Goal: Task Accomplishment & Management: Use online tool/utility

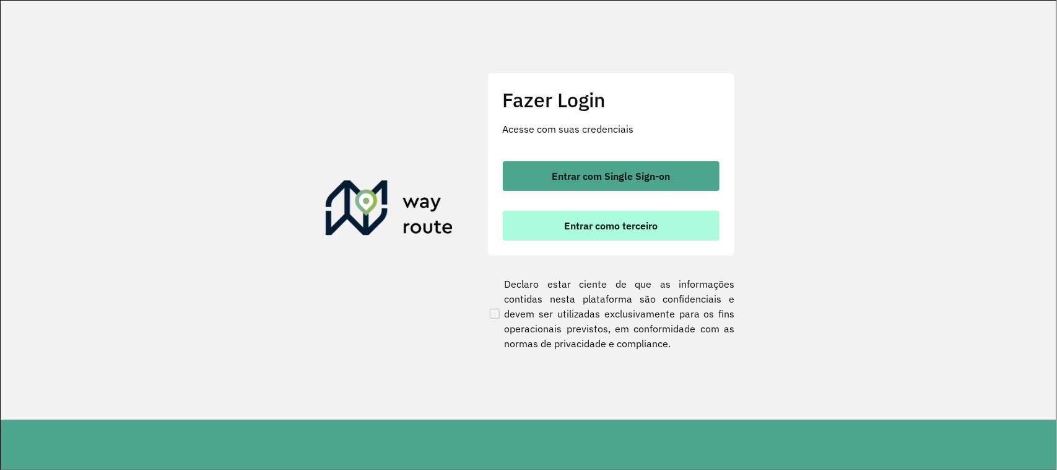
click at [615, 230] on span "Entrar como terceiro" at bounding box center [611, 226] width 94 height 10
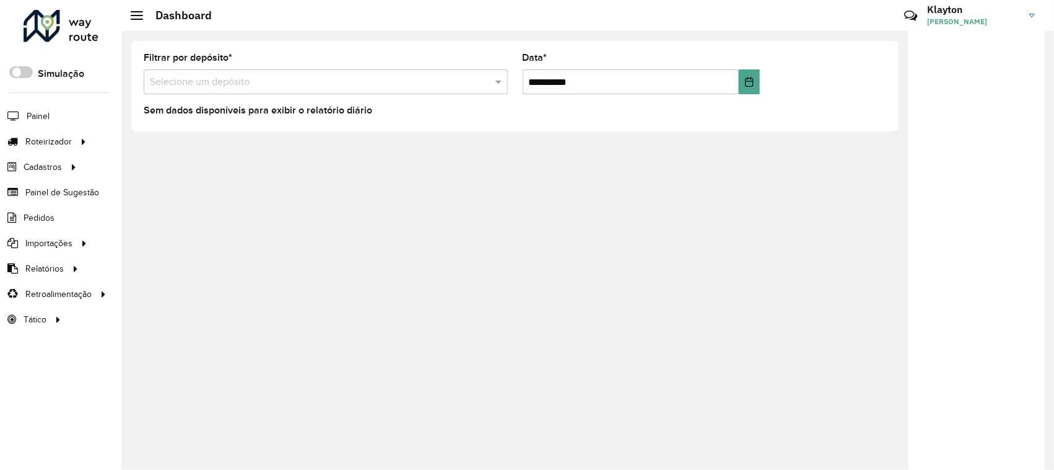
click at [478, 82] on div at bounding box center [326, 81] width 364 height 15
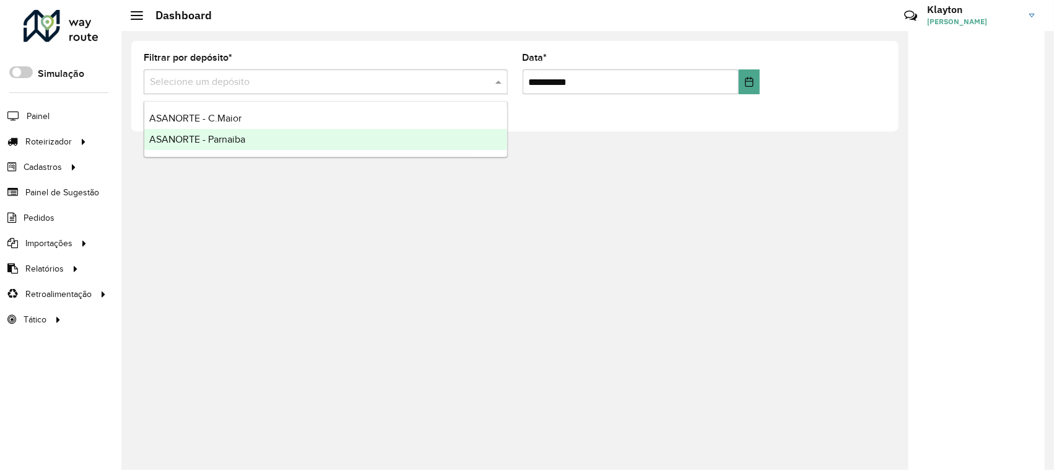
click at [201, 146] on div "ASANORTE - Parnaiba" at bounding box center [325, 139] width 363 height 21
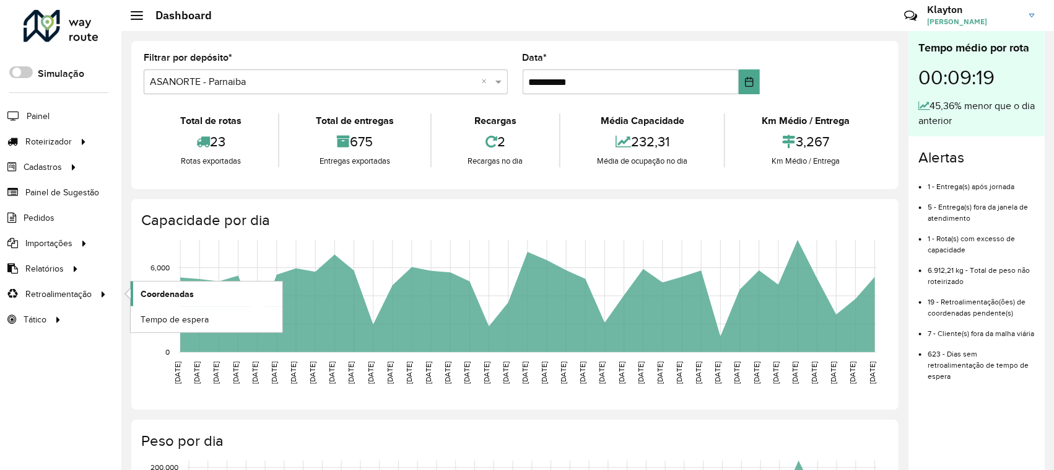
click at [149, 300] on span "Coordenadas" at bounding box center [167, 293] width 53 height 13
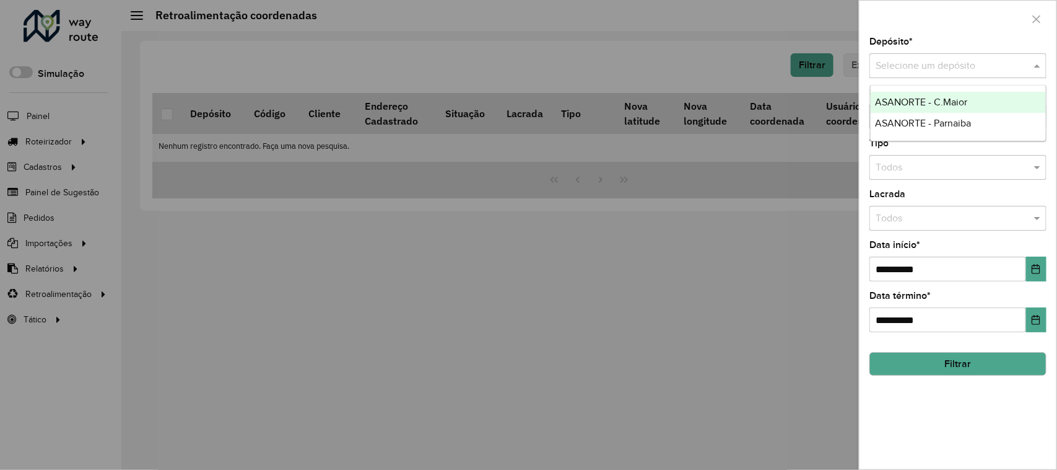
click at [998, 67] on input "text" at bounding box center [946, 66] width 140 height 15
click at [940, 122] on span "ASANORTE - Parnaiba" at bounding box center [924, 123] width 96 height 11
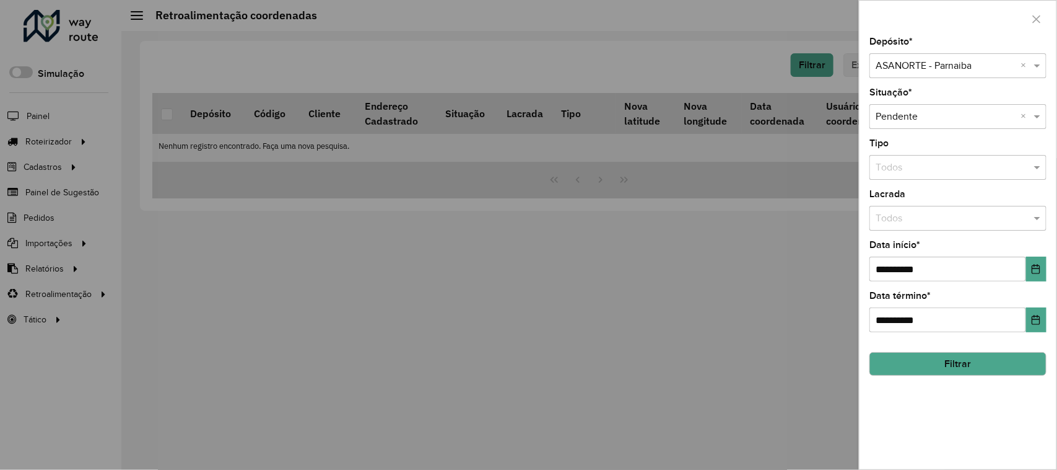
click at [965, 369] on button "Filtrar" at bounding box center [958, 364] width 177 height 24
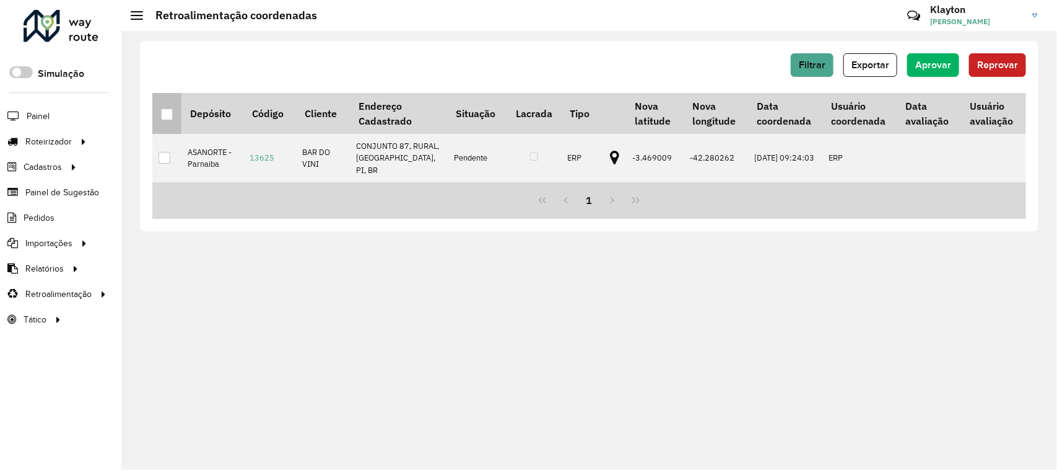
click at [171, 118] on div at bounding box center [167, 114] width 12 height 12
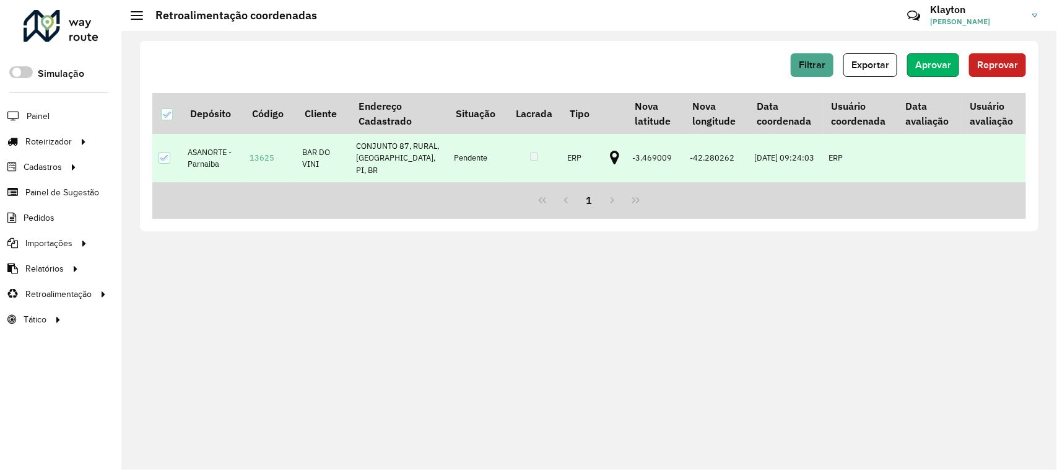
click at [945, 66] on span "Aprovar" at bounding box center [933, 64] width 36 height 11
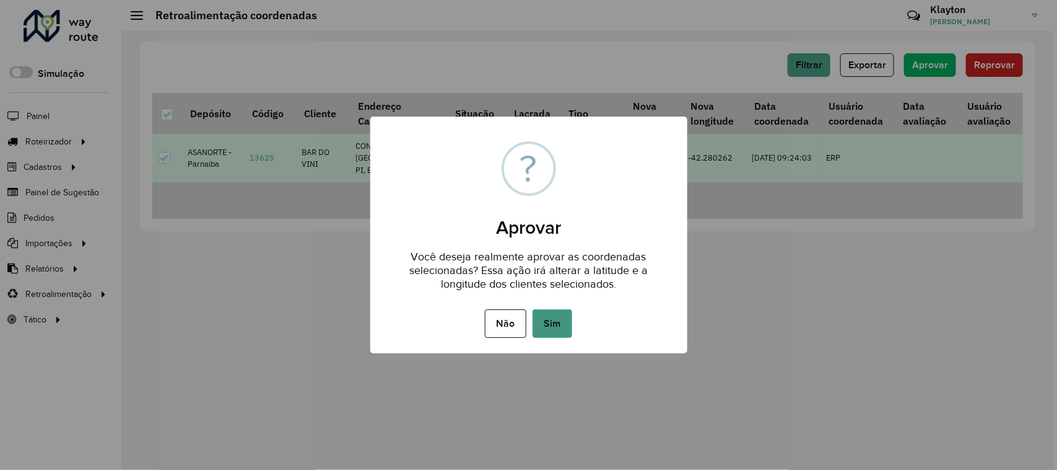
click at [562, 324] on button "Sim" at bounding box center [553, 323] width 40 height 28
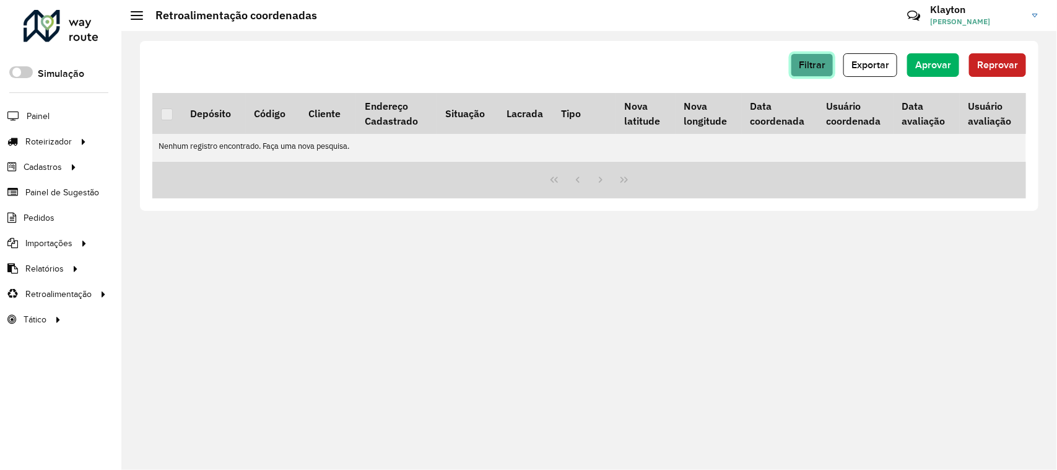
click at [823, 67] on span "Filtrar" at bounding box center [812, 64] width 27 height 11
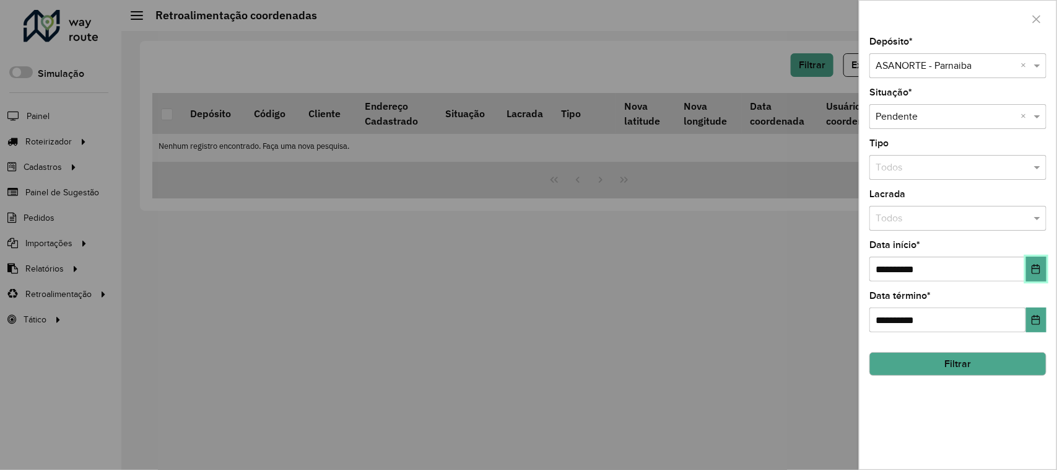
click at [1039, 273] on icon "Choose Date" at bounding box center [1036, 269] width 10 height 10
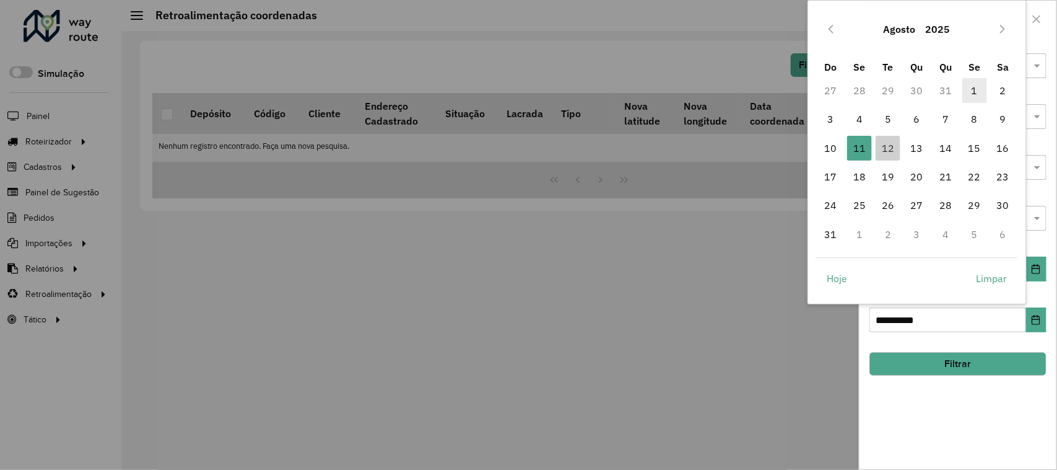
click at [969, 90] on span "1" at bounding box center [975, 90] width 25 height 25
type input "**********"
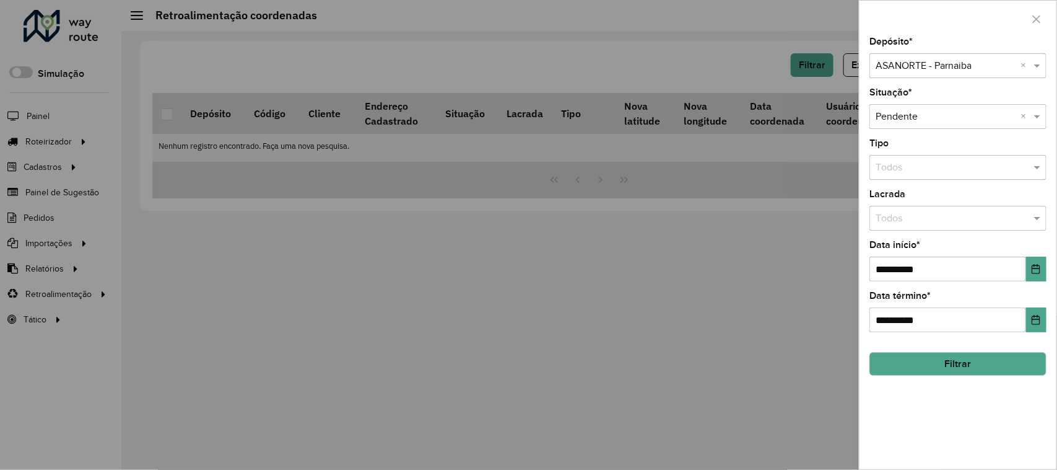
click at [970, 370] on button "Filtrar" at bounding box center [958, 364] width 177 height 24
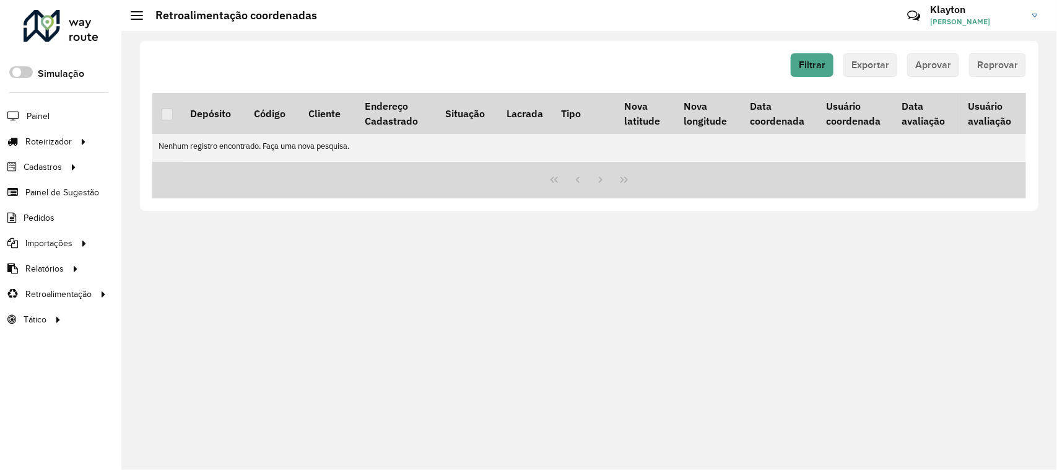
click at [65, 28] on div at bounding box center [61, 26] width 75 height 32
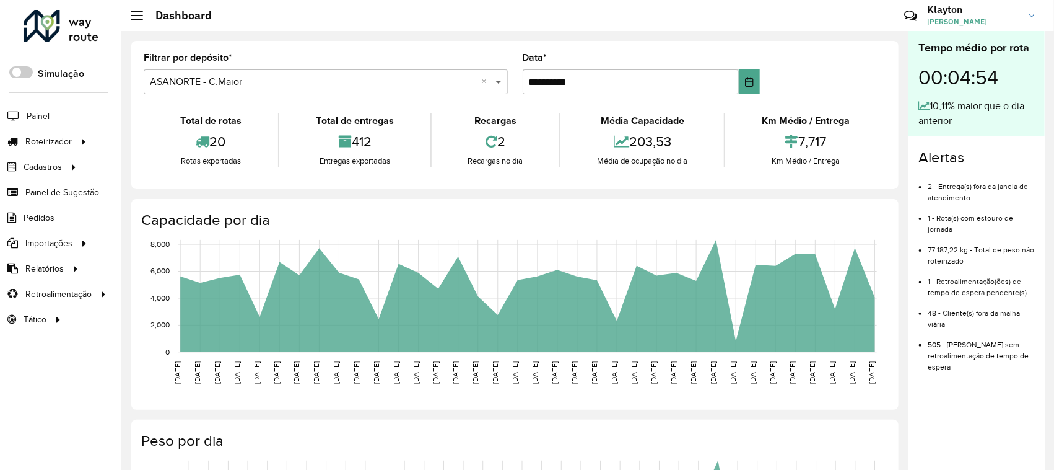
click at [499, 79] on span at bounding box center [499, 81] width 15 height 15
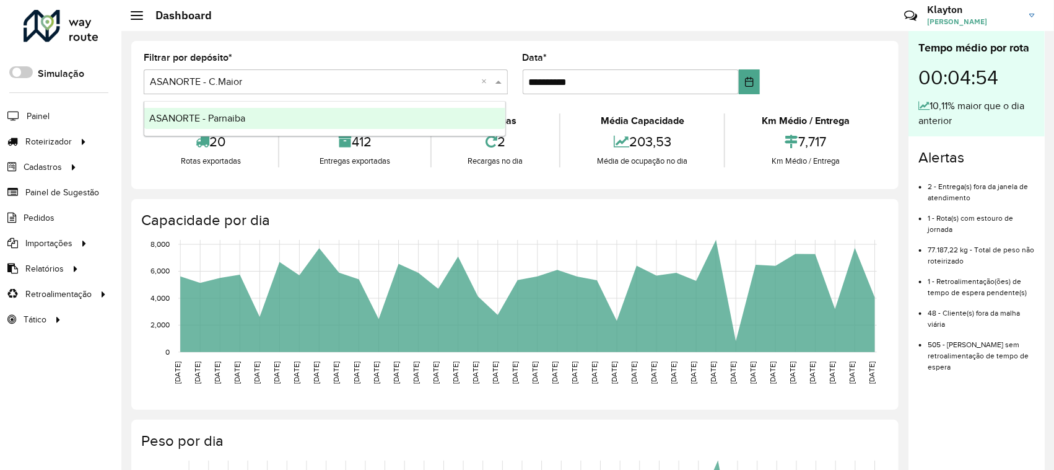
click at [253, 121] on div "ASANORTE - Parnaiba" at bounding box center [324, 118] width 361 height 21
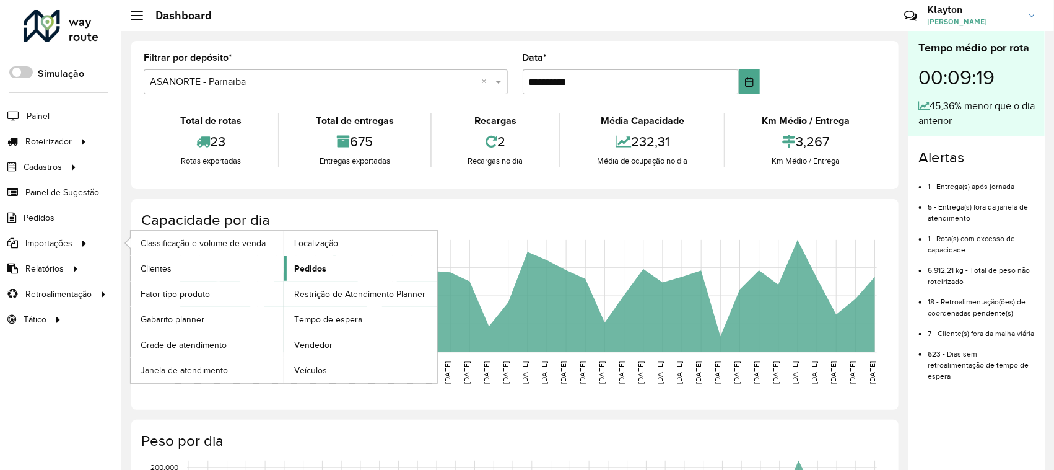
click at [311, 271] on span "Pedidos" at bounding box center [310, 268] width 32 height 13
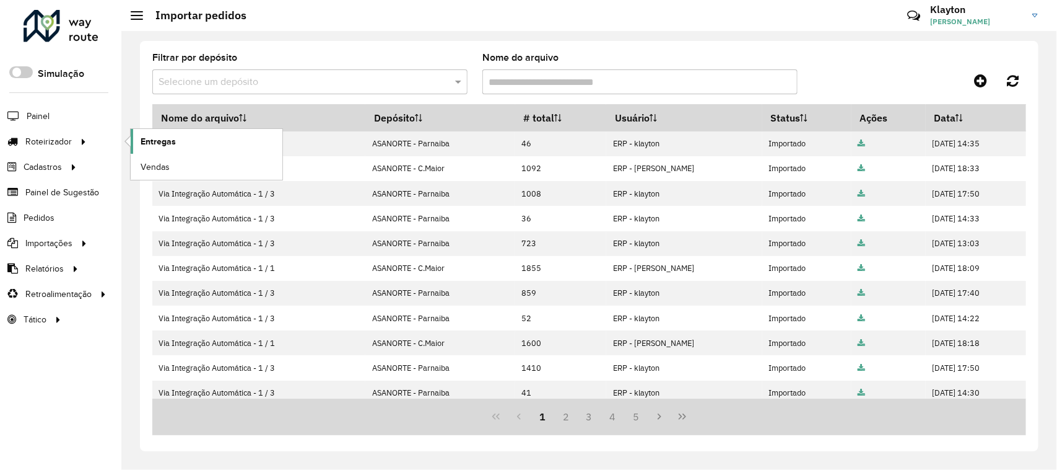
click at [168, 144] on span "Entregas" at bounding box center [158, 141] width 35 height 13
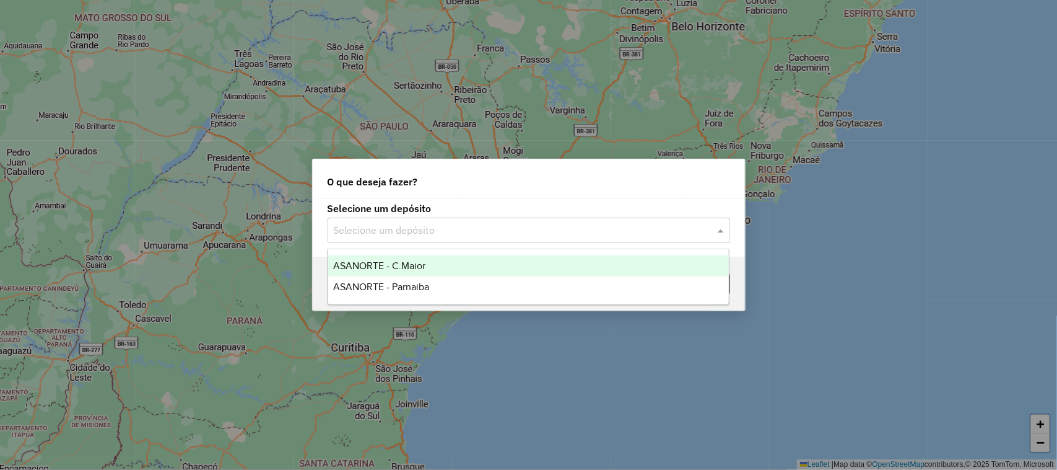
click at [717, 230] on span at bounding box center [722, 229] width 15 height 15
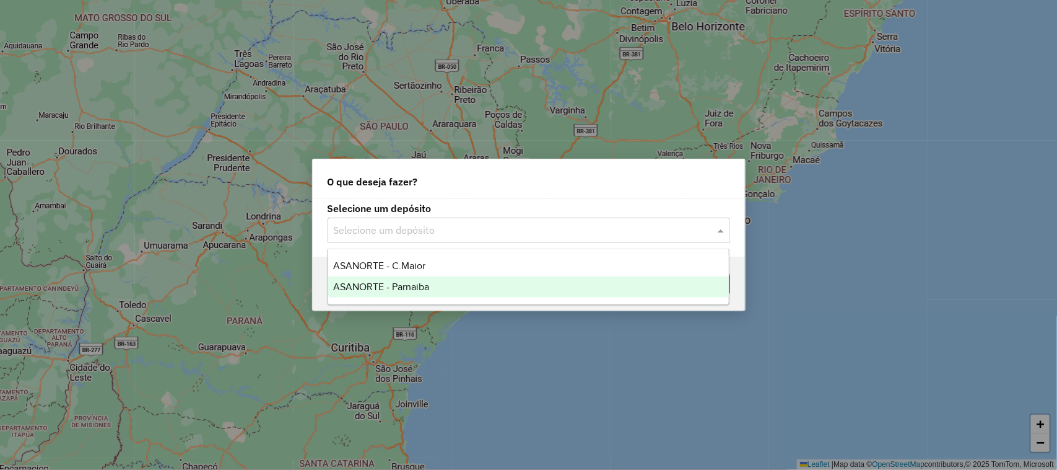
click at [397, 288] on span "ASANORTE - Parnaiba" at bounding box center [381, 286] width 96 height 11
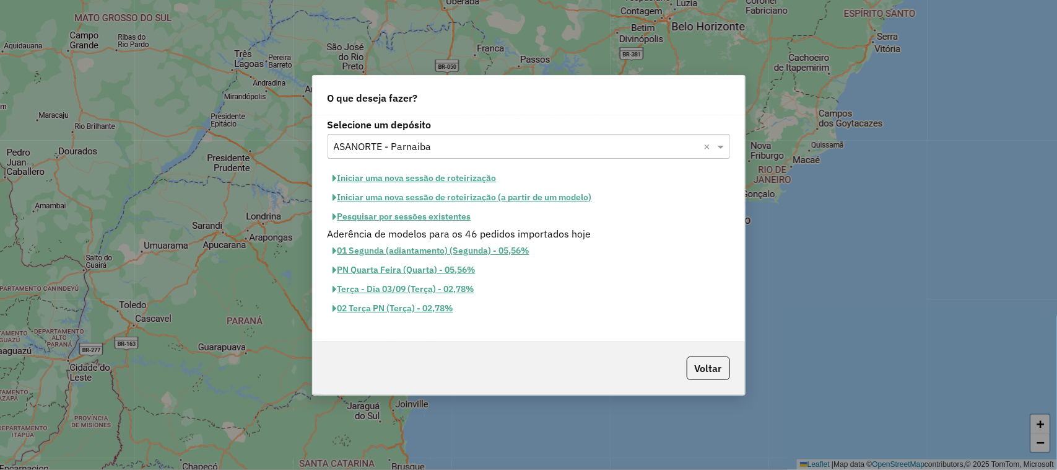
click at [393, 178] on button "Iniciar uma nova sessão de roteirização" at bounding box center [415, 177] width 175 height 19
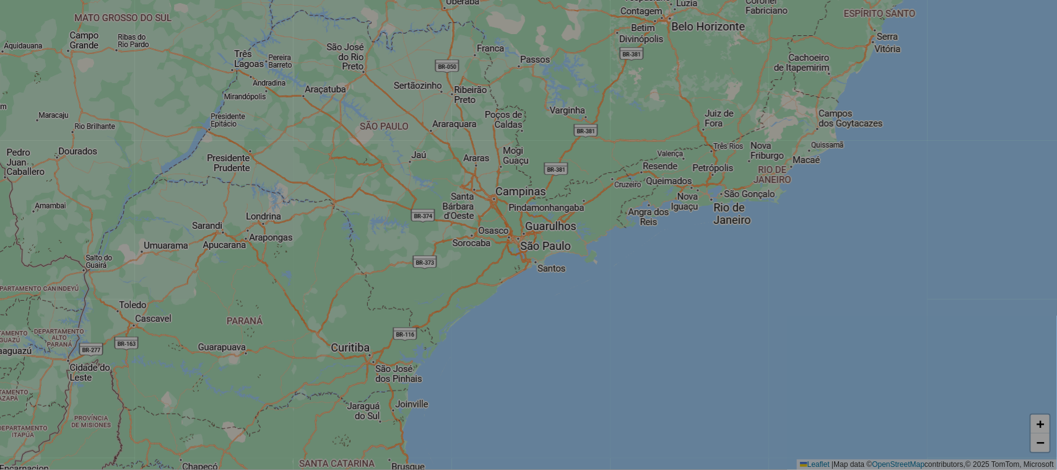
select select "*"
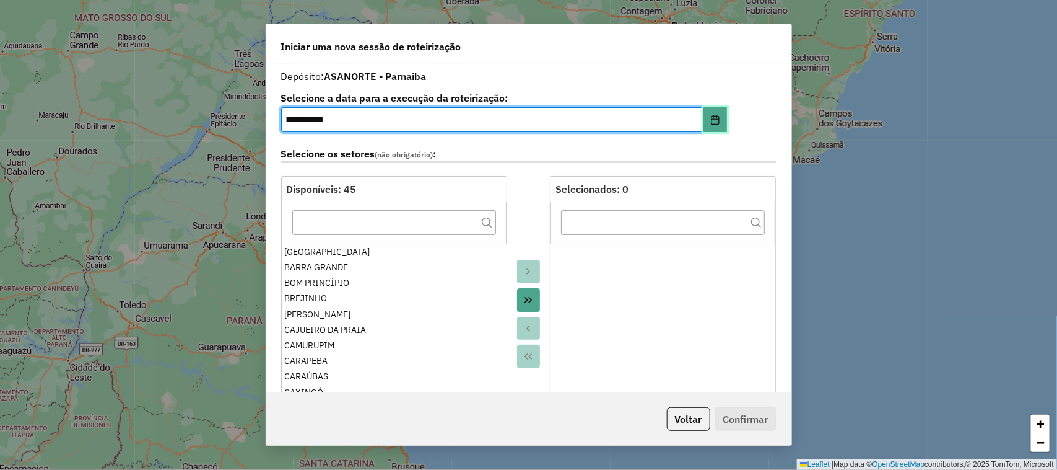
click at [710, 118] on icon "Choose Date" at bounding box center [715, 120] width 10 height 10
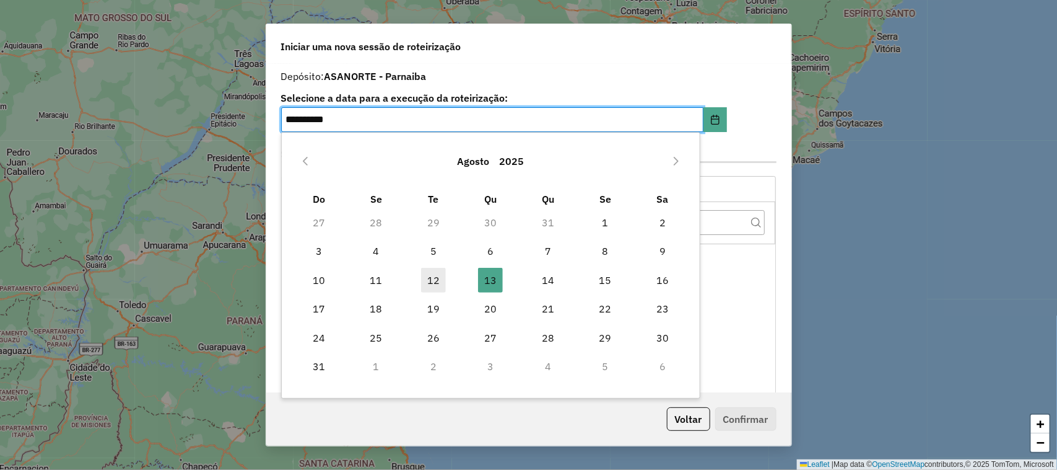
click at [439, 281] on span "12" at bounding box center [433, 280] width 25 height 25
type input "**********"
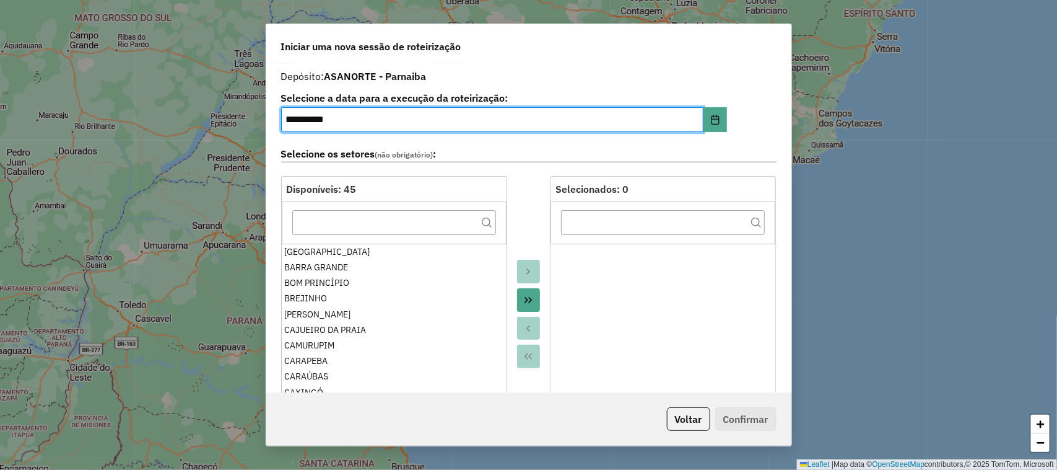
click at [525, 301] on icon "Move All to Target" at bounding box center [528, 300] width 10 height 10
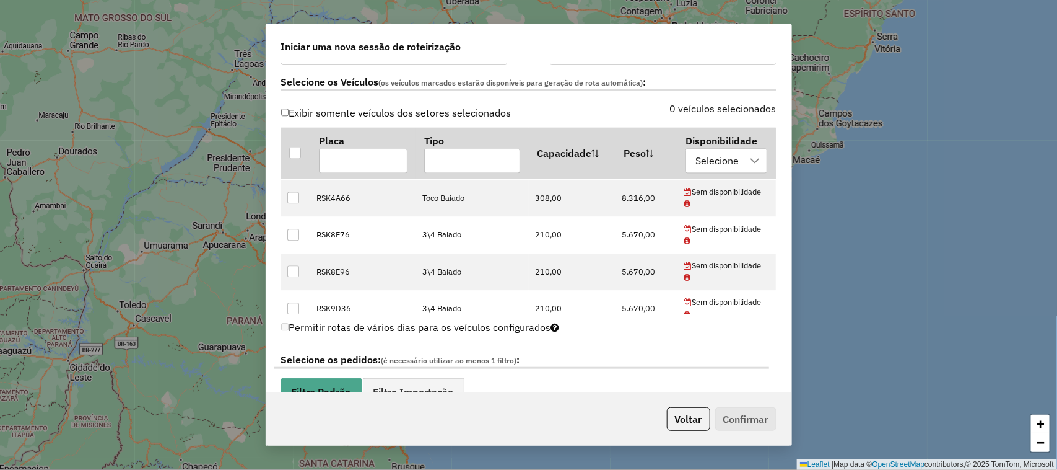
scroll to position [1161, 0]
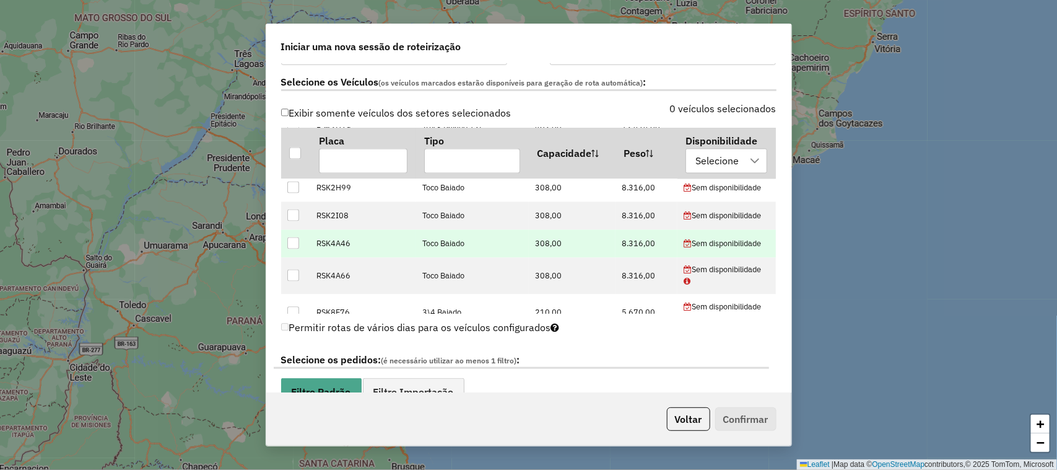
click at [297, 248] on div at bounding box center [293, 243] width 12 height 12
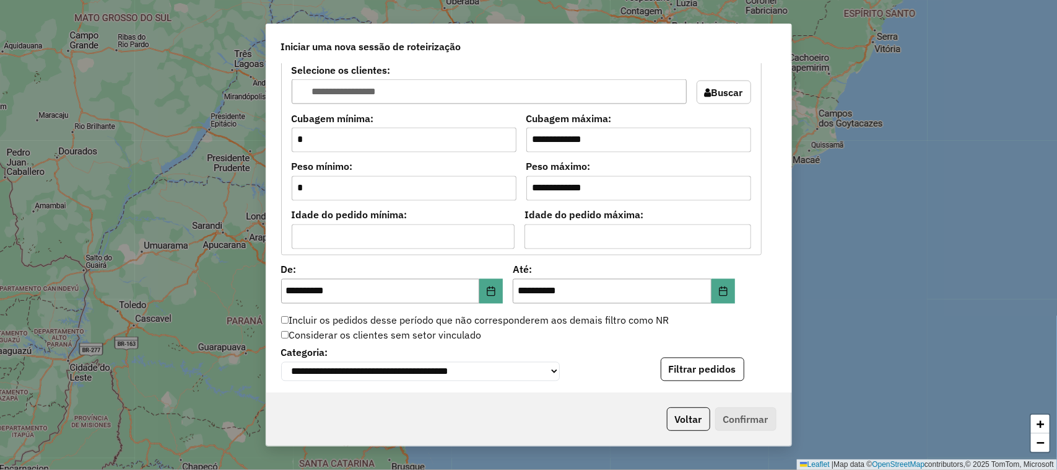
scroll to position [1007, 0]
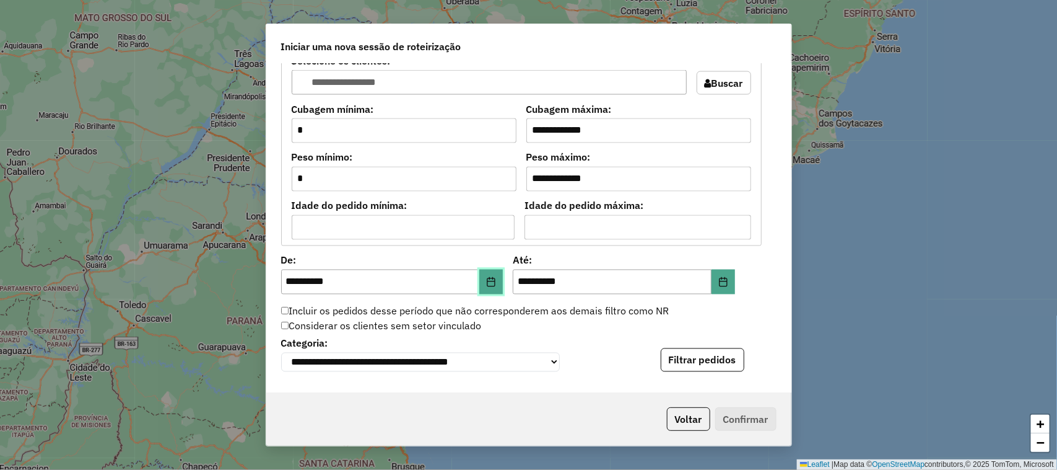
click at [488, 287] on icon "Choose Date" at bounding box center [491, 282] width 10 height 10
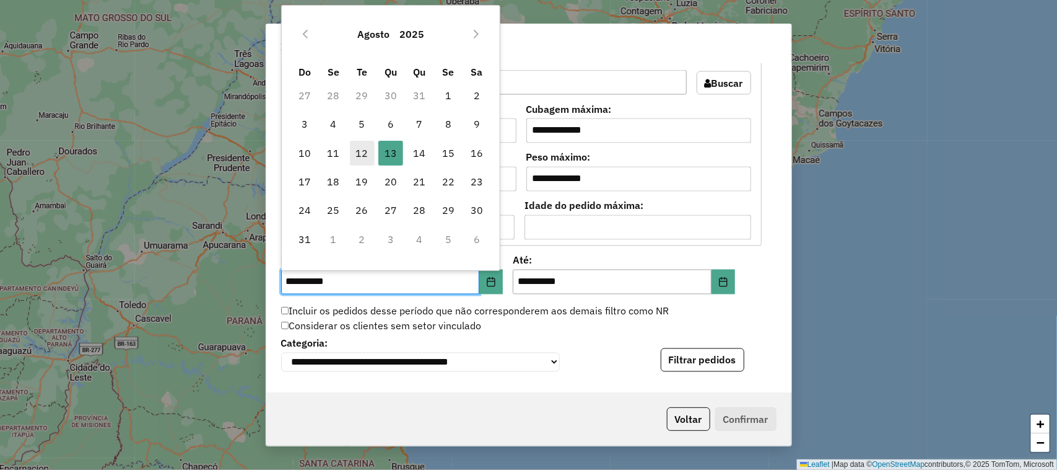
click at [365, 153] on span "12" at bounding box center [362, 153] width 25 height 25
type input "**********"
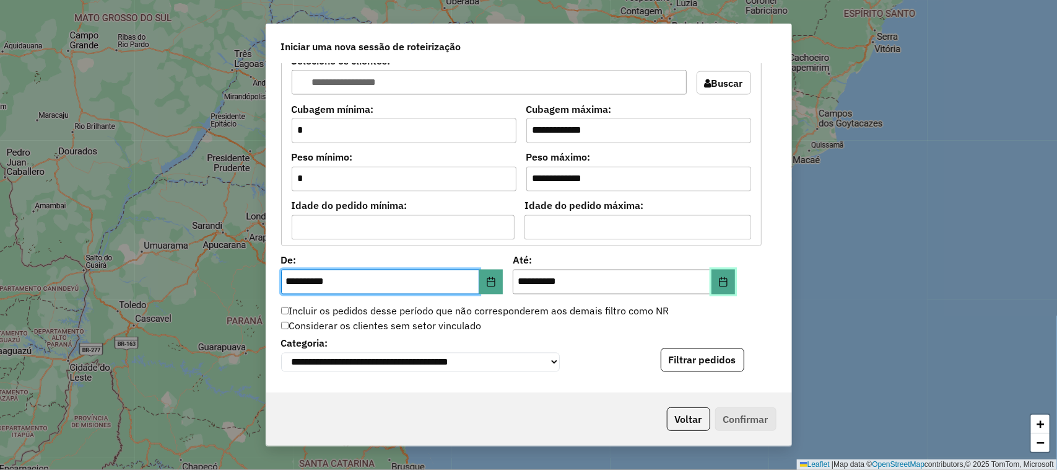
click at [719, 282] on icon "Choose Date" at bounding box center [724, 282] width 10 height 10
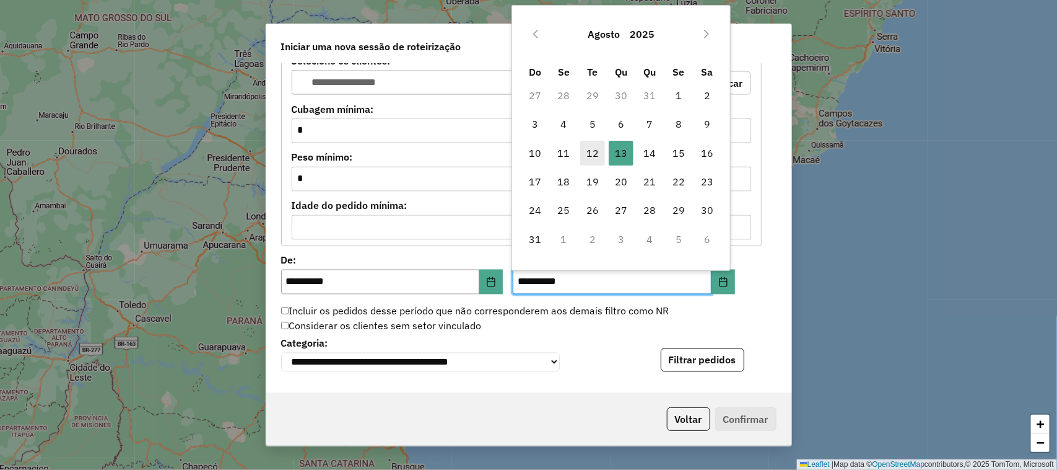
click at [590, 152] on span "12" at bounding box center [592, 153] width 25 height 25
type input "**********"
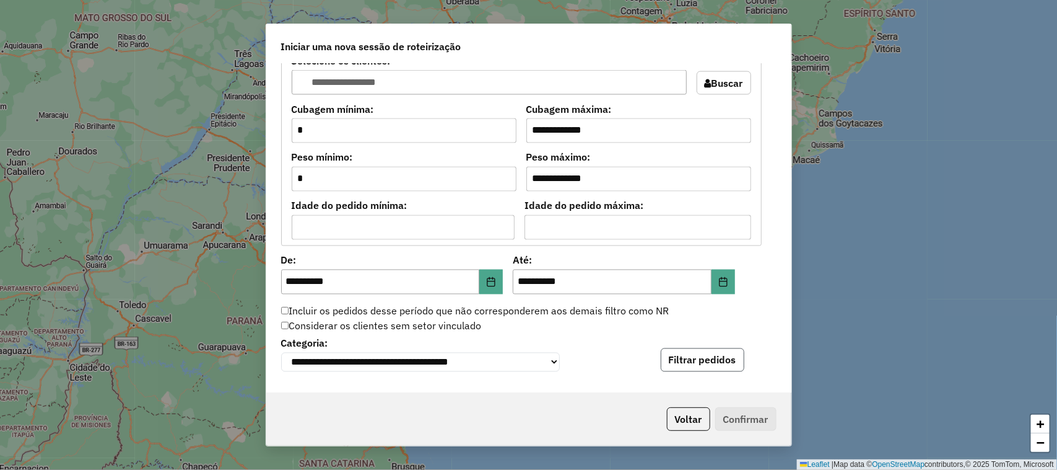
click at [709, 362] on button "Filtrar pedidos" at bounding box center [703, 360] width 84 height 24
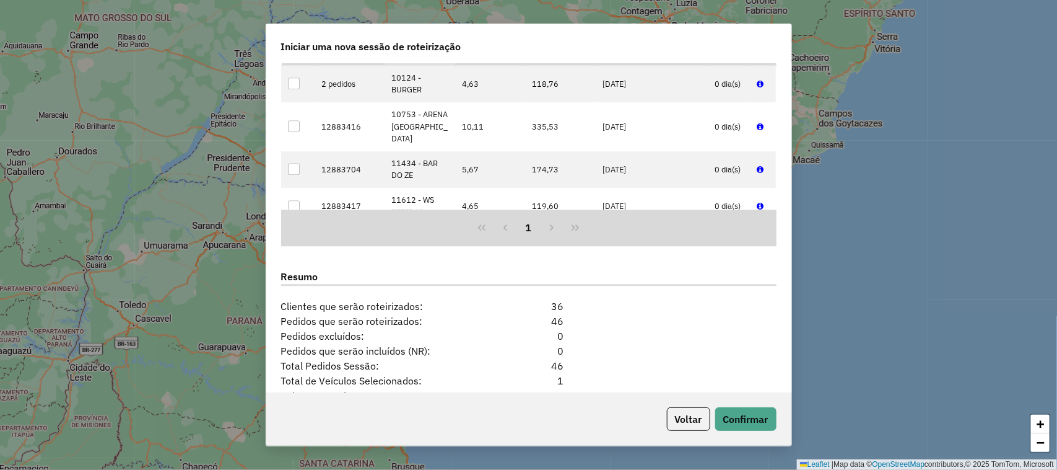
scroll to position [1500, 0]
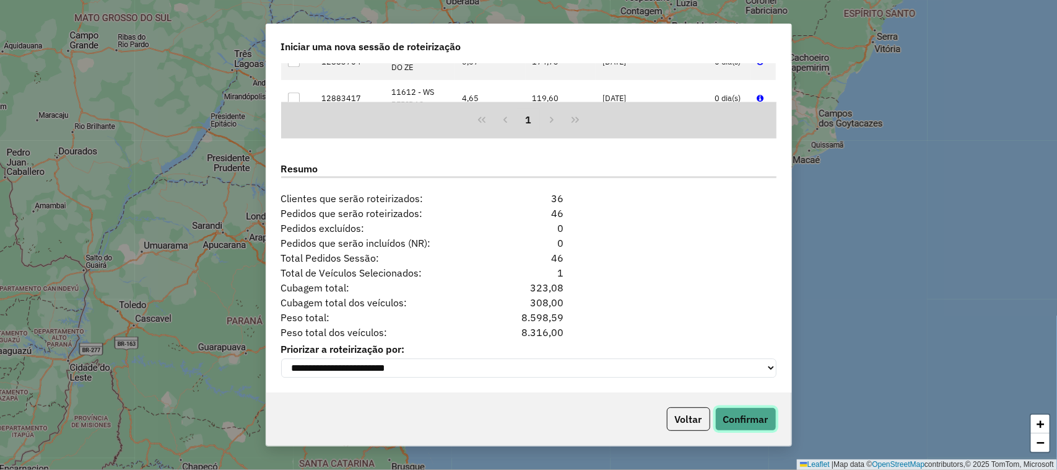
click at [740, 422] on button "Confirmar" at bounding box center [745, 419] width 61 height 24
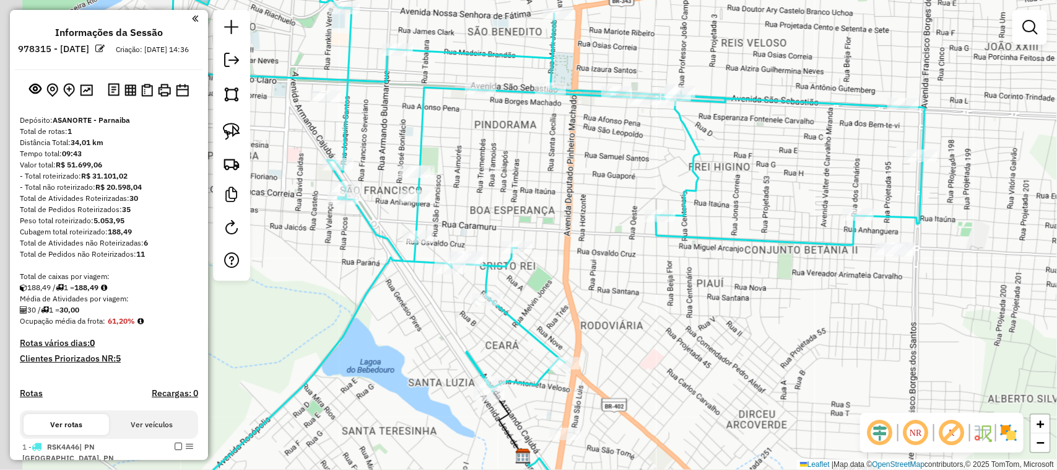
drag, startPoint x: 418, startPoint y: 223, endPoint x: 480, endPoint y: 224, distance: 61.9
click at [482, 223] on div "Janela de atendimento Grade de atendimento Capacidade Transportadoras Veículos …" at bounding box center [528, 235] width 1057 height 470
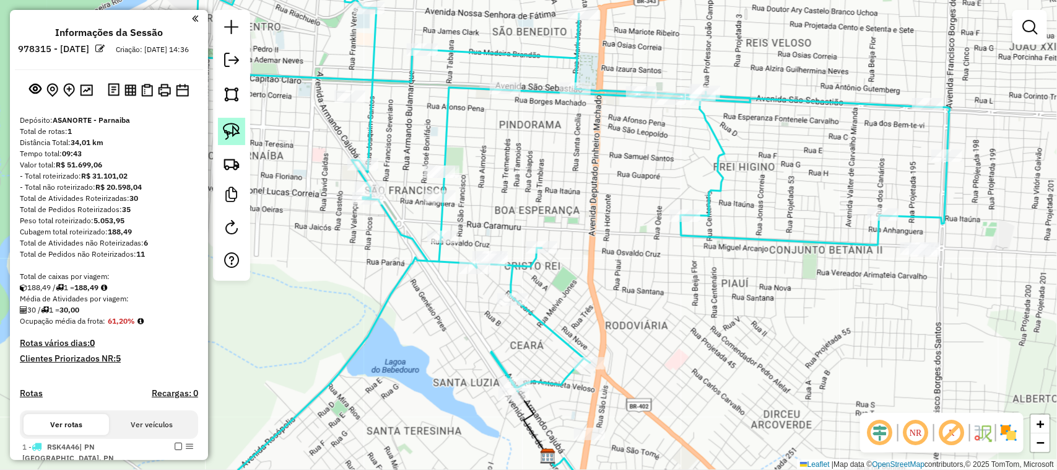
click at [228, 134] on img at bounding box center [231, 131] width 17 height 17
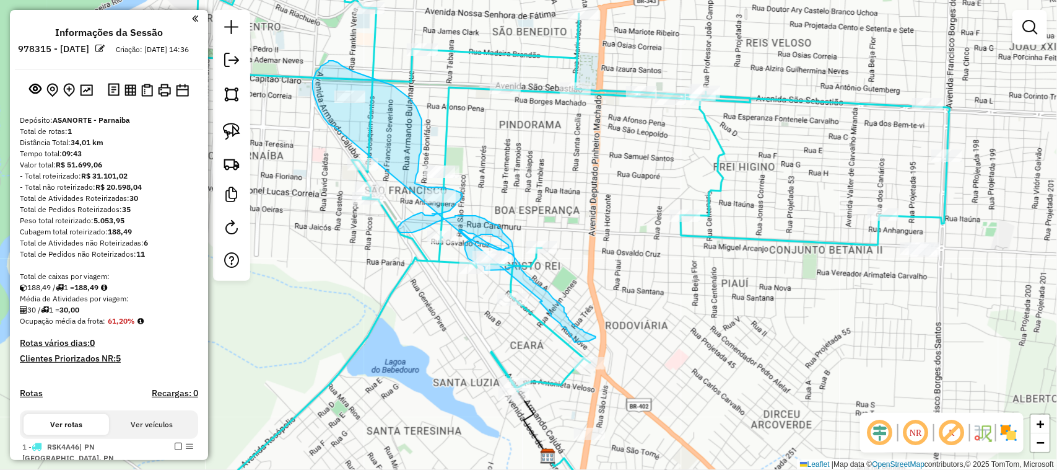
drag, startPoint x: 335, startPoint y: 127, endPoint x: 543, endPoint y: 301, distance: 271.3
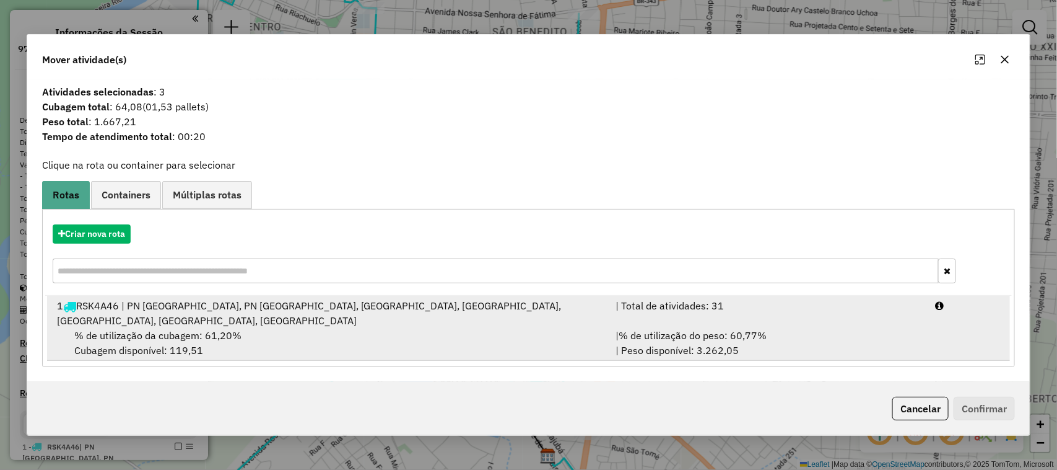
click at [330, 333] on div "% de utilização da cubagem: 61,20% Cubagem disponível: 119,51" at bounding box center [329, 343] width 559 height 30
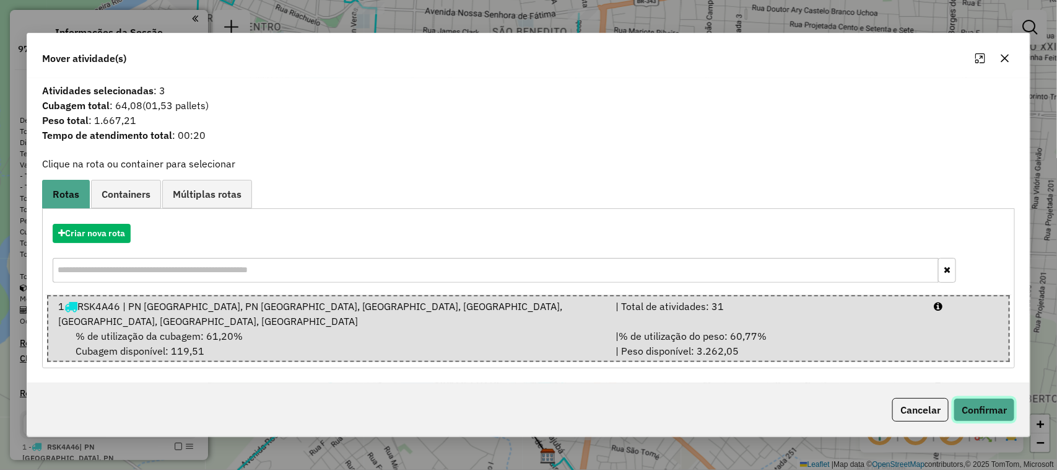
click at [1010, 412] on button "Confirmar" at bounding box center [984, 410] width 61 height 24
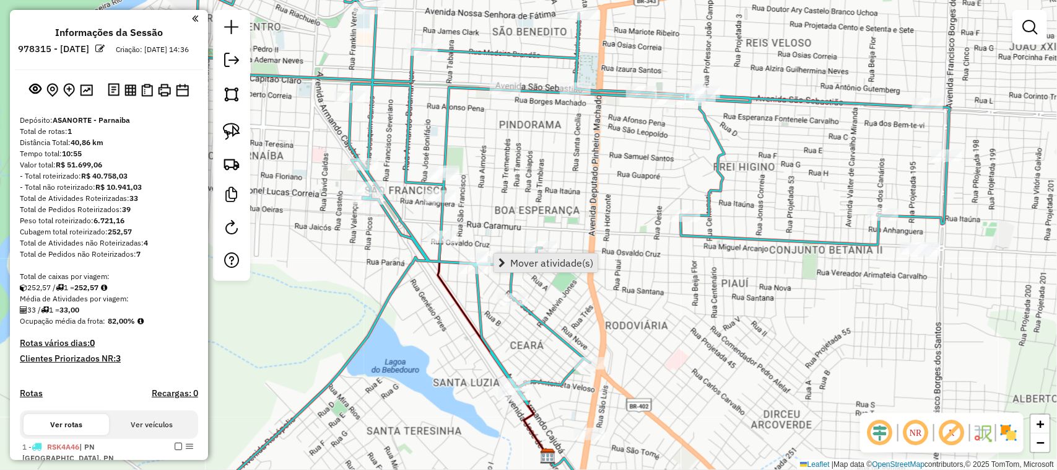
click at [509, 256] on link "Mover atividade(s)" at bounding box center [545, 262] width 103 height 19
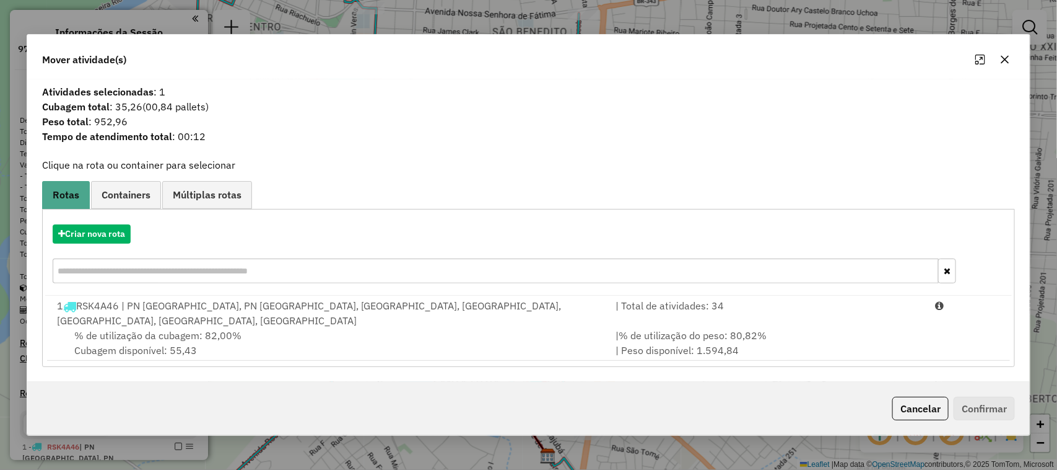
click at [546, 330] on div "% de utilização da cubagem: 82,00% Cubagem disponível: 55,43" at bounding box center [329, 343] width 559 height 30
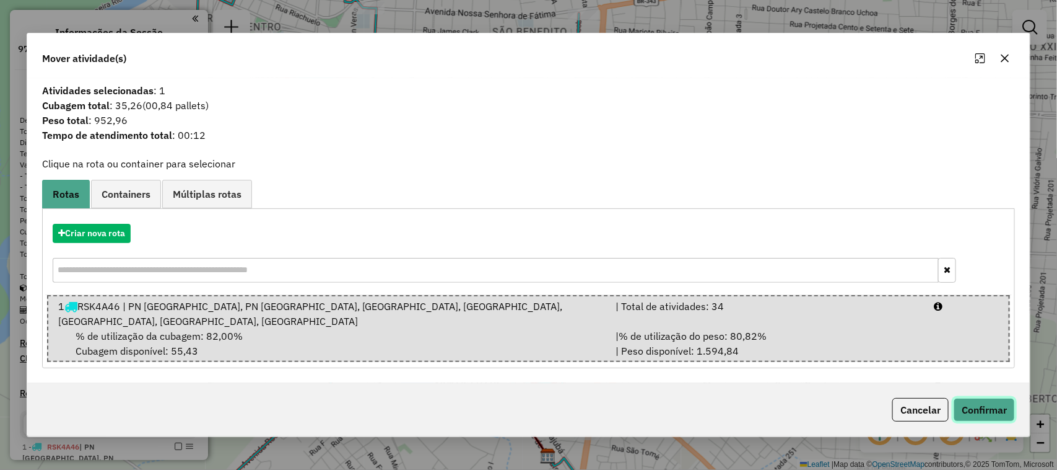
click at [1002, 411] on button "Confirmar" at bounding box center [984, 410] width 61 height 24
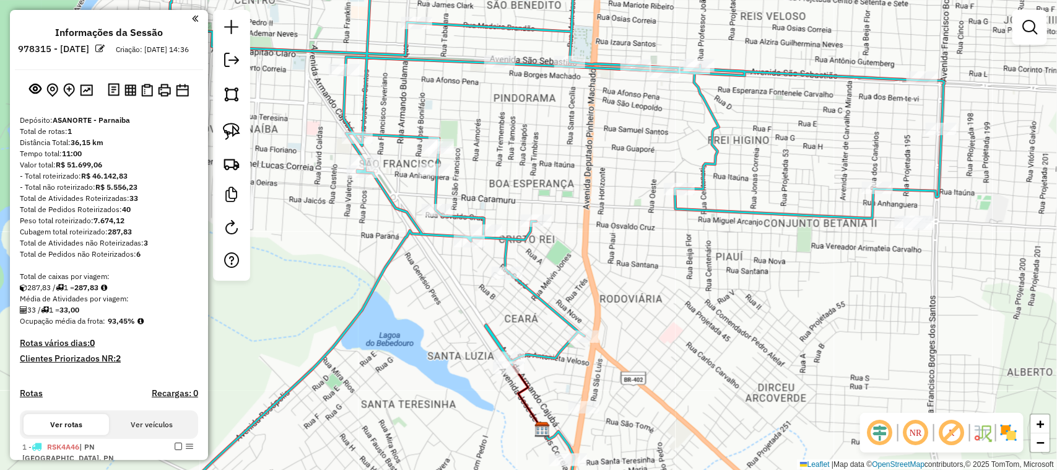
drag, startPoint x: 712, startPoint y: 322, endPoint x: 672, endPoint y: 167, distance: 160.0
click at [672, 172] on div "Janela de atendimento Grade de atendimento Capacidade Transportadoras Veículos …" at bounding box center [528, 235] width 1057 height 470
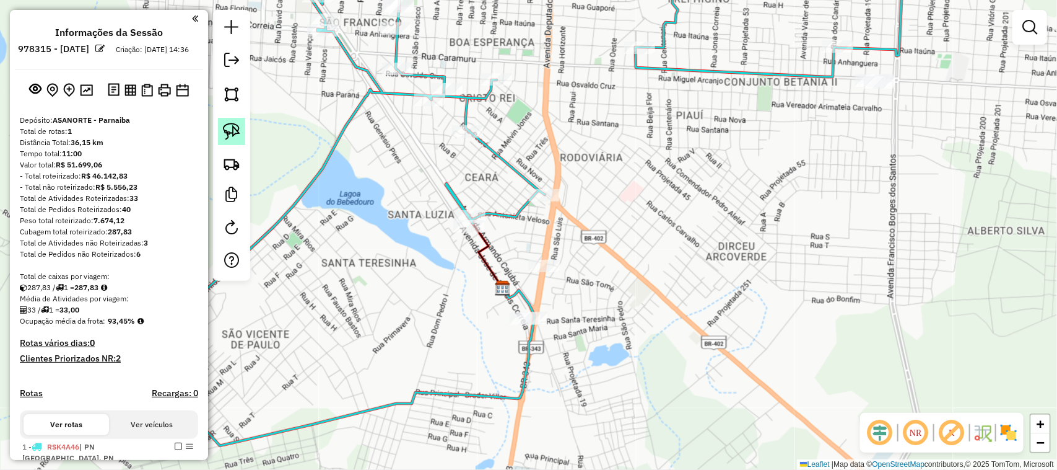
click at [228, 134] on img at bounding box center [231, 131] width 17 height 17
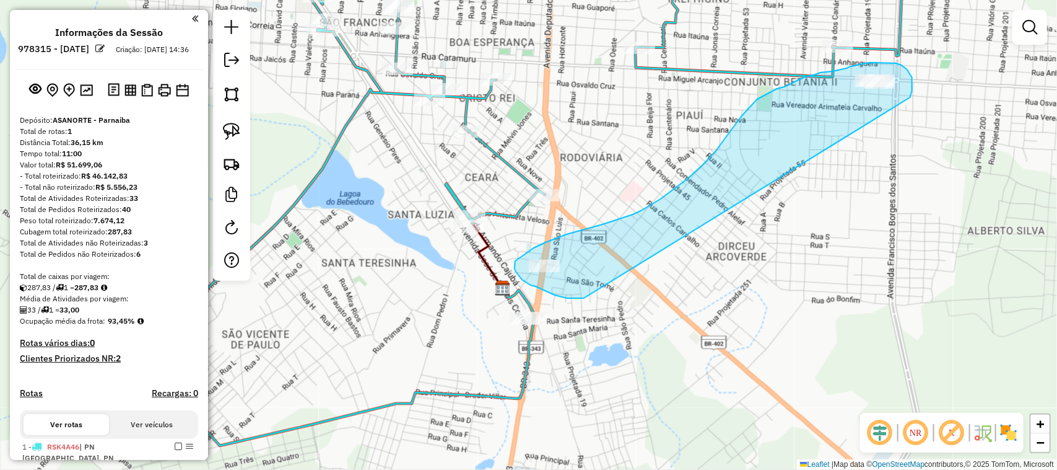
drag, startPoint x: 584, startPoint y: 298, endPoint x: 895, endPoint y: 127, distance: 354.8
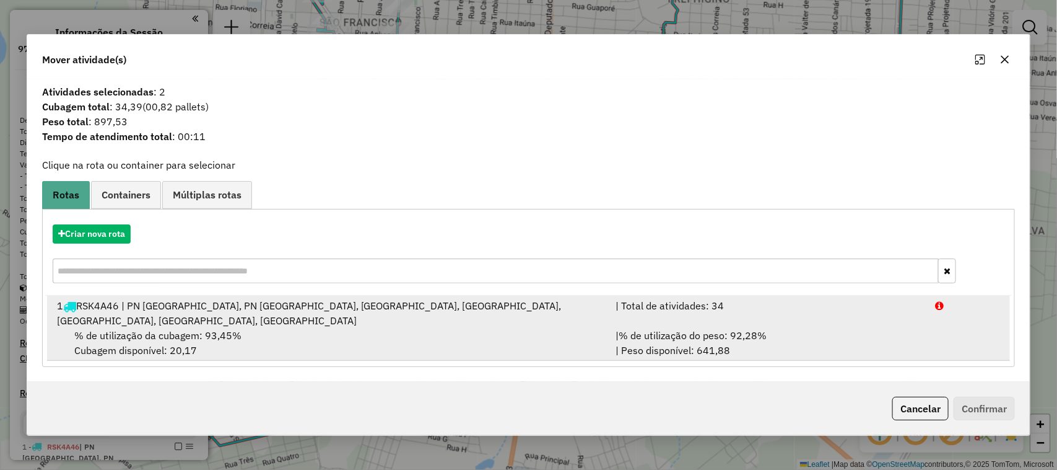
click at [350, 339] on div "% de utilização da cubagem: 93,45% Cubagem disponível: 20,17" at bounding box center [329, 343] width 559 height 30
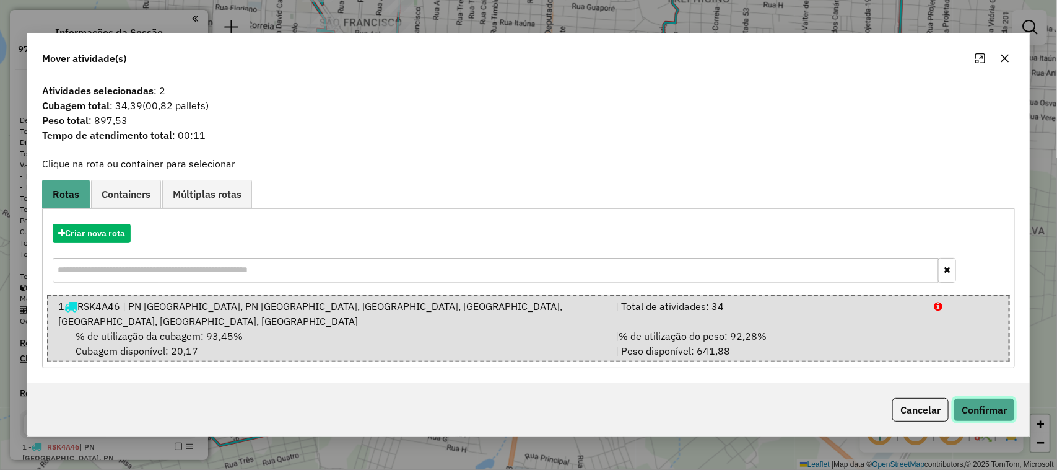
click at [984, 407] on button "Confirmar" at bounding box center [984, 410] width 61 height 24
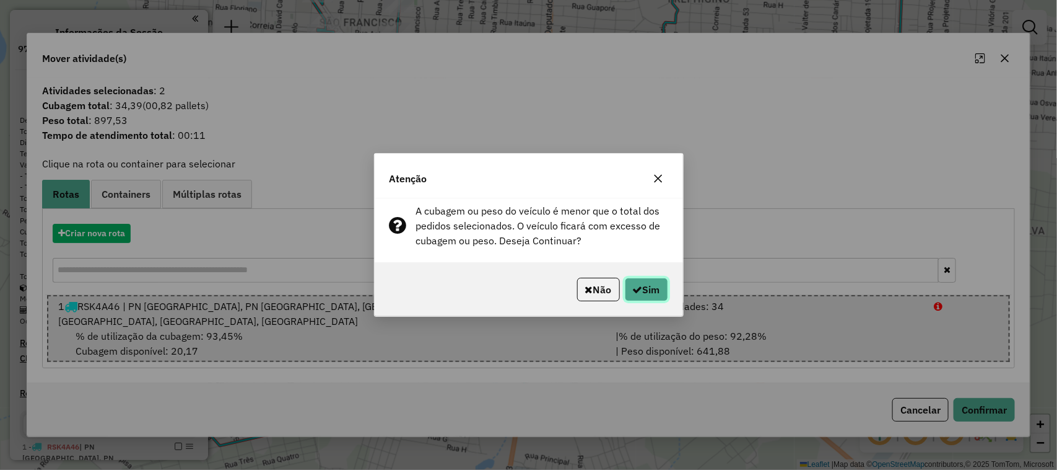
click at [643, 287] on button "Sim" at bounding box center [646, 289] width 43 height 24
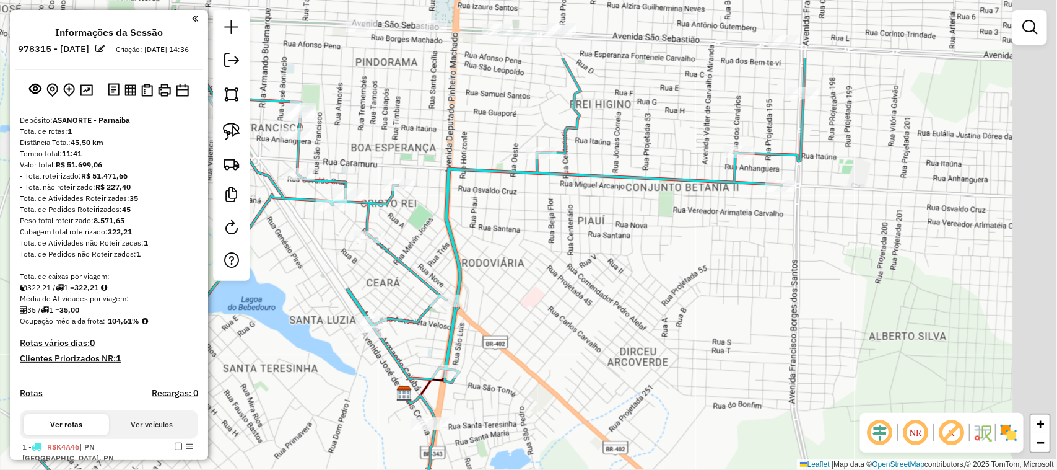
drag, startPoint x: 902, startPoint y: 146, endPoint x: 733, endPoint y: 317, distance: 240.0
click at [748, 307] on div "Janela de atendimento Grade de atendimento Capacidade Transportadoras Veículos …" at bounding box center [528, 235] width 1057 height 470
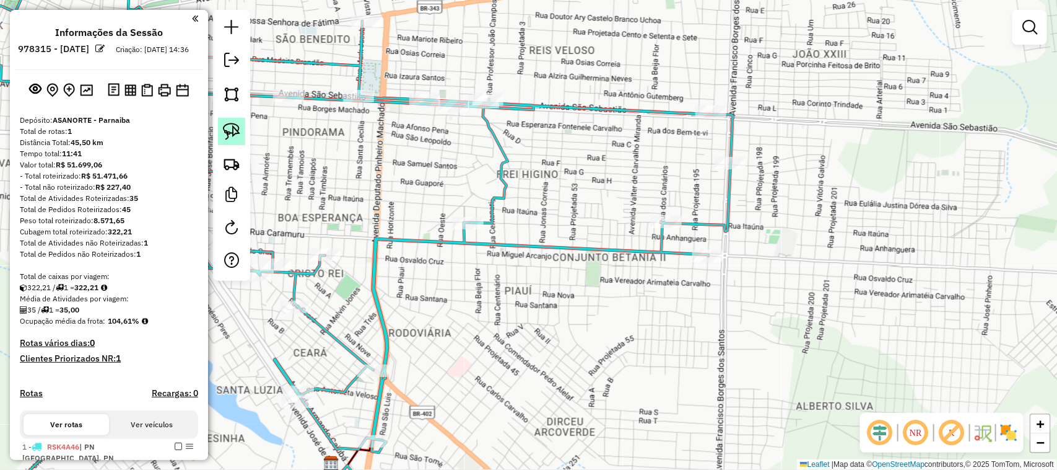
click at [229, 137] on img at bounding box center [231, 131] width 17 height 17
drag, startPoint x: 735, startPoint y: 129, endPoint x: 751, endPoint y: 128, distance: 16.1
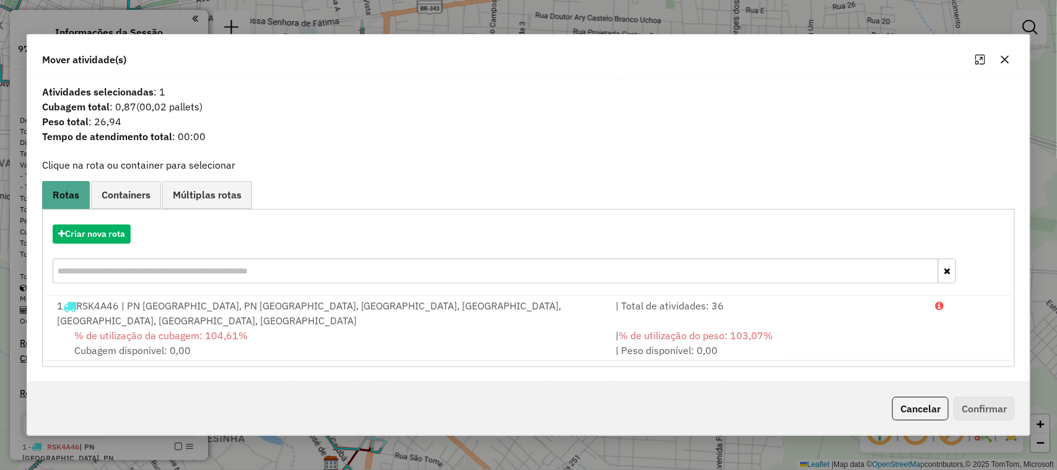
click at [292, 326] on div "1 RSK4A46 | PN [GEOGRAPHIC_DATA], PN [GEOGRAPHIC_DATA], [GEOGRAPHIC_DATA], [GEO…" at bounding box center [329, 313] width 559 height 30
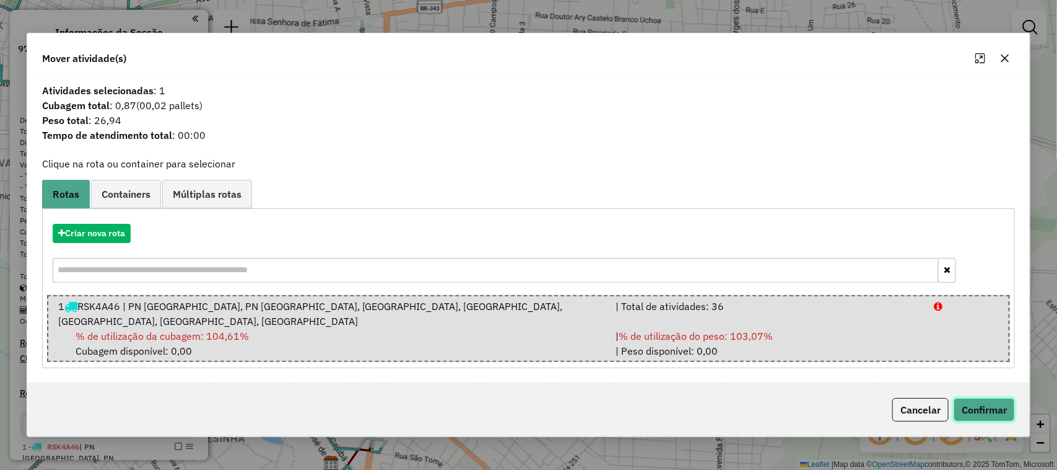
click at [1005, 406] on button "Confirmar" at bounding box center [984, 410] width 61 height 24
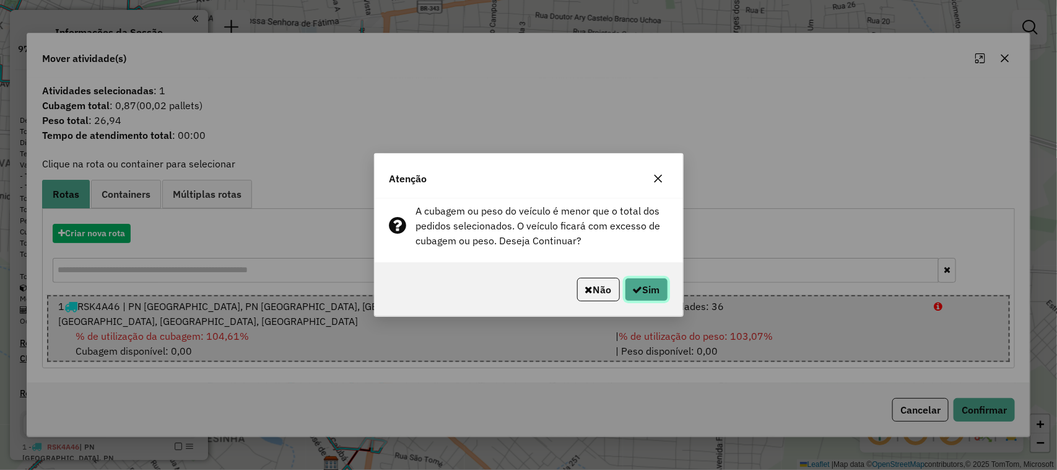
click at [666, 286] on button "Sim" at bounding box center [646, 289] width 43 height 24
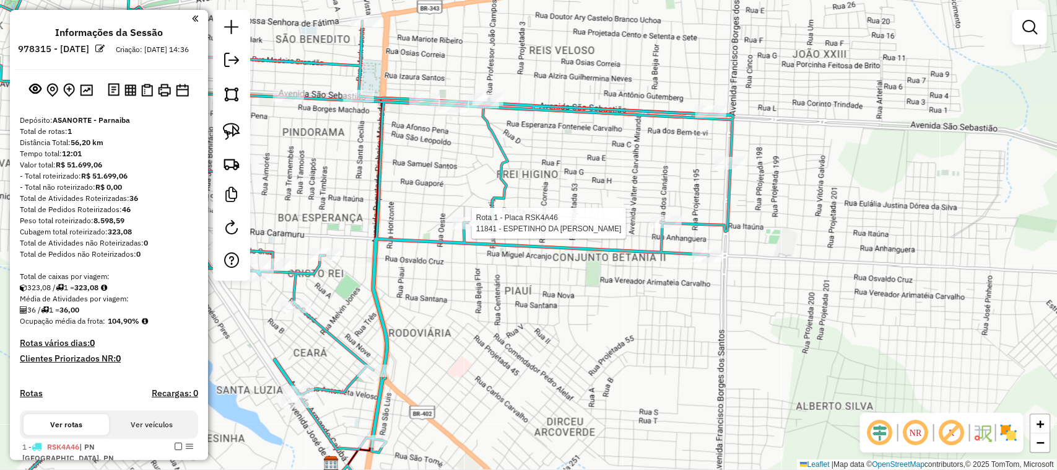
select select "**********"
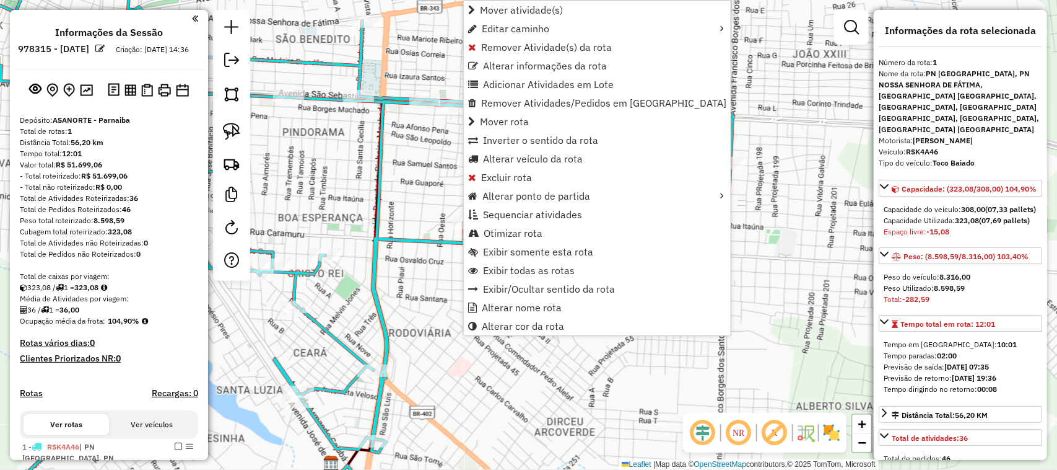
scroll to position [141, 0]
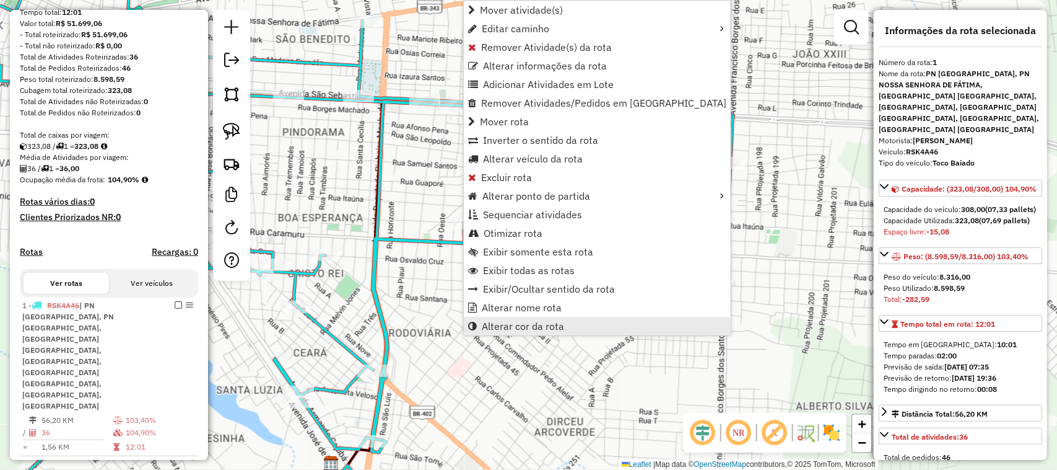
click at [503, 325] on span "Alterar cor da rota" at bounding box center [523, 326] width 82 height 10
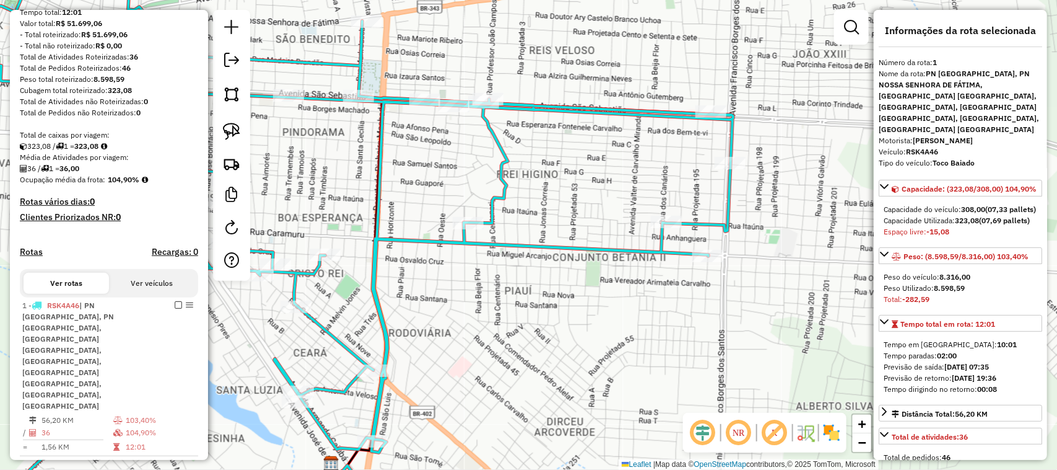
scroll to position [310, 0]
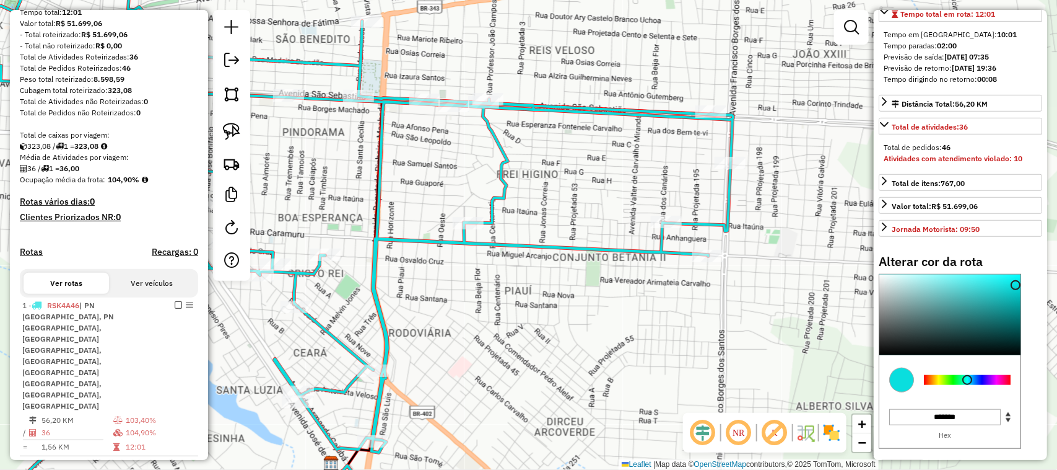
type input "*******"
click at [887, 355] on div at bounding box center [950, 314] width 141 height 81
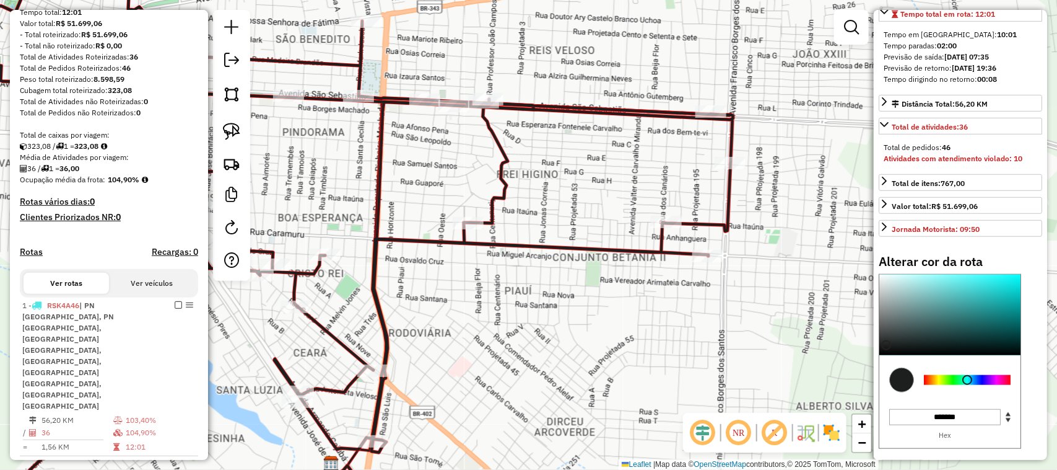
click at [546, 311] on div "Janela de atendimento Grade de atendimento Capacidade Transportadoras Veículos …" at bounding box center [528, 235] width 1057 height 470
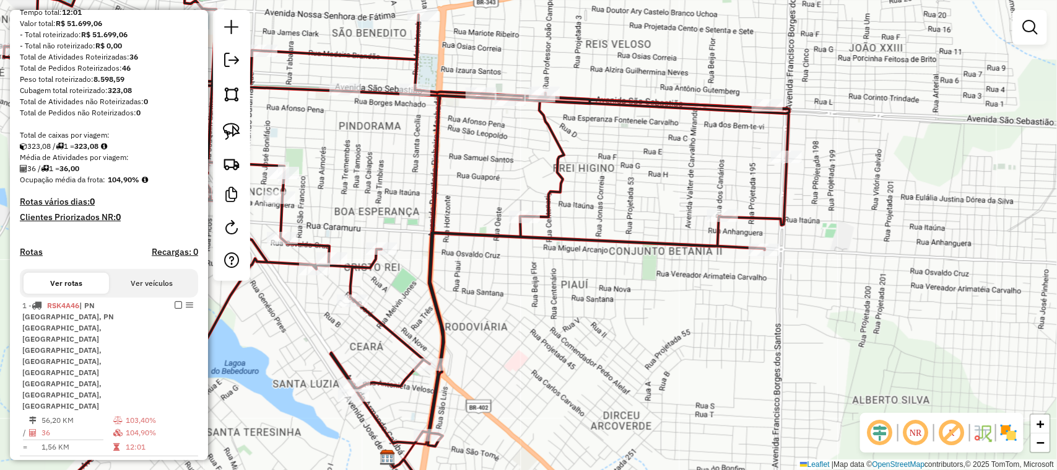
drag, startPoint x: 492, startPoint y: 305, endPoint x: 553, endPoint y: 293, distance: 61.2
click at [548, 295] on div "Janela de atendimento Grade de atendimento Capacidade Transportadoras Veículos …" at bounding box center [528, 235] width 1057 height 470
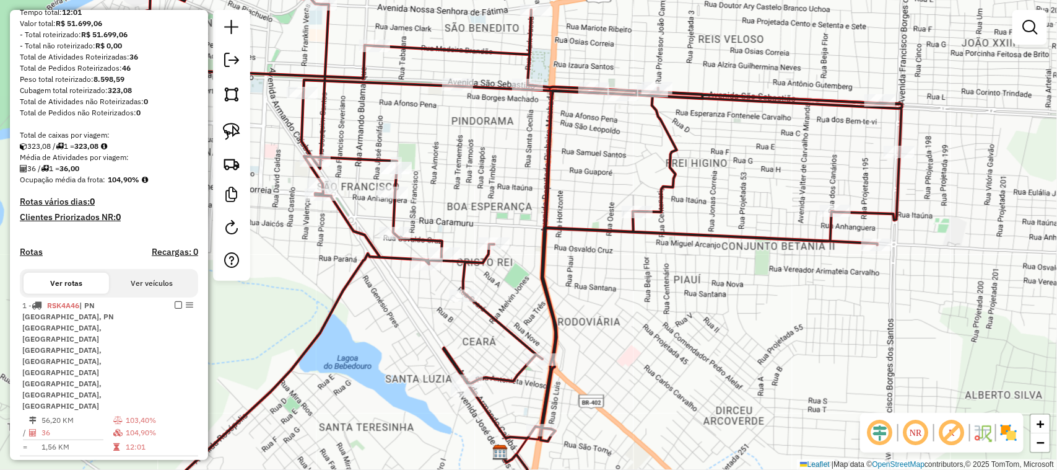
drag, startPoint x: 398, startPoint y: 157, endPoint x: 483, endPoint y: 158, distance: 84.9
click at [483, 158] on div "Janela de atendimento Grade de atendimento Capacidade Transportadoras Veículos …" at bounding box center [528, 235] width 1057 height 470
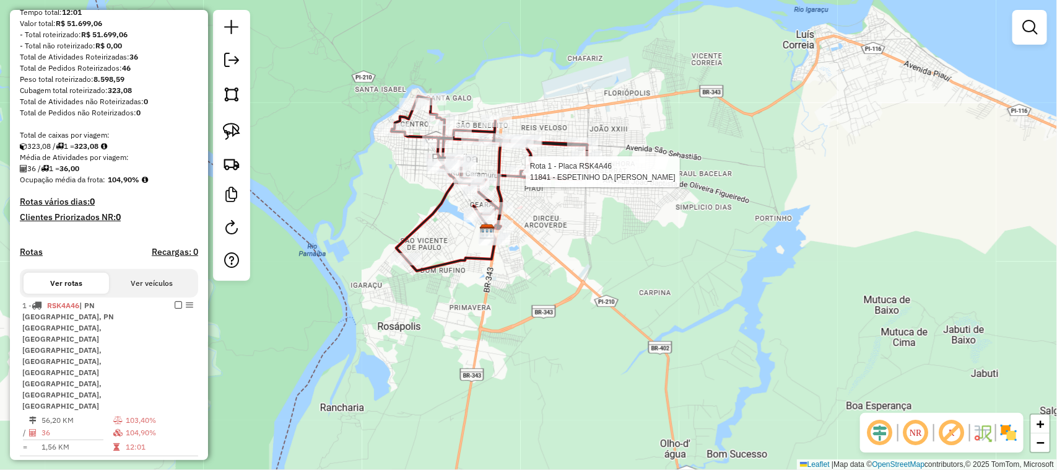
select select "**********"
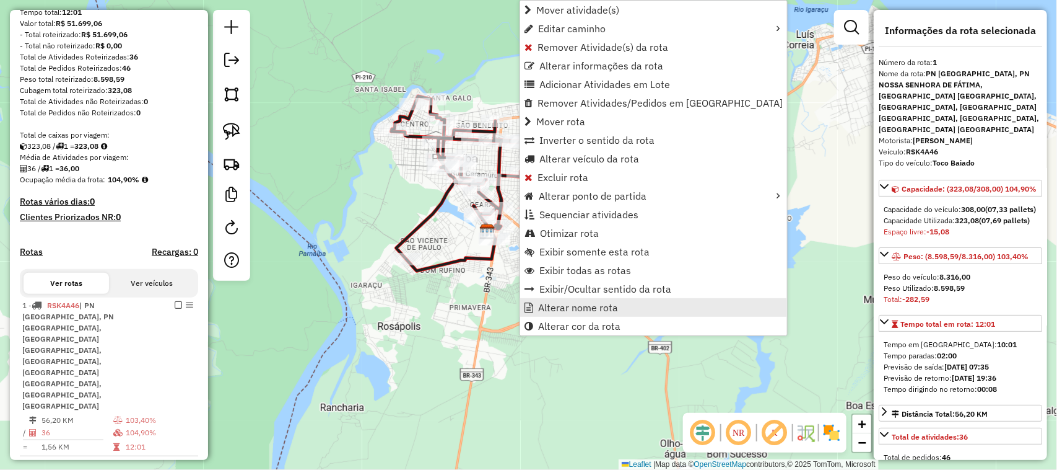
click at [578, 310] on span "Alterar nome rota" at bounding box center [578, 307] width 80 height 10
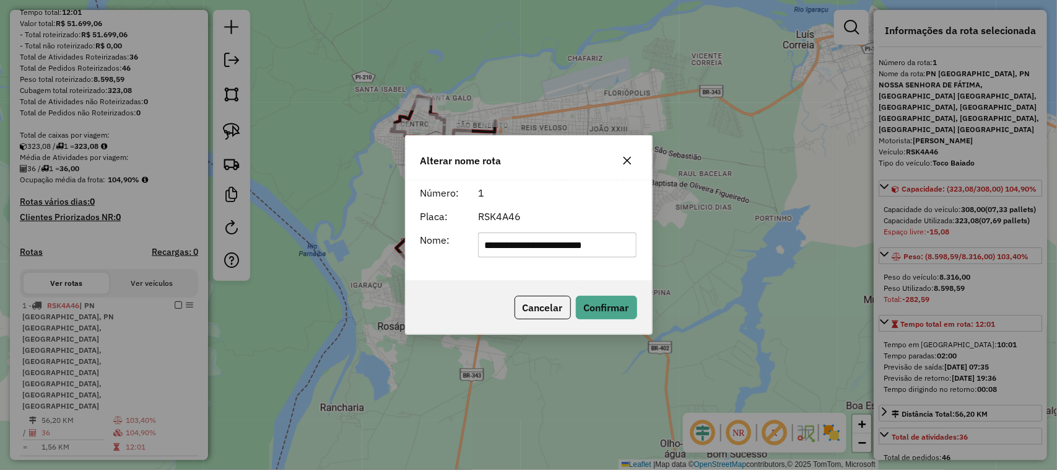
scroll to position [0, 0]
type input "*"
type input "**********"
click at [619, 310] on button "Confirmar" at bounding box center [606, 307] width 61 height 24
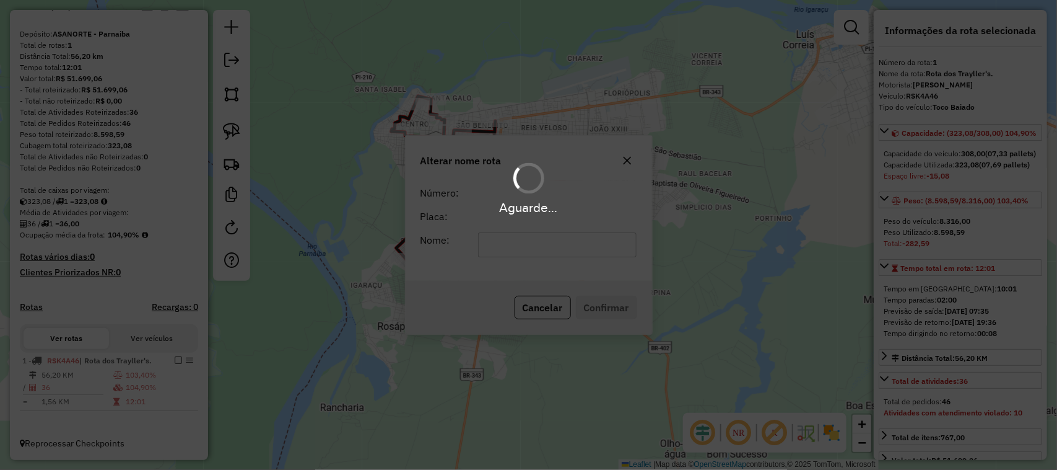
scroll to position [107, 0]
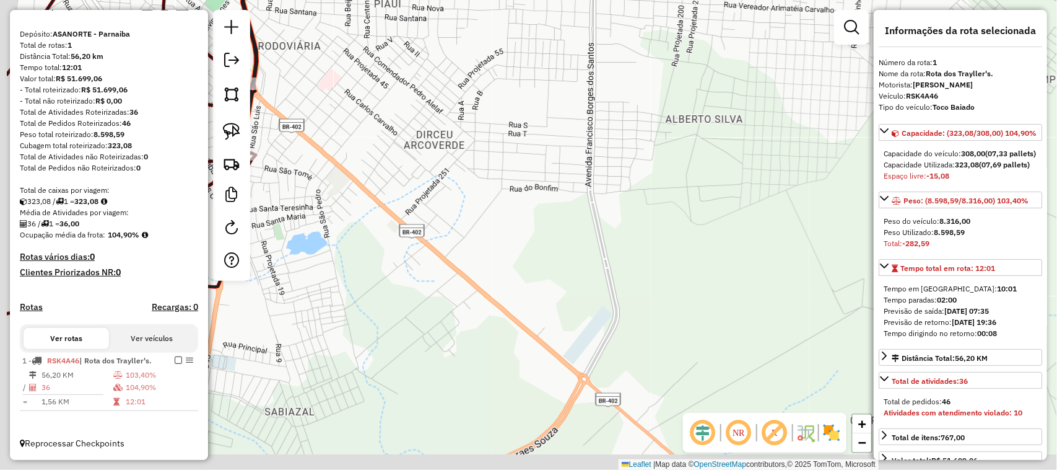
drag, startPoint x: 413, startPoint y: 230, endPoint x: 717, endPoint y: 89, distance: 335.3
click at [714, 93] on div "Janela de atendimento Grade de atendimento Capacidade Transportadoras Veículos …" at bounding box center [528, 235] width 1057 height 470
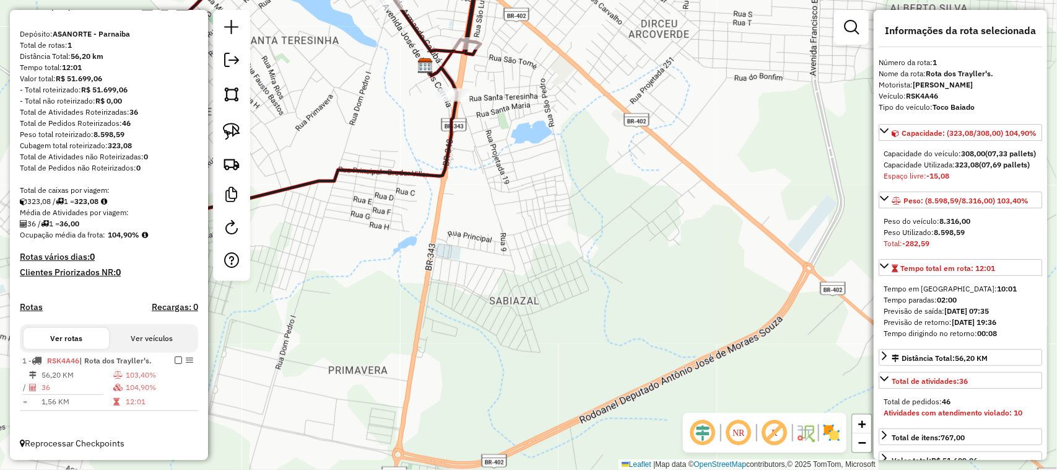
drag, startPoint x: 547, startPoint y: 166, endPoint x: 593, endPoint y: 225, distance: 74.6
click at [593, 225] on div "Janela de atendimento Grade de atendimento Capacidade Transportadoras Veículos …" at bounding box center [528, 235] width 1057 height 470
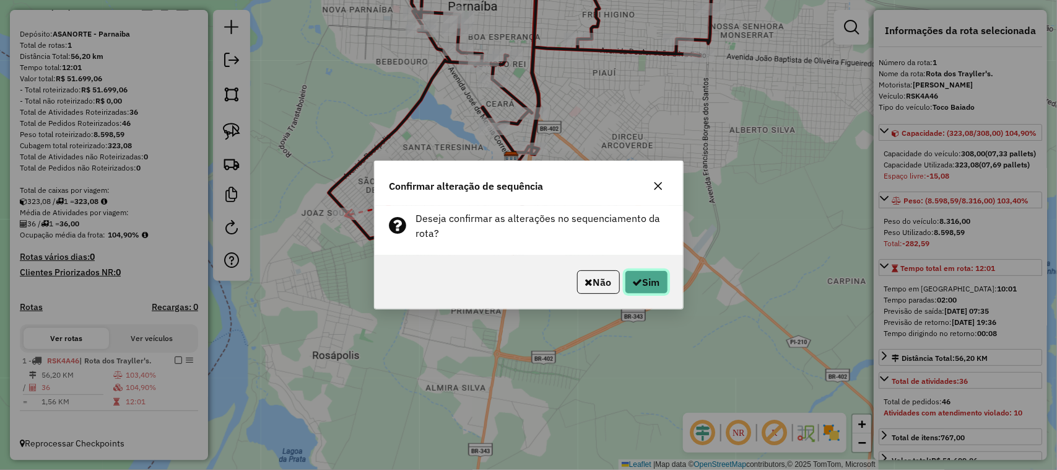
drag, startPoint x: 641, startPoint y: 282, endPoint x: 642, endPoint y: 289, distance: 6.9
click at [641, 282] on button "Sim" at bounding box center [646, 282] width 43 height 24
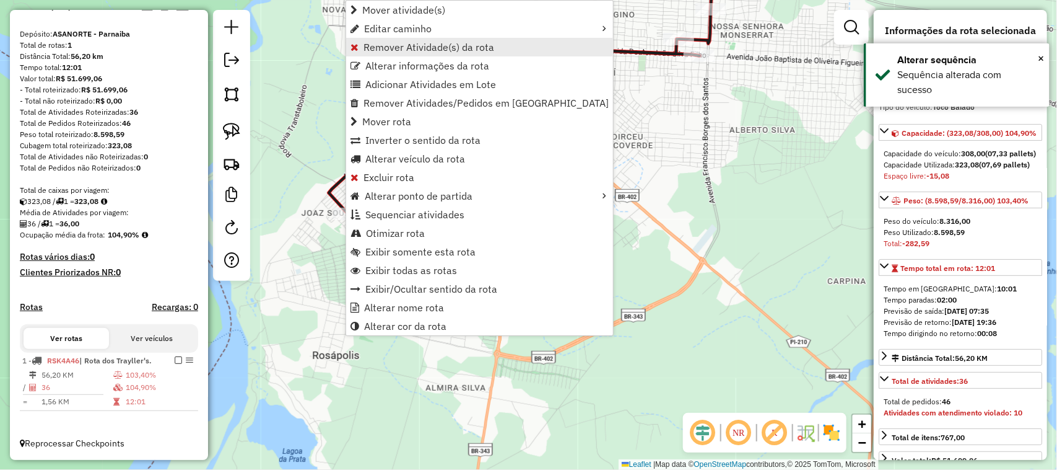
click at [388, 46] on span "Remover Atividade(s) da rota" at bounding box center [429, 47] width 131 height 10
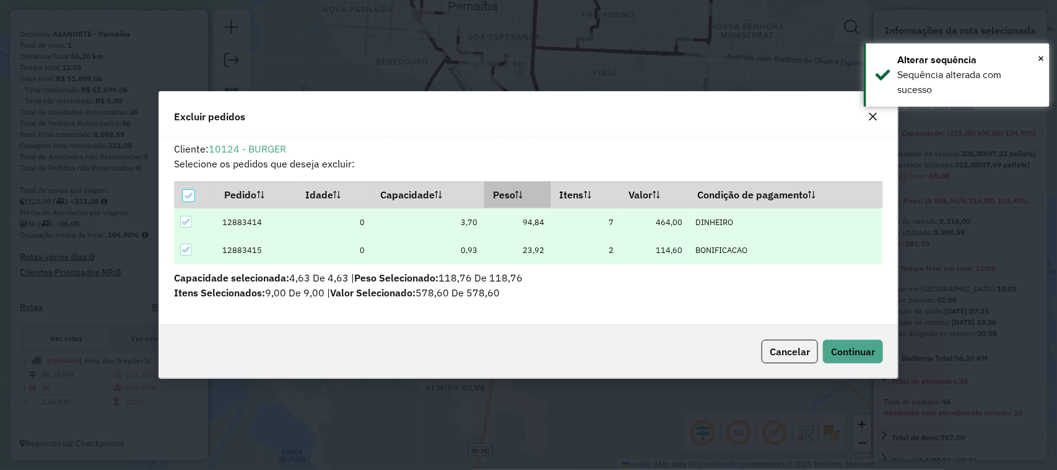
scroll to position [0, 0]
click at [840, 356] on span "Continuar" at bounding box center [853, 351] width 44 height 12
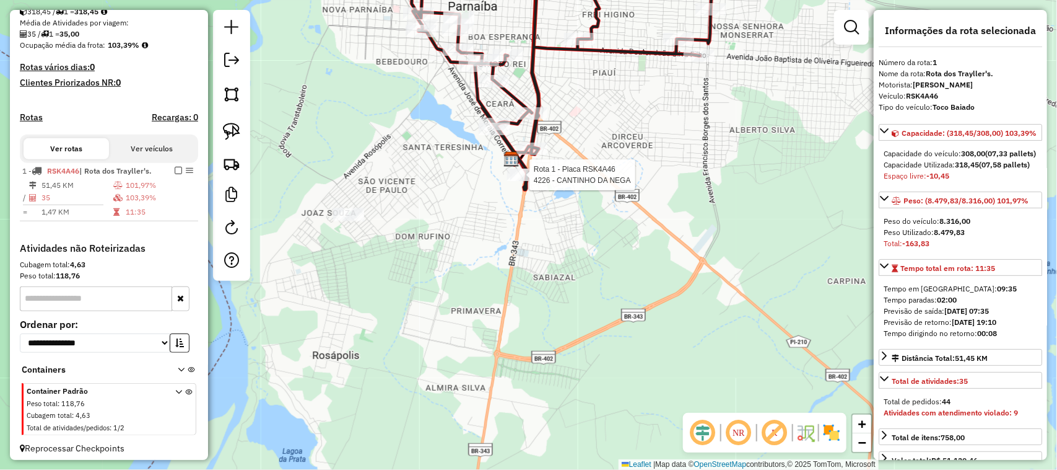
scroll to position [304, 0]
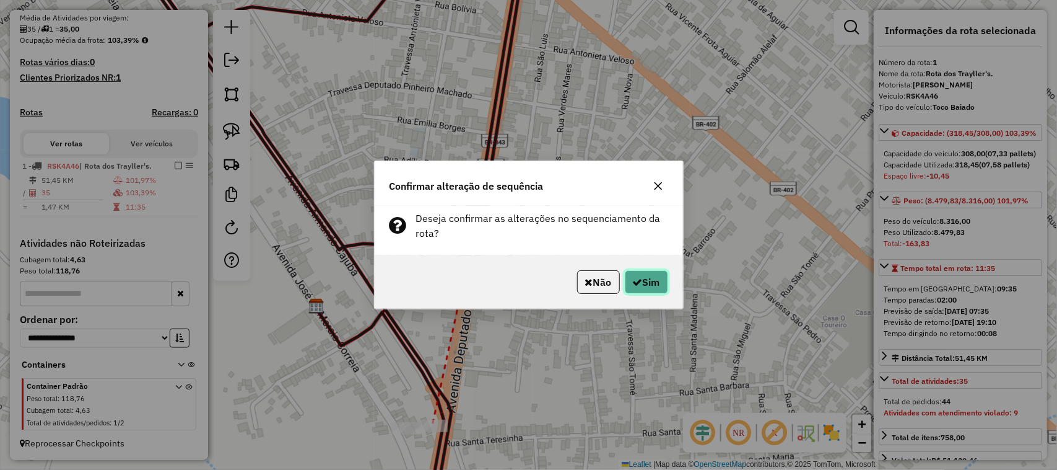
click at [651, 281] on button "Sim" at bounding box center [646, 282] width 43 height 24
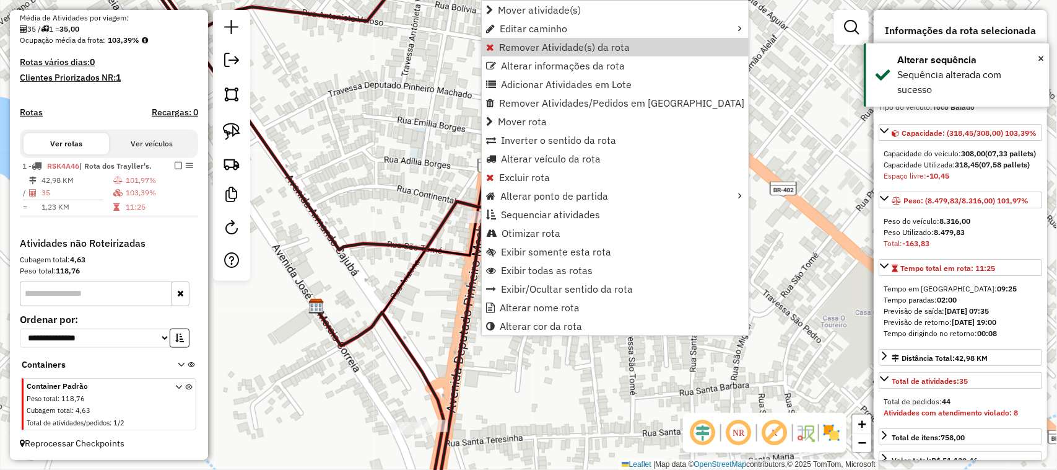
drag, startPoint x: 561, startPoint y: 51, endPoint x: 565, endPoint y: 58, distance: 8.1
click at [561, 50] on span "Remover Atividade(s) da rota" at bounding box center [564, 47] width 131 height 10
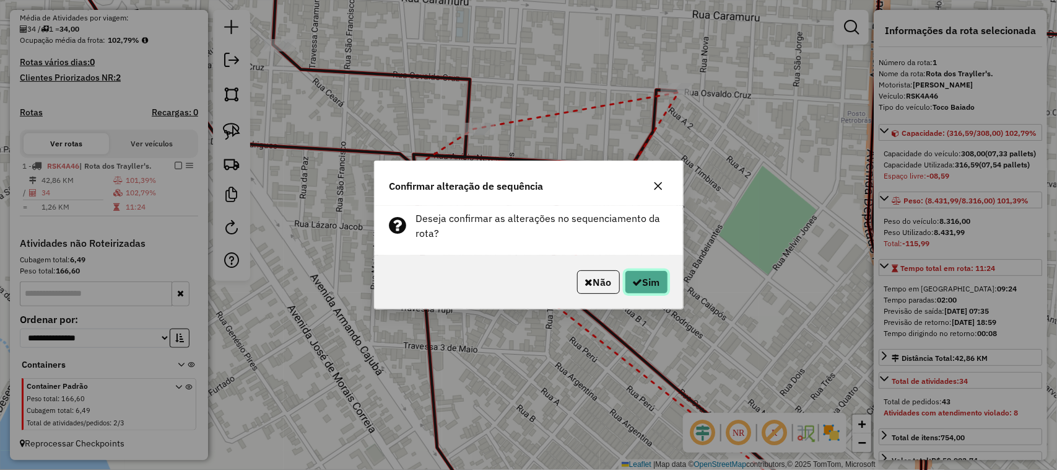
click at [663, 286] on button "Sim" at bounding box center [646, 282] width 43 height 24
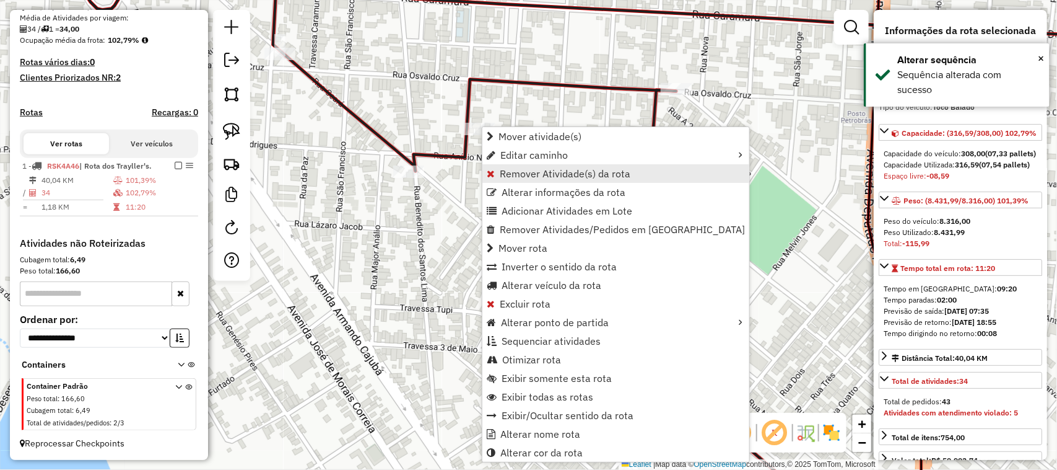
click at [525, 177] on span "Remover Atividade(s) da rota" at bounding box center [565, 173] width 131 height 10
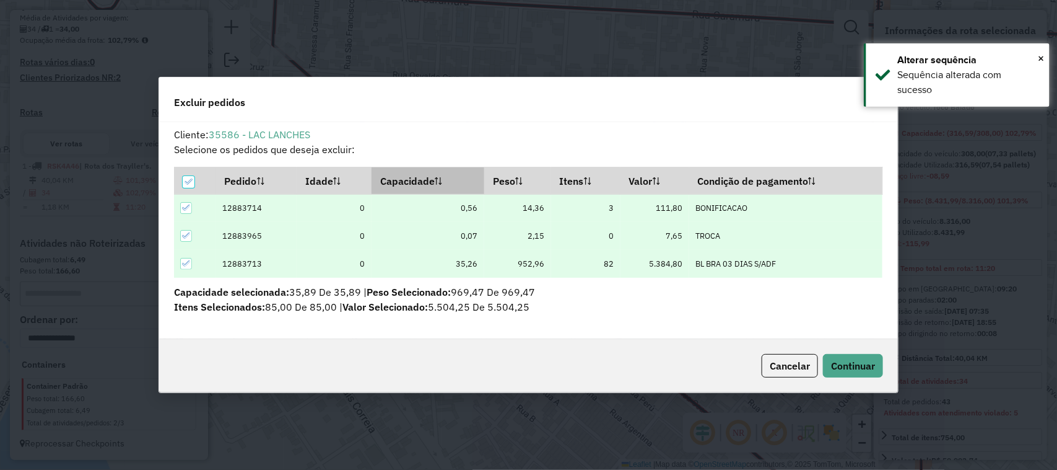
scroll to position [0, 0]
click at [854, 375] on button "Continuar" at bounding box center [853, 366] width 60 height 24
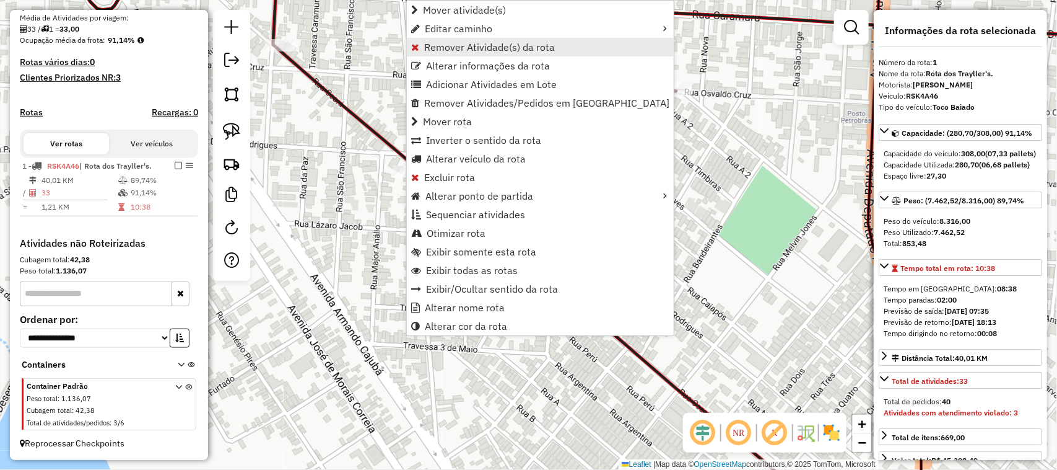
click at [449, 42] on span "Remover Atividade(s) da rota" at bounding box center [489, 47] width 131 height 10
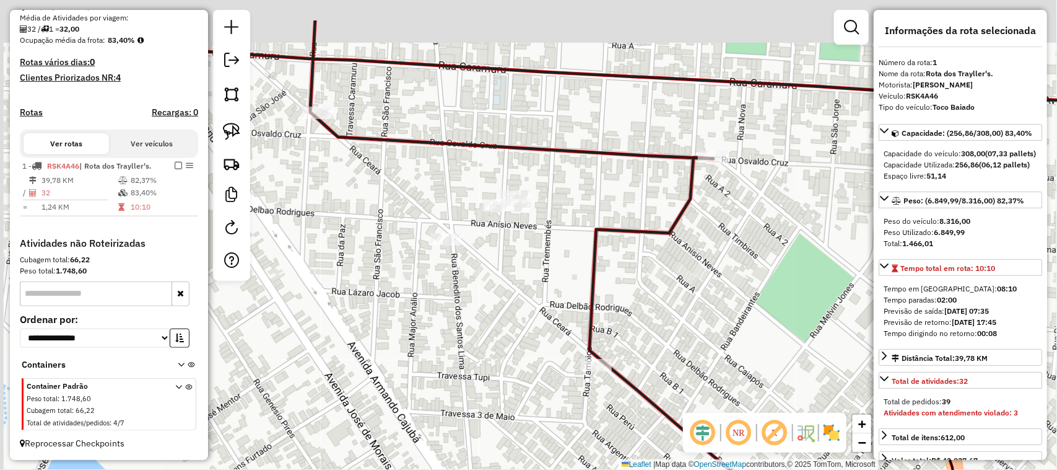
drag, startPoint x: 577, startPoint y: 119, endPoint x: 516, endPoint y: 232, distance: 128.9
click at [683, 253] on div "Janela de atendimento Grade de atendimento Capacidade Transportadoras Veículos …" at bounding box center [528, 235] width 1057 height 470
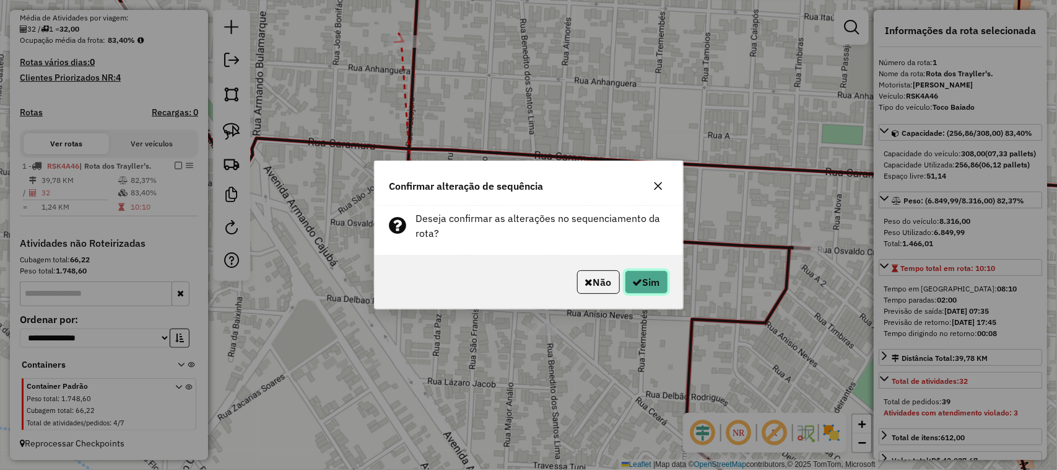
click at [651, 285] on button "Sim" at bounding box center [646, 282] width 43 height 24
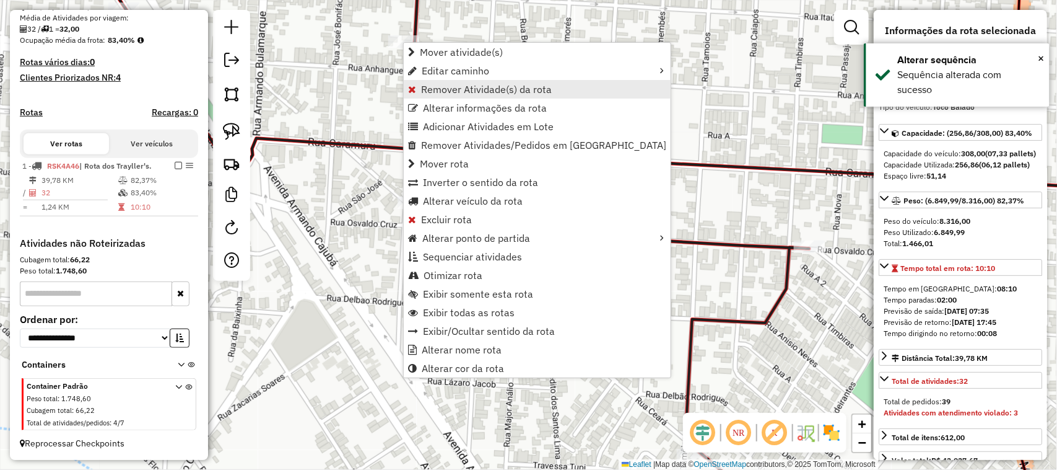
click at [457, 90] on span "Remover Atividade(s) da rota" at bounding box center [486, 89] width 131 height 10
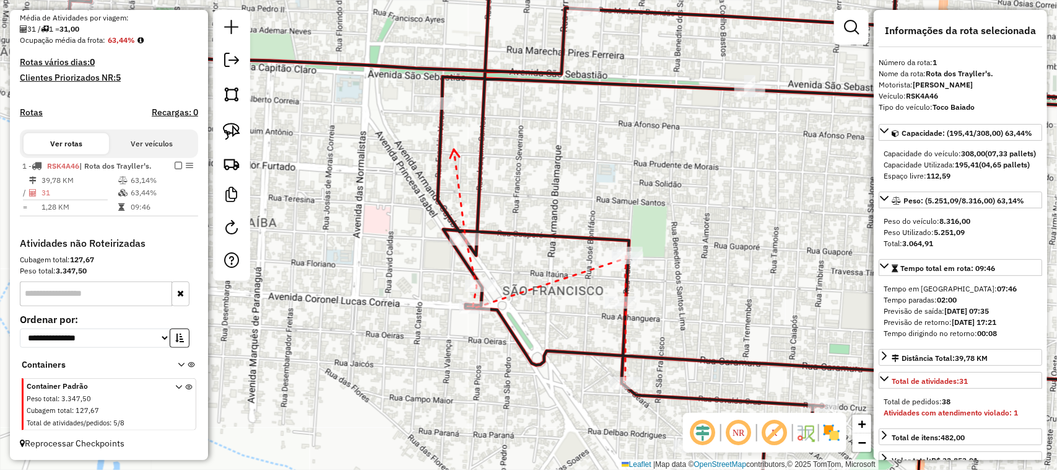
drag, startPoint x: 454, startPoint y: 149, endPoint x: 487, endPoint y: 287, distance: 141.4
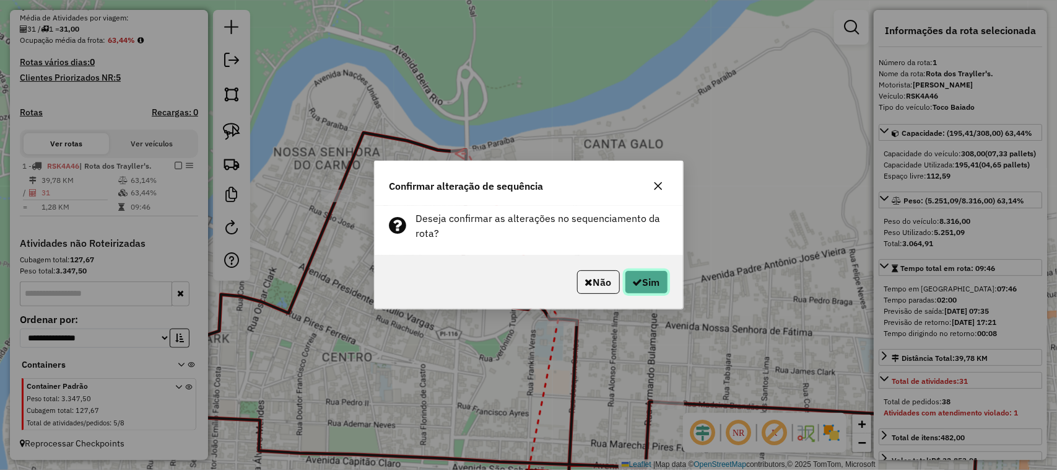
click at [642, 281] on button "Sim" at bounding box center [646, 282] width 43 height 24
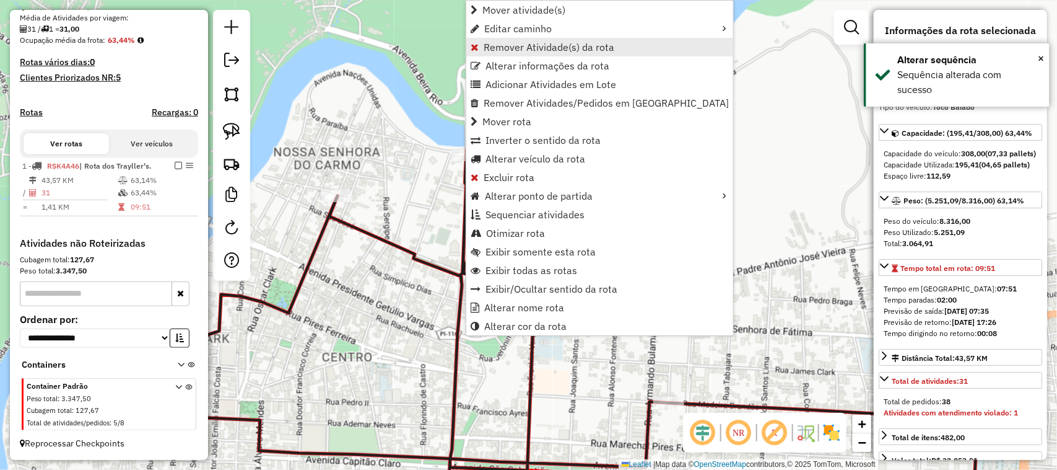
click at [507, 45] on span "Remover Atividade(s) da rota" at bounding box center [549, 47] width 131 height 10
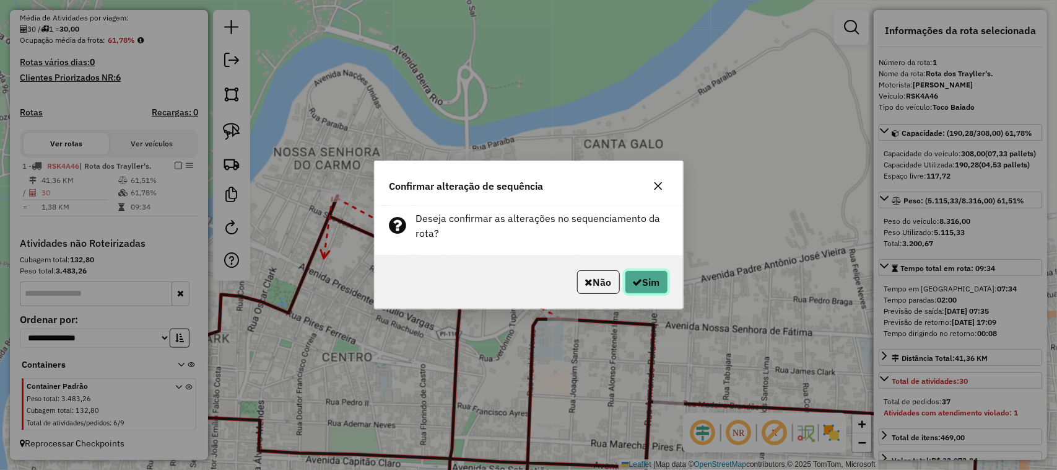
click at [647, 277] on button "Sim" at bounding box center [646, 282] width 43 height 24
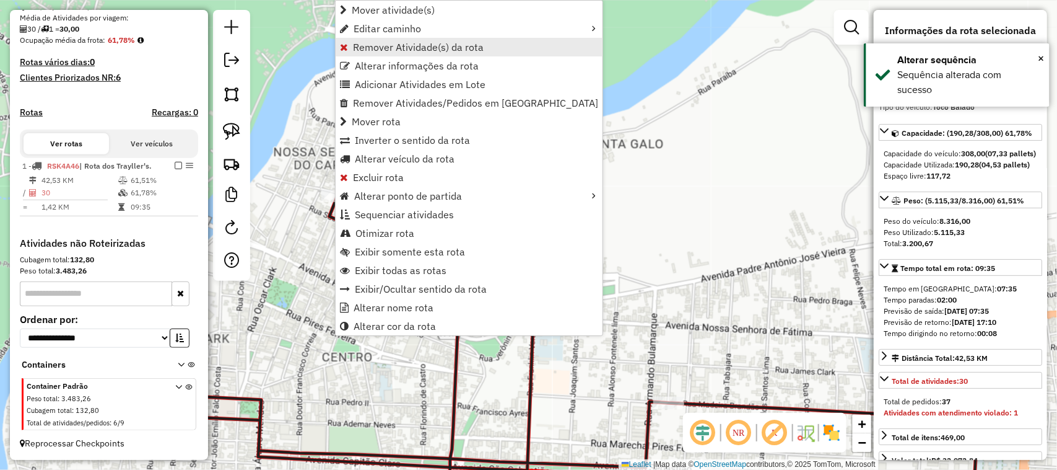
click at [372, 44] on span "Remover Atividade(s) da rota" at bounding box center [418, 47] width 131 height 10
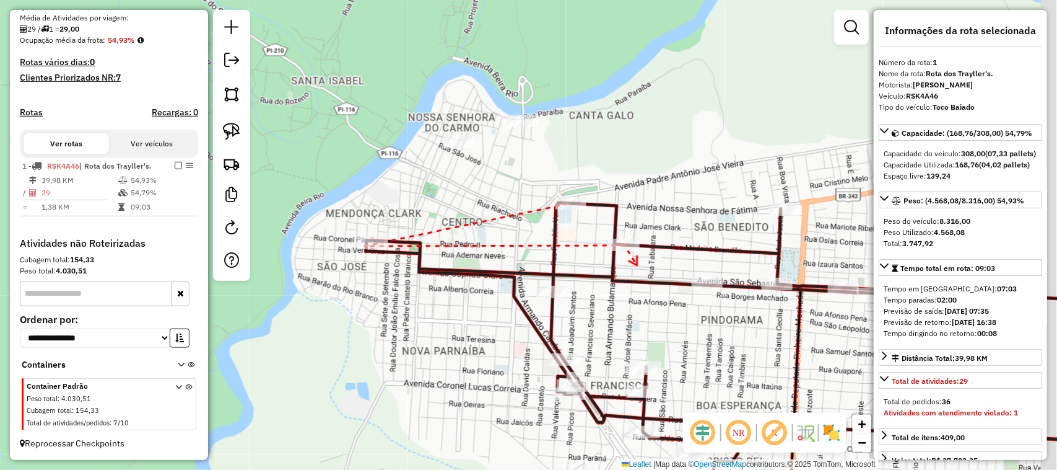
drag, startPoint x: 688, startPoint y: 258, endPoint x: 465, endPoint y: 270, distance: 223.3
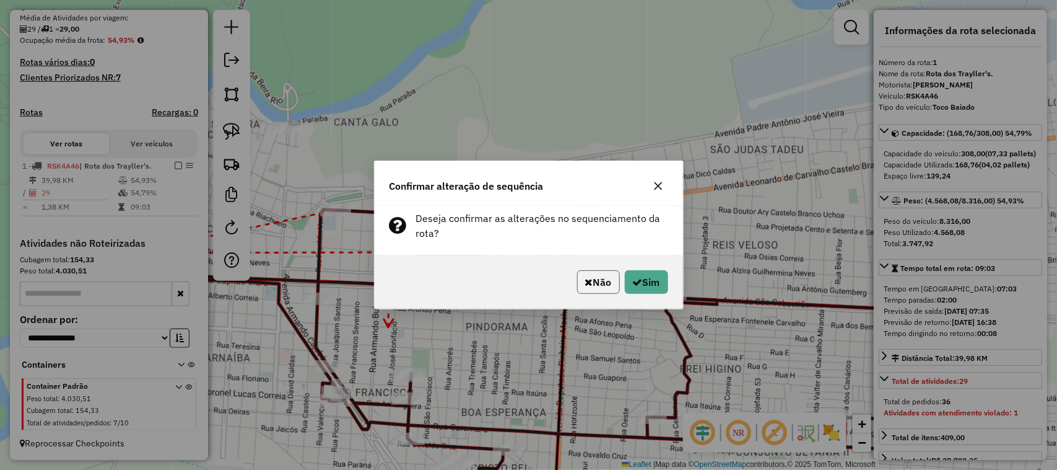
click at [603, 279] on button "Não" at bounding box center [598, 282] width 43 height 24
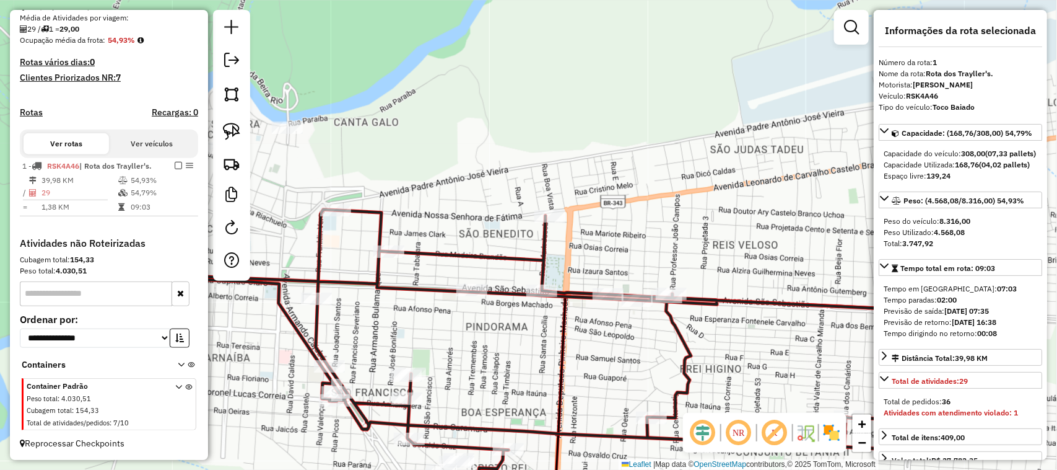
drag, startPoint x: 378, startPoint y: 304, endPoint x: 449, endPoint y: 307, distance: 70.7
click at [447, 307] on div "Janela de atendimento Grade de atendimento Capacidade Transportadoras Veículos …" at bounding box center [528, 235] width 1057 height 470
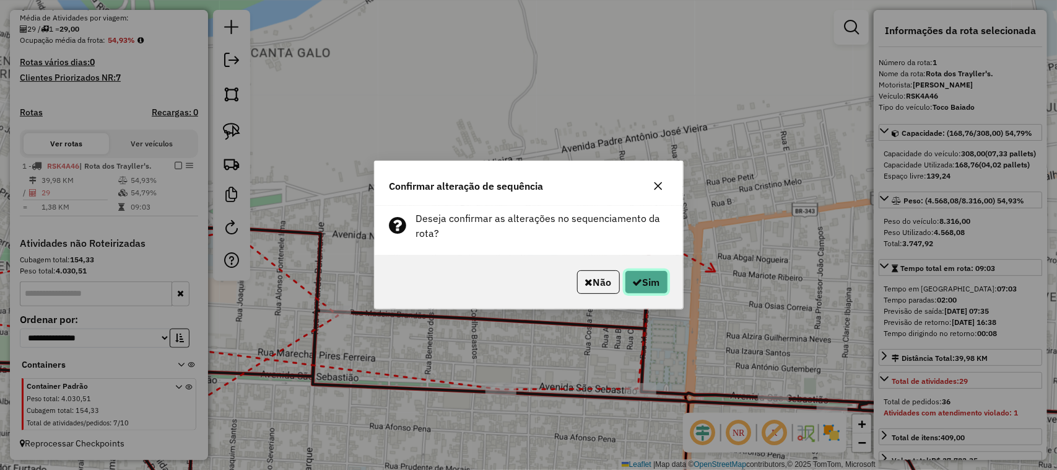
click at [660, 277] on button "Sim" at bounding box center [646, 282] width 43 height 24
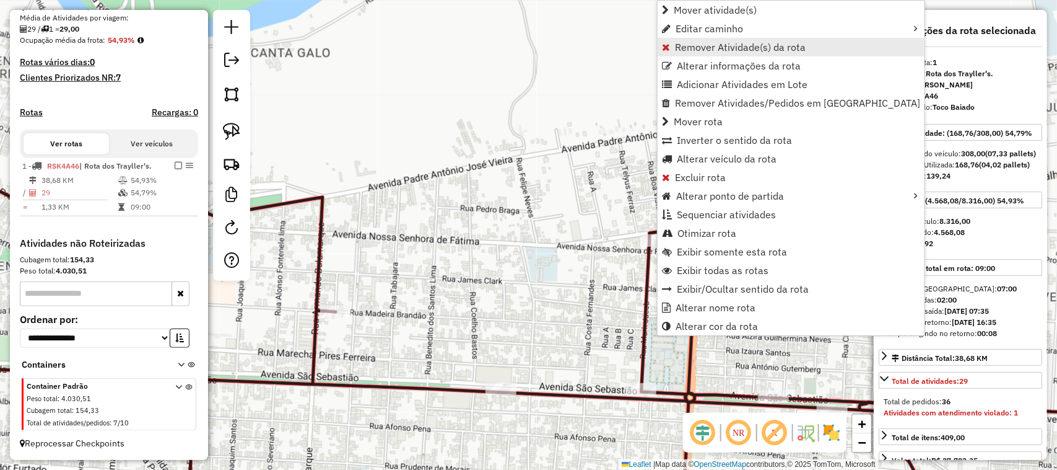
click at [708, 47] on span "Remover Atividade(s) da rota" at bounding box center [740, 47] width 131 height 10
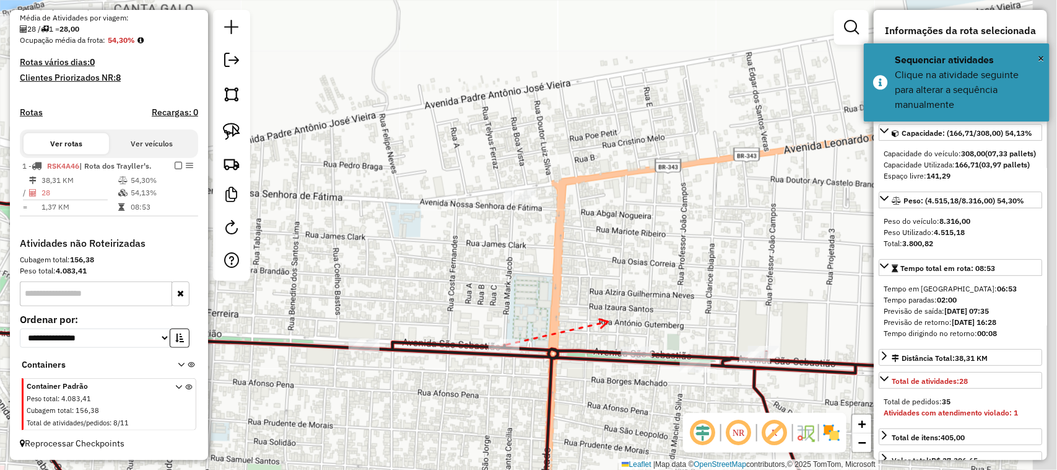
drag, startPoint x: 762, startPoint y: 370, endPoint x: 567, endPoint y: 307, distance: 205.1
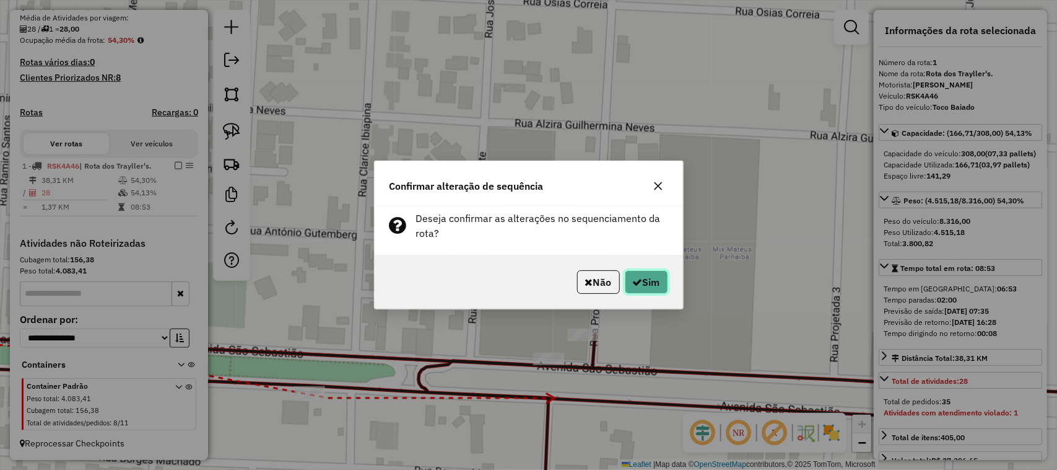
click at [636, 282] on icon "button" at bounding box center [638, 282] width 10 height 10
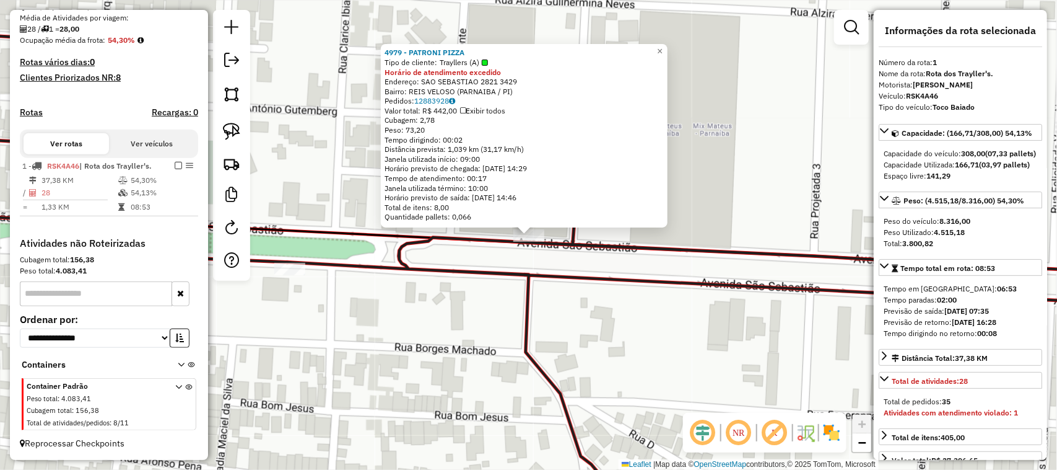
click at [631, 353] on div "4979 - PATRONI PIZZA Tipo de cliente: Trayllers (A) Horário de atendimento exce…" at bounding box center [528, 235] width 1057 height 470
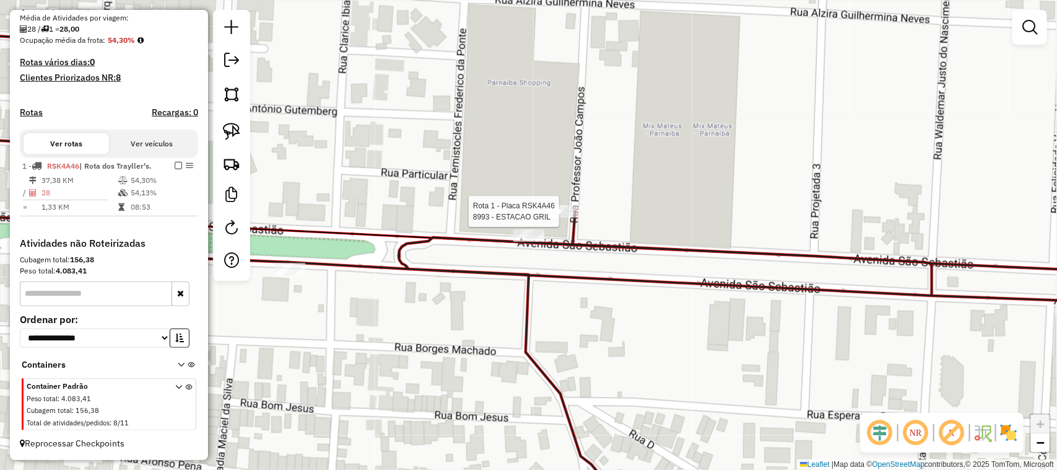
select select "**********"
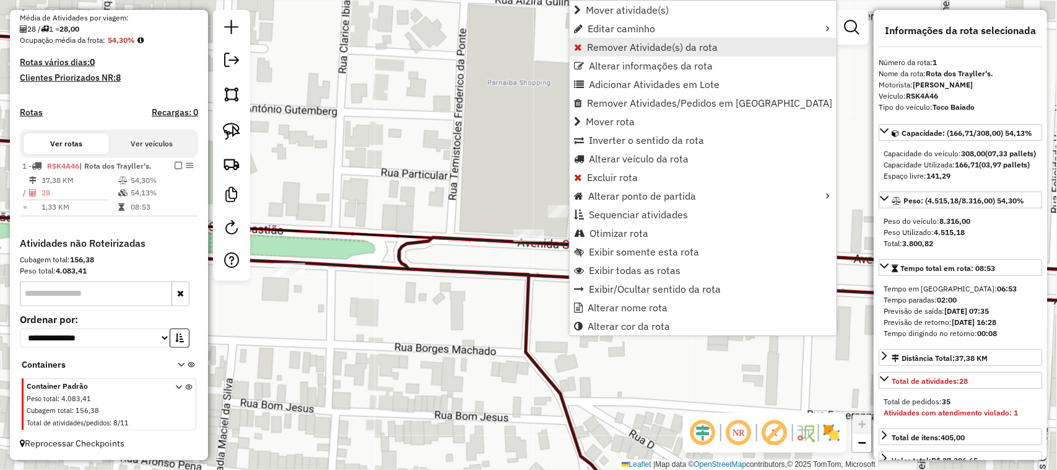
click at [605, 48] on span "Remover Atividade(s) da rota" at bounding box center [652, 47] width 131 height 10
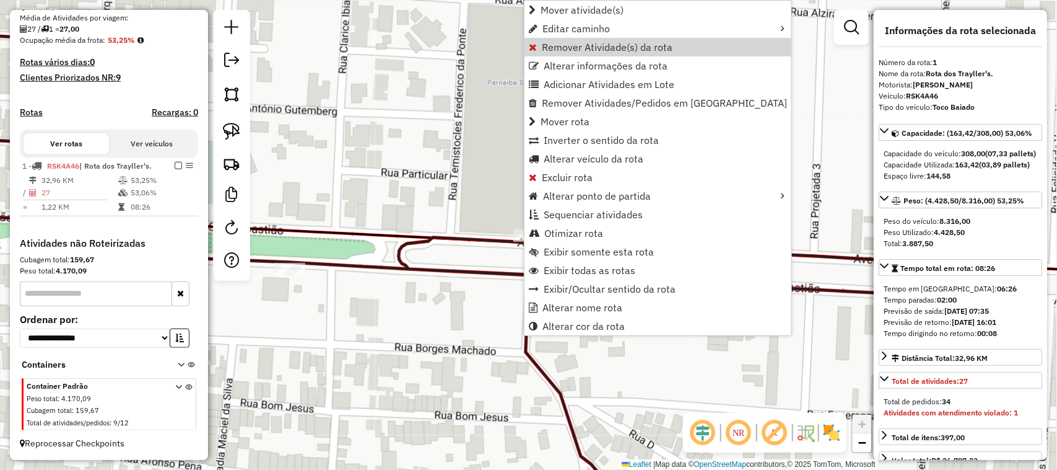
drag, startPoint x: 571, startPoint y: 48, endPoint x: 574, endPoint y: 54, distance: 6.7
click at [571, 47] on span "Remover Atividade(s) da rota" at bounding box center [607, 47] width 131 height 10
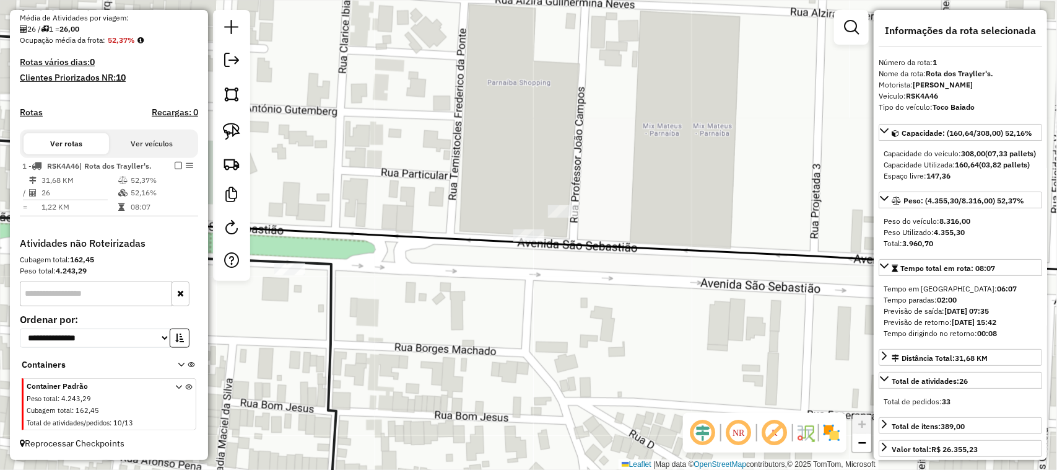
drag, startPoint x: 487, startPoint y: 289, endPoint x: 527, endPoint y: 274, distance: 42.3
click at [522, 277] on div "Janela de atendimento Grade de atendimento Capacidade Transportadoras Veículos …" at bounding box center [528, 235] width 1057 height 470
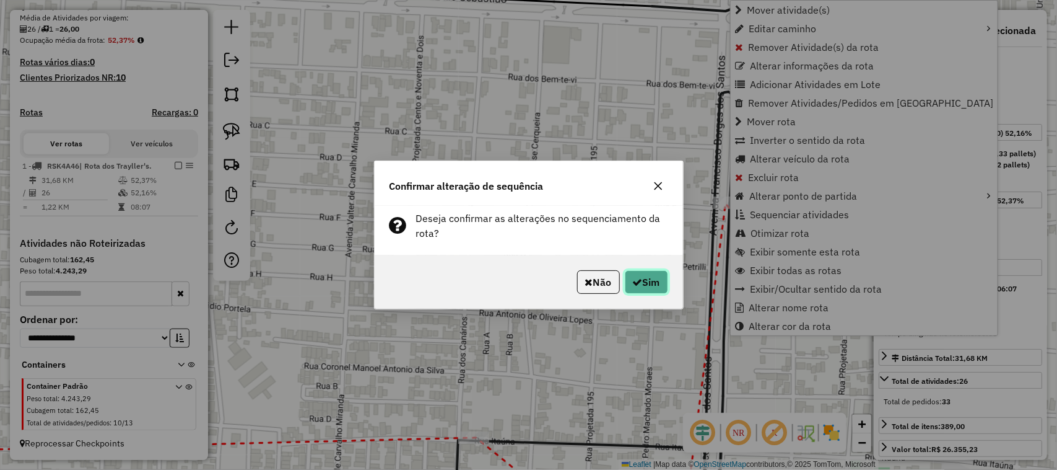
click at [641, 276] on button "Sim" at bounding box center [646, 282] width 43 height 24
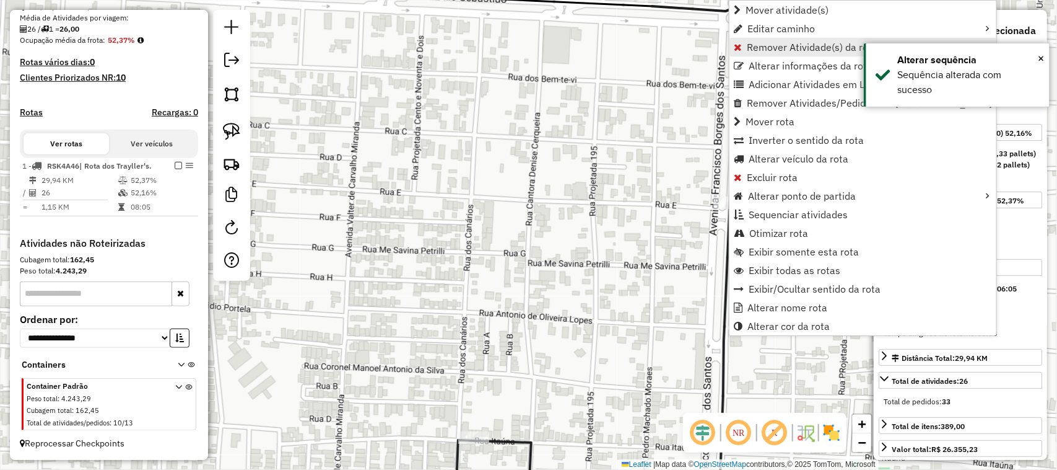
click at [754, 50] on span "Remover Atividade(s) da rota" at bounding box center [812, 47] width 131 height 10
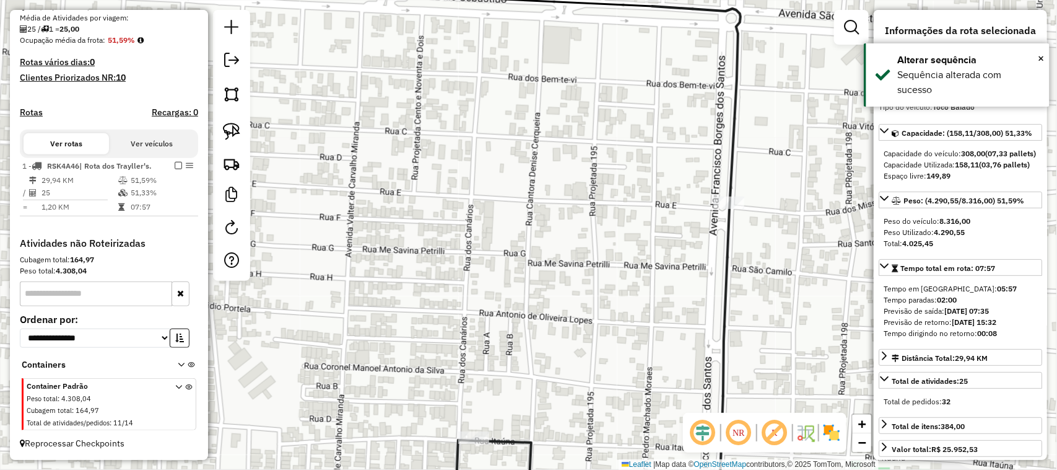
click at [595, 238] on div "Janela de atendimento Grade de atendimento Capacidade Transportadoras Veículos …" at bounding box center [528, 235] width 1057 height 470
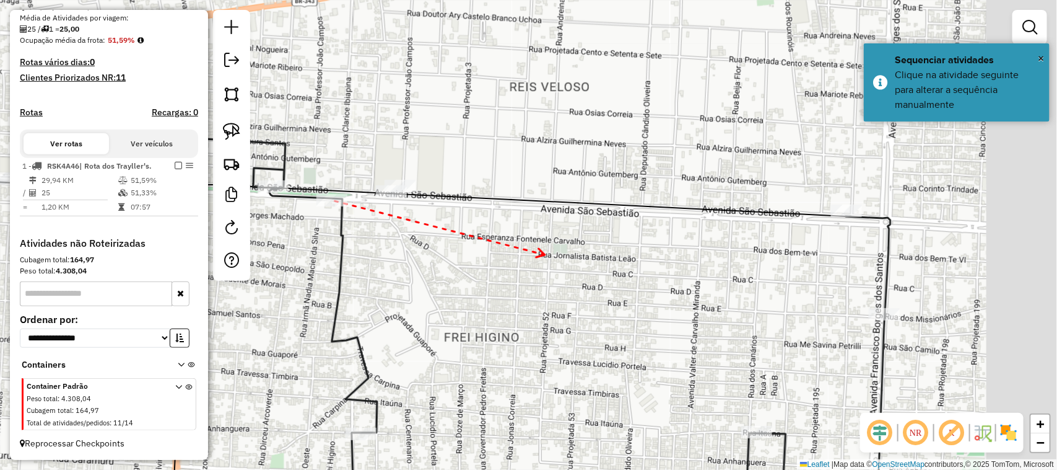
drag, startPoint x: 681, startPoint y: 255, endPoint x: 542, endPoint y: 254, distance: 139.4
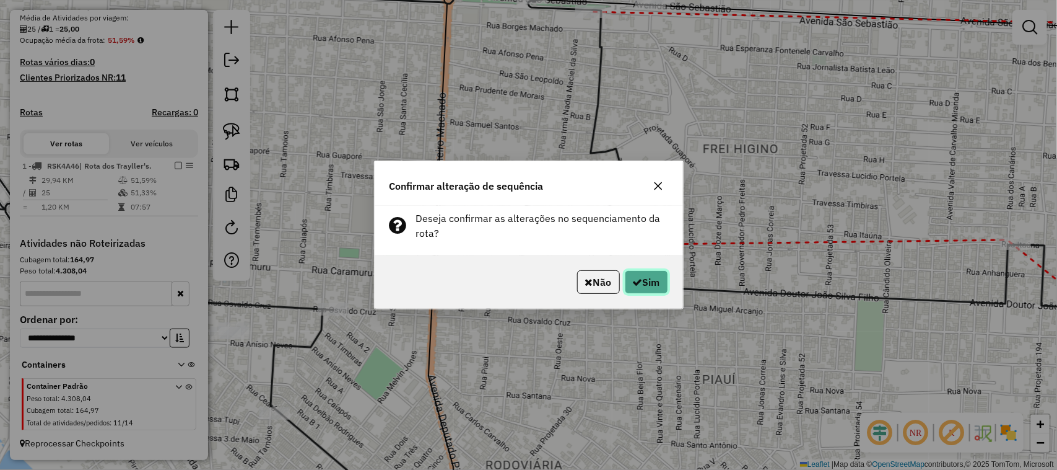
click at [633, 282] on icon "button" at bounding box center [638, 282] width 10 height 10
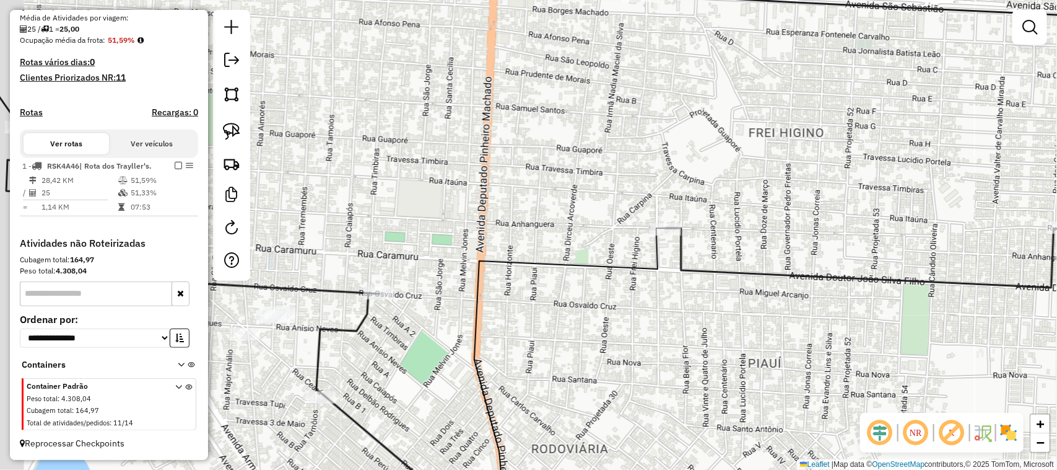
drag, startPoint x: 442, startPoint y: 178, endPoint x: 533, endPoint y: 141, distance: 99.2
click at [530, 142] on div "Janela de atendimento Grade de atendimento Capacidade Transportadoras Veículos …" at bounding box center [528, 235] width 1057 height 470
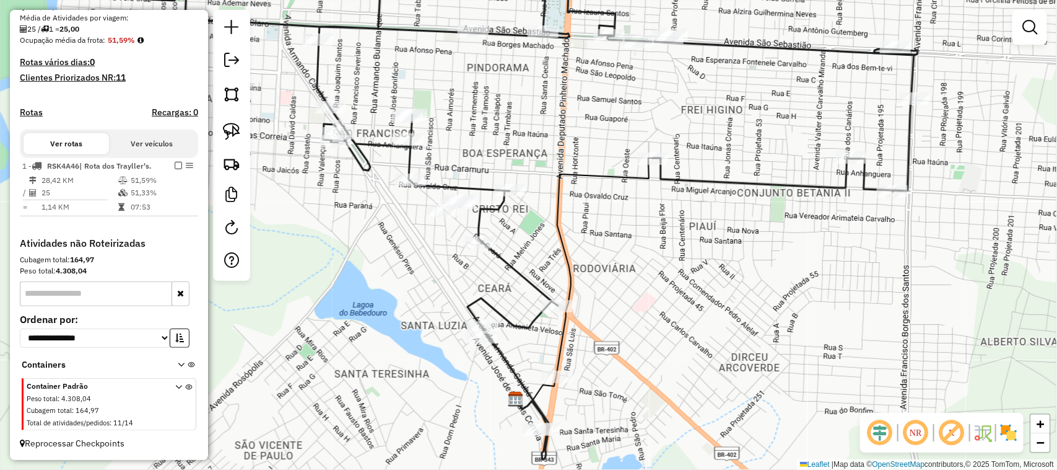
drag, startPoint x: 615, startPoint y: 268, endPoint x: 688, endPoint y: 137, distance: 149.4
click at [681, 155] on div "Janela de atendimento Grade de atendimento Capacidade Transportadoras Veículos …" at bounding box center [528, 235] width 1057 height 470
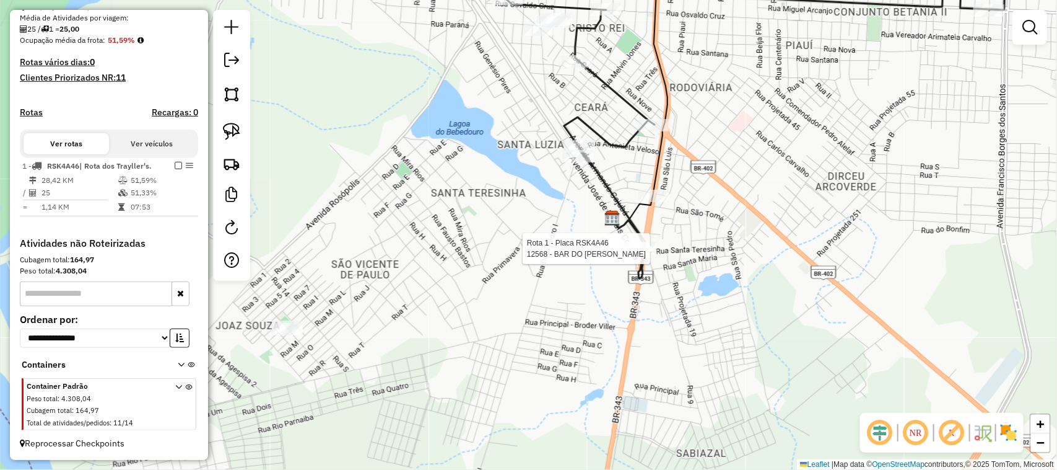
click at [632, 255] on div at bounding box center [634, 248] width 31 height 12
select select "**********"
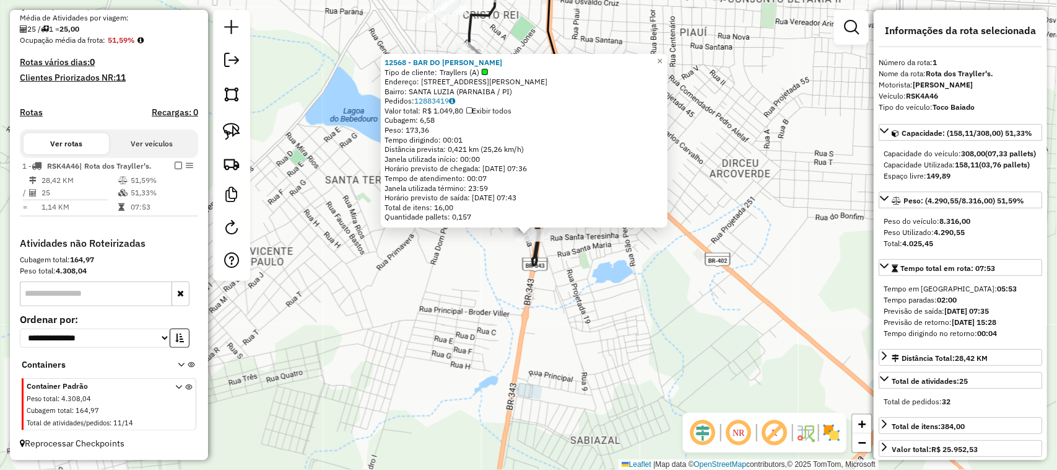
click at [720, 282] on div "12568 - BAR DO LEONARDO Tipo de cliente: Trayllers (A) Endereço: [STREET_ADDRES…" at bounding box center [528, 235] width 1057 height 470
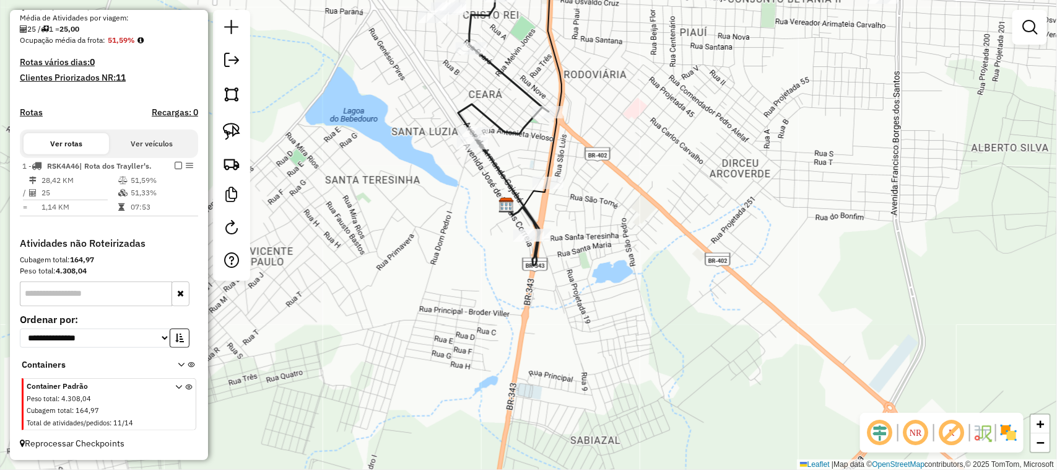
drag, startPoint x: 531, startPoint y: 339, endPoint x: 596, endPoint y: 316, distance: 69.2
click at [559, 332] on div "Janela de atendimento Grade de atendimento Capacidade Transportadoras Veículos …" at bounding box center [528, 235] width 1057 height 470
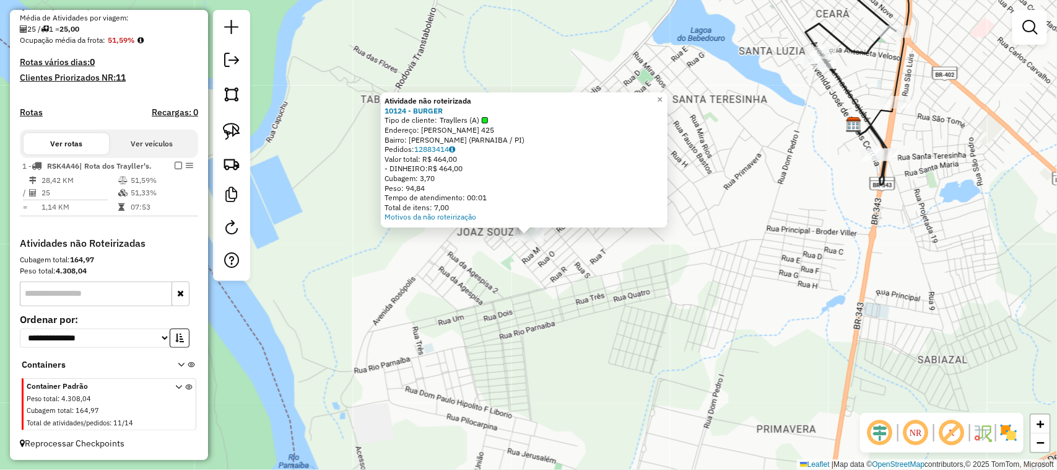
click at [552, 341] on div "Atividade não roteirizada 10124 - BURGER Tipo de cliente: Trayllers (A) Endereç…" at bounding box center [528, 235] width 1057 height 470
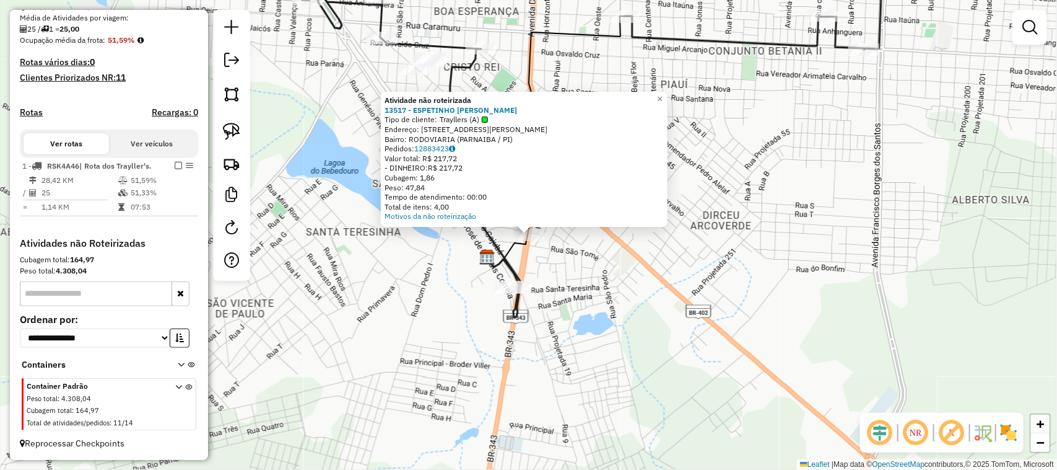
click at [748, 292] on div "Atividade não roteirizada 13517 - ESPETINHO TIA MAZE Tipo de cliente: Trayllers…" at bounding box center [528, 235] width 1057 height 470
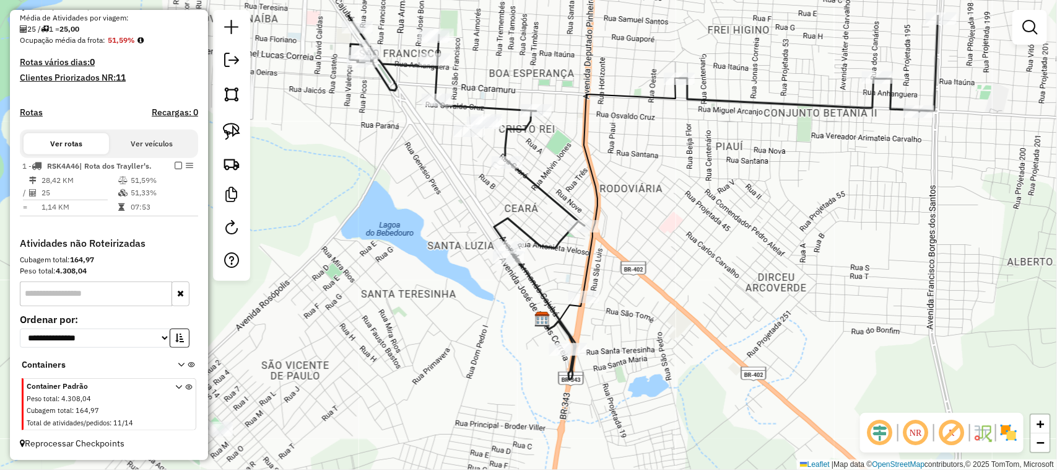
drag, startPoint x: 713, startPoint y: 240, endPoint x: 794, endPoint y: 339, distance: 127.6
click at [793, 336] on div "Janela de atendimento Grade de atendimento Capacidade Transportadoras Veículos …" at bounding box center [528, 235] width 1057 height 470
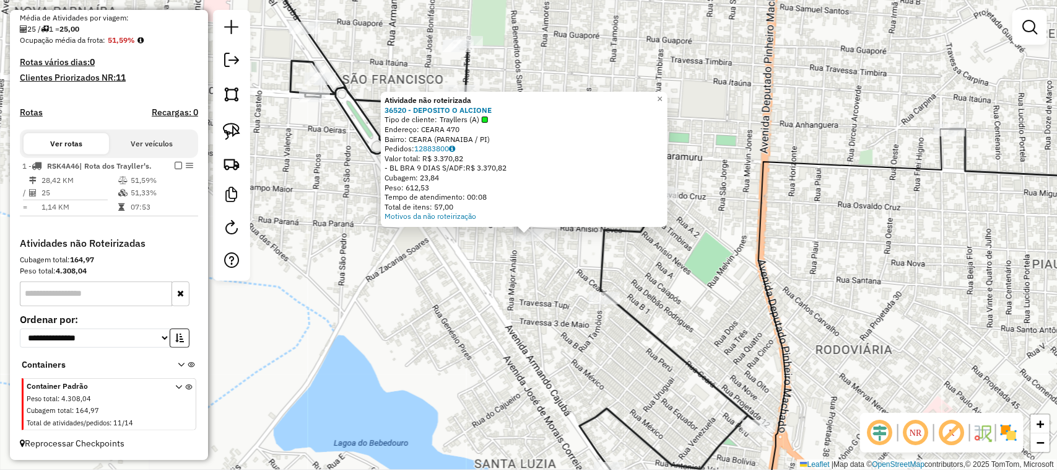
click at [527, 325] on div "Atividade não roteirizada 36520 - DEPOSITO O ALCIONE Tipo de cliente: Trayllers…" at bounding box center [528, 235] width 1057 height 470
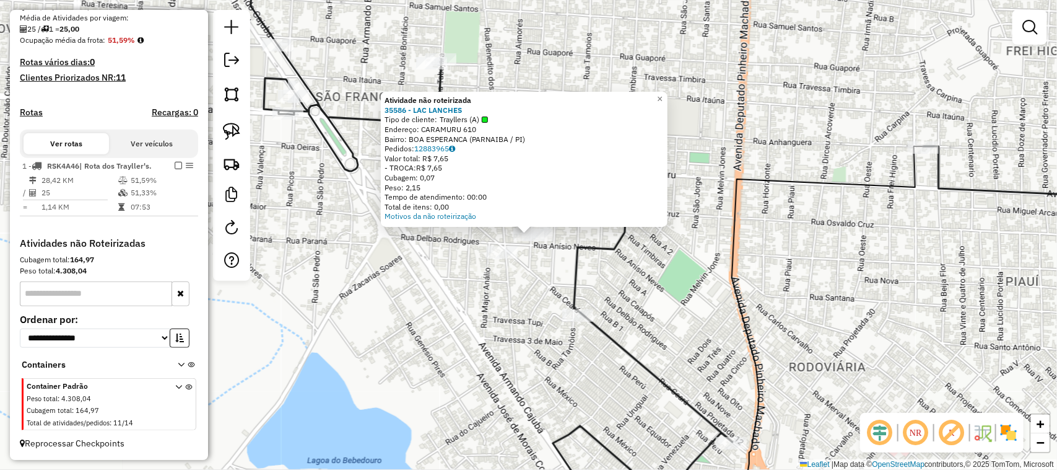
click at [522, 299] on div "Atividade não roteirizada 35586 - LAC LANCHES Tipo de cliente: Trayllers (A) En…" at bounding box center [528, 235] width 1057 height 470
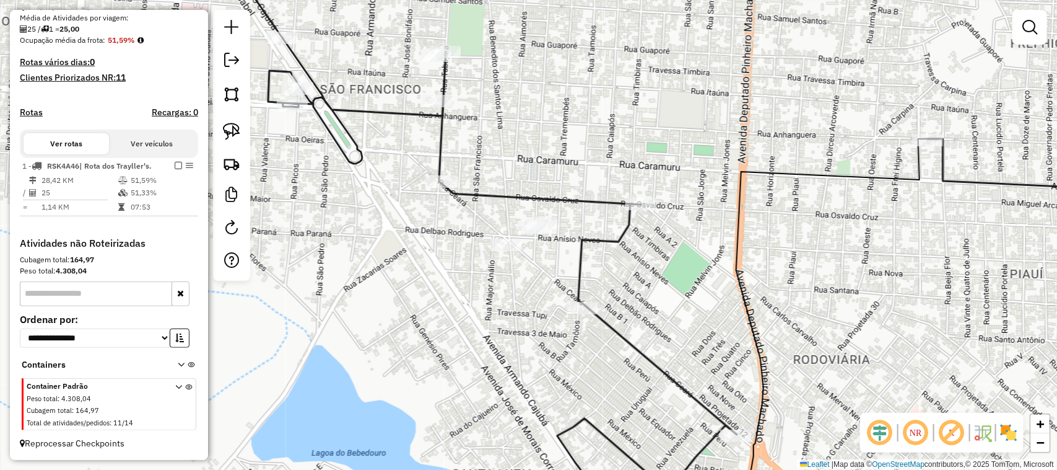
drag, startPoint x: 448, startPoint y: 304, endPoint x: 453, endPoint y: 201, distance: 102.3
click at [453, 216] on div "Janela de atendimento Grade de atendimento Capacidade Transportadoras Veículos …" at bounding box center [528, 235] width 1057 height 470
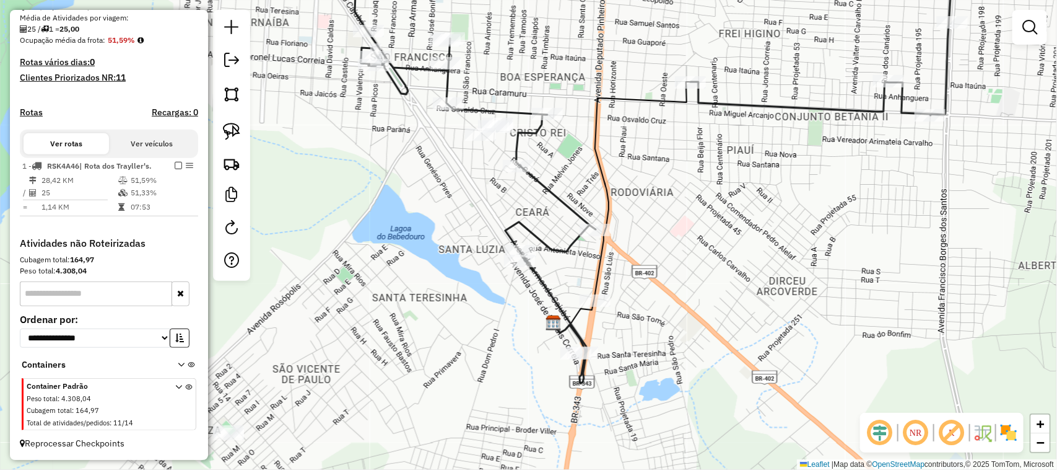
click at [691, 190] on div "Janela de atendimento Grade de atendimento Capacidade Transportadoras Veículos …" at bounding box center [528, 235] width 1057 height 470
select select "**********"
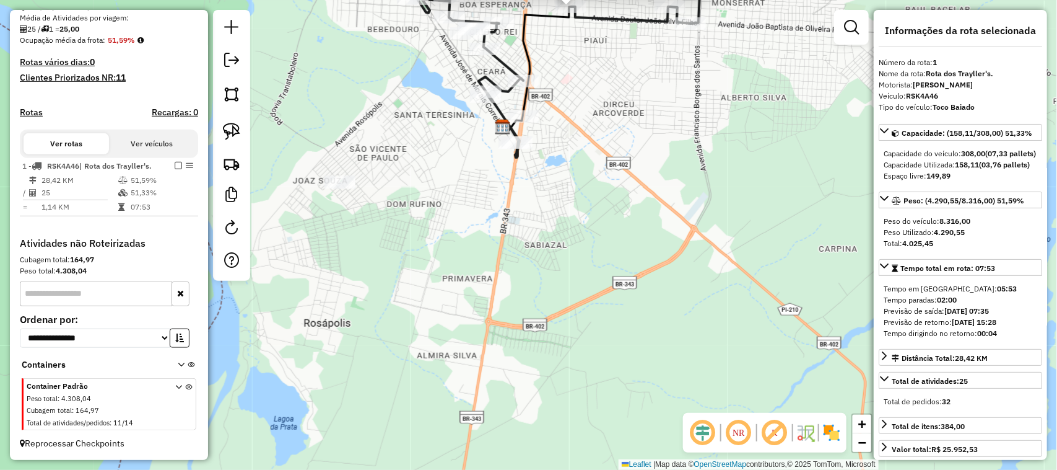
drag, startPoint x: 555, startPoint y: 416, endPoint x: 626, endPoint y: 118, distance: 305.6
click at [626, 118] on div "11841 - ESPETINHO DA ELIZA Tipo de cliente: Trayllers (A) Endereço: ANHANGUERA …" at bounding box center [528, 235] width 1057 height 470
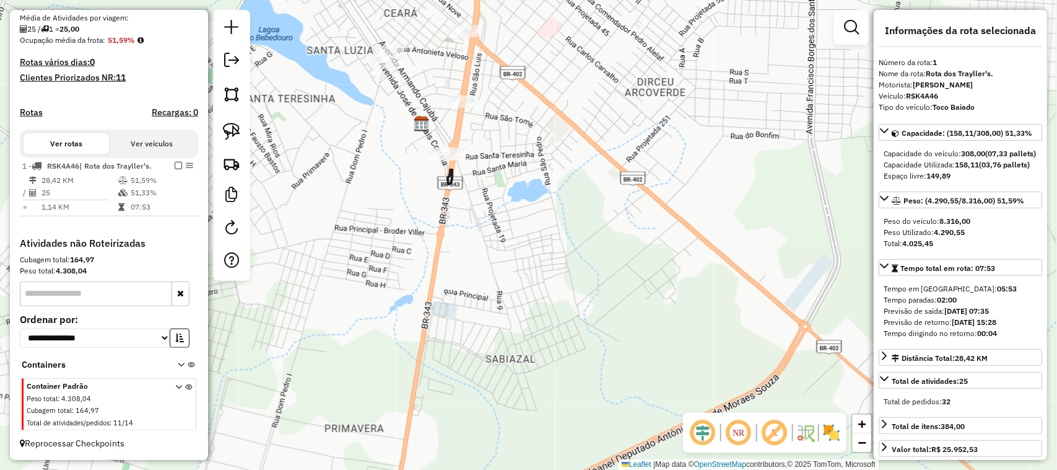
drag, startPoint x: 596, startPoint y: 245, endPoint x: 607, endPoint y: 462, distance: 217.7
click at [608, 462] on div "11841 - ESPETINHO DA ELIZA Tipo de cliente: Trayllers (A) Endereço: ANHANGUERA …" at bounding box center [528, 235] width 1057 height 470
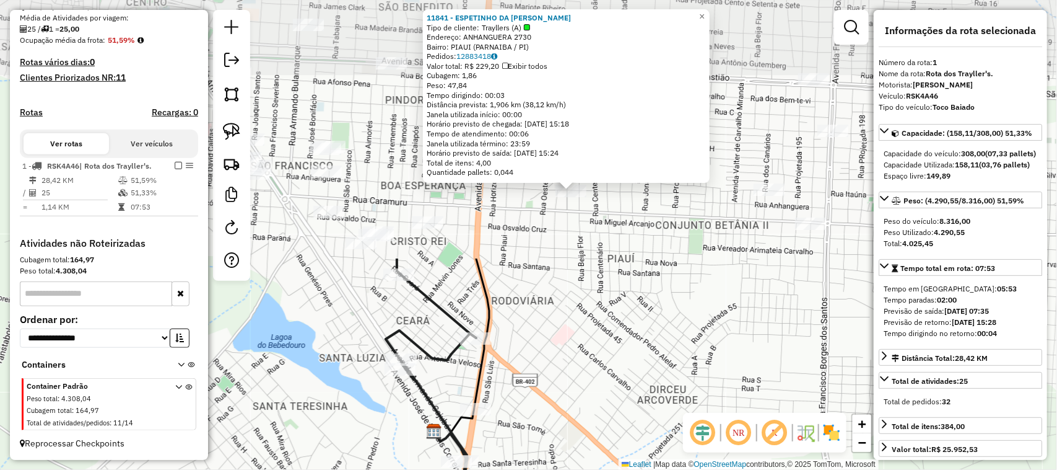
drag, startPoint x: 655, startPoint y: 132, endPoint x: 637, endPoint y: 420, distance: 288.6
click at [670, 439] on div "11841 - ESPETINHO DA ELIZA Tipo de cliente: Trayllers (A) Endereço: ANHANGUERA …" at bounding box center [528, 235] width 1057 height 470
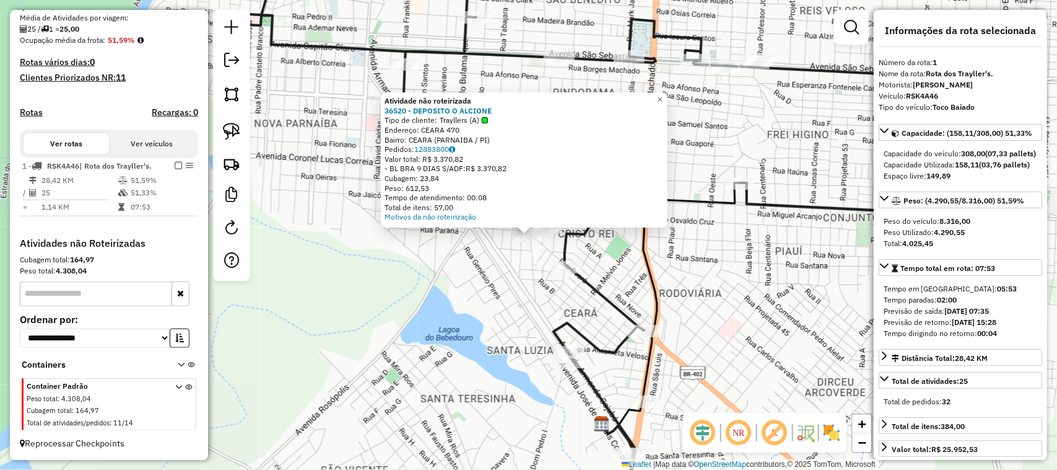
click at [514, 261] on div "Atividade não roteirizada 36520 - DEPOSITO O ALCIONE Tipo de cliente: Trayllers…" at bounding box center [528, 235] width 1057 height 470
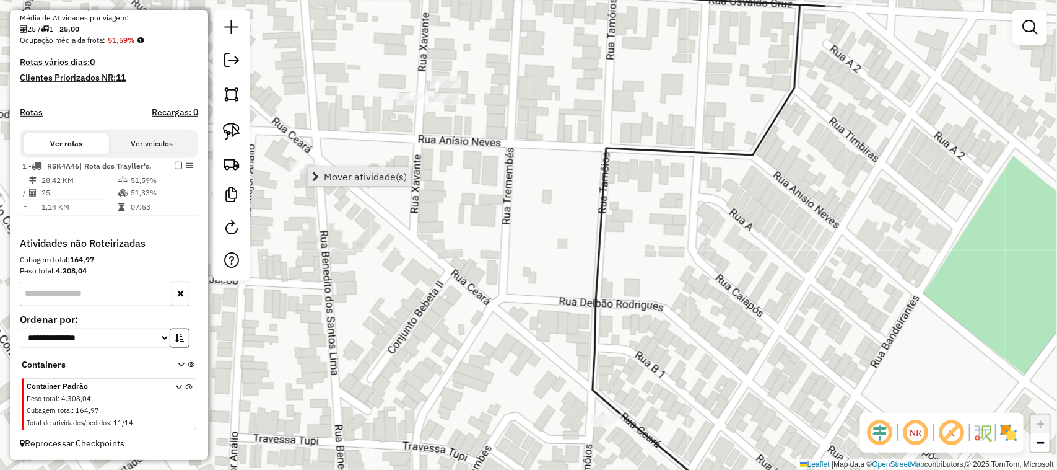
click at [315, 170] on link "Mover atividade(s)" at bounding box center [359, 176] width 103 height 19
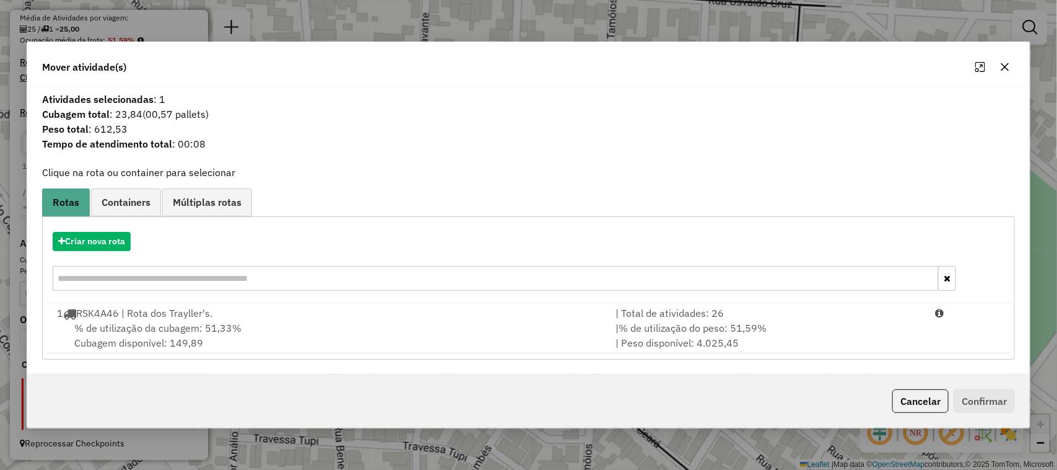
click at [285, 319] on div "1 RSK4A46 | Rota dos Trayller's." at bounding box center [329, 312] width 559 height 15
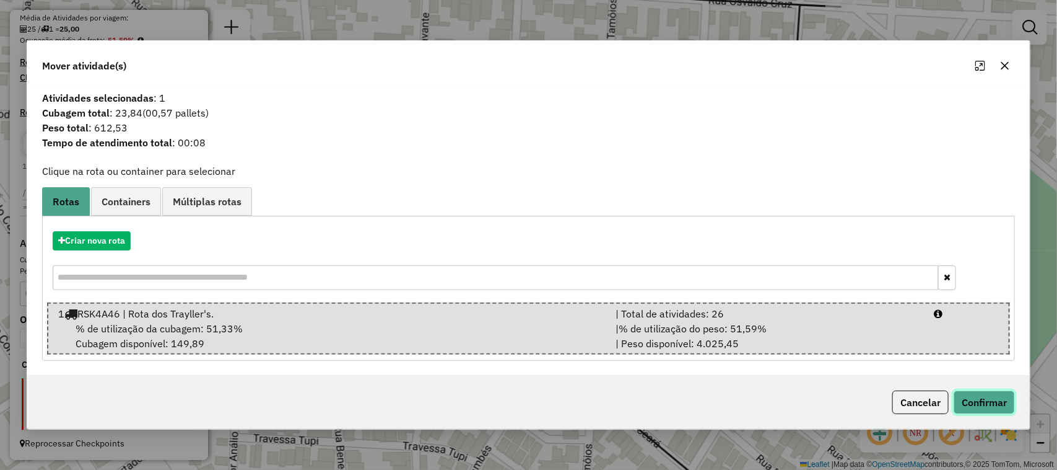
click at [993, 403] on button "Confirmar" at bounding box center [984, 402] width 61 height 24
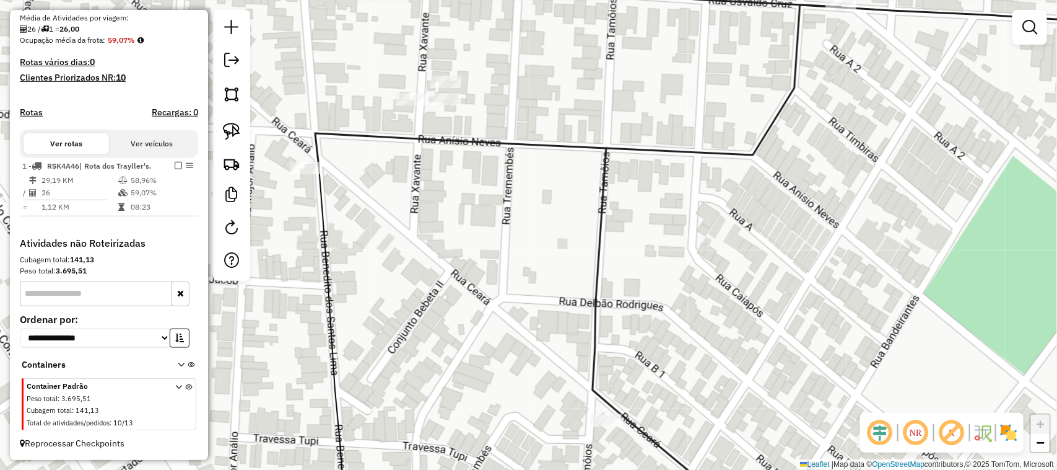
click at [547, 250] on div "Janela de atendimento Grade de atendimento Capacidade Transportadoras Veículos …" at bounding box center [528, 235] width 1057 height 470
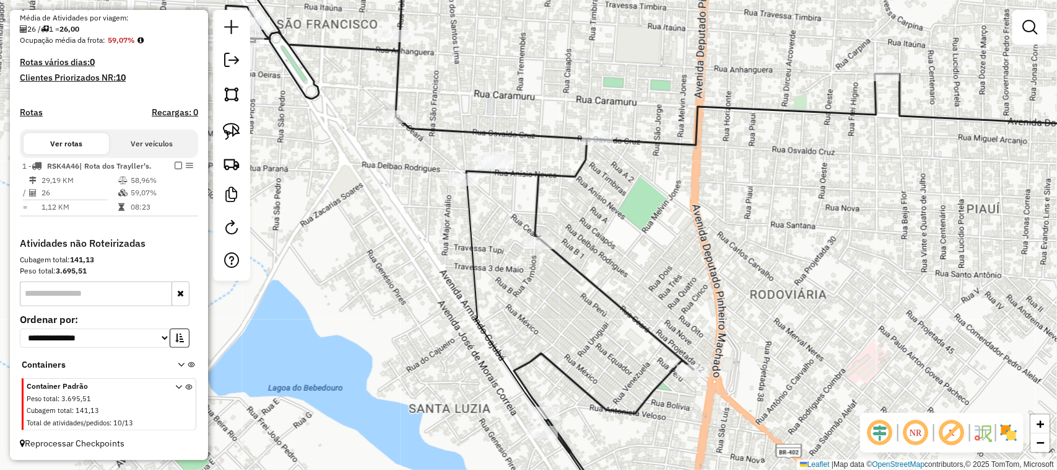
drag, startPoint x: 651, startPoint y: 274, endPoint x: 609, endPoint y: 126, distance: 154.5
click at [620, 149] on div "Janela de atendimento Grade de atendimento Capacidade Transportadoras Veículos …" at bounding box center [528, 235] width 1057 height 470
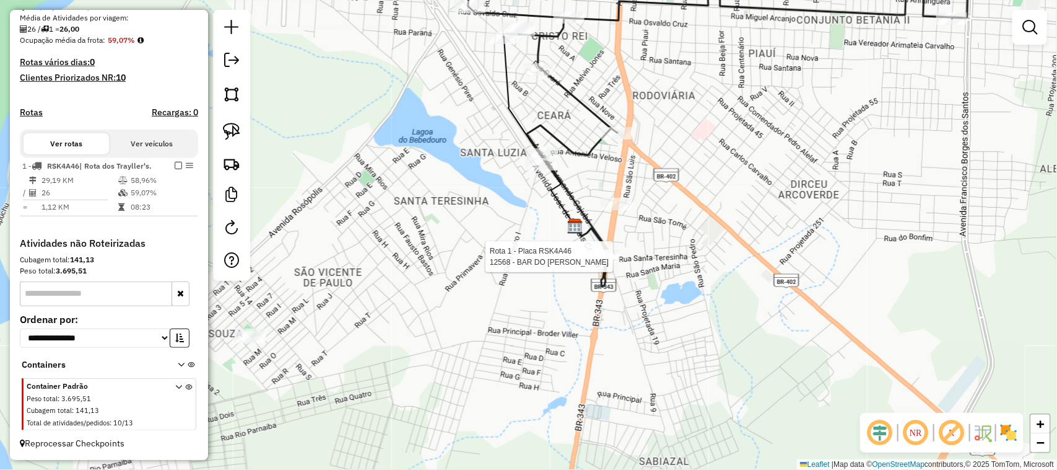
select select "**********"
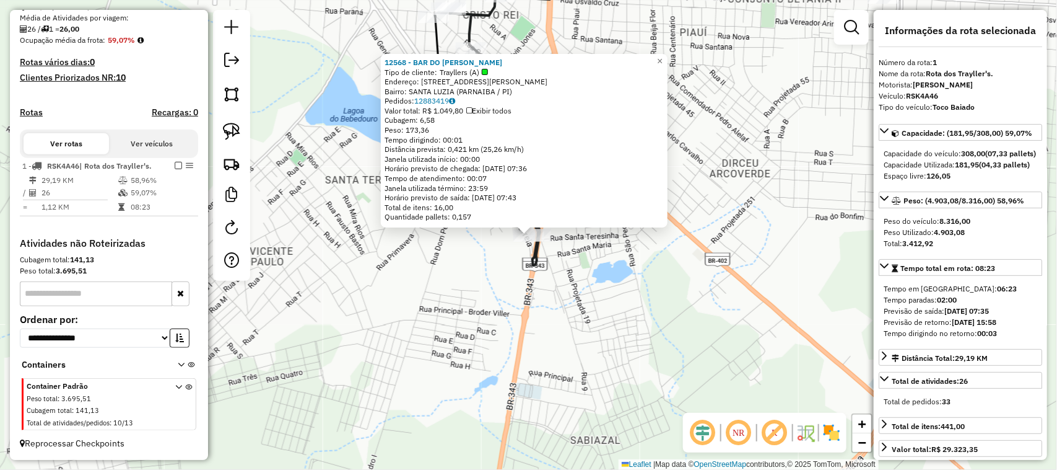
click at [626, 251] on div "12568 - BAR DO LEONARDO Tipo de cliente: Trayllers (A) Endereço: [STREET_ADDRES…" at bounding box center [528, 235] width 1057 height 470
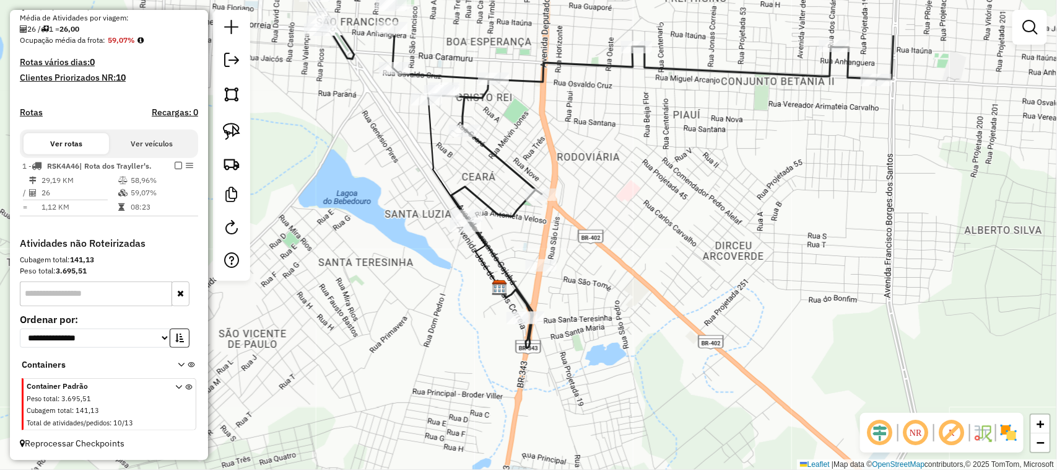
drag, startPoint x: 654, startPoint y: 200, endPoint x: 647, endPoint y: 286, distance: 85.7
click at [647, 285] on div "Janela de atendimento Grade de atendimento Capacidade Transportadoras Veículos …" at bounding box center [528, 235] width 1057 height 470
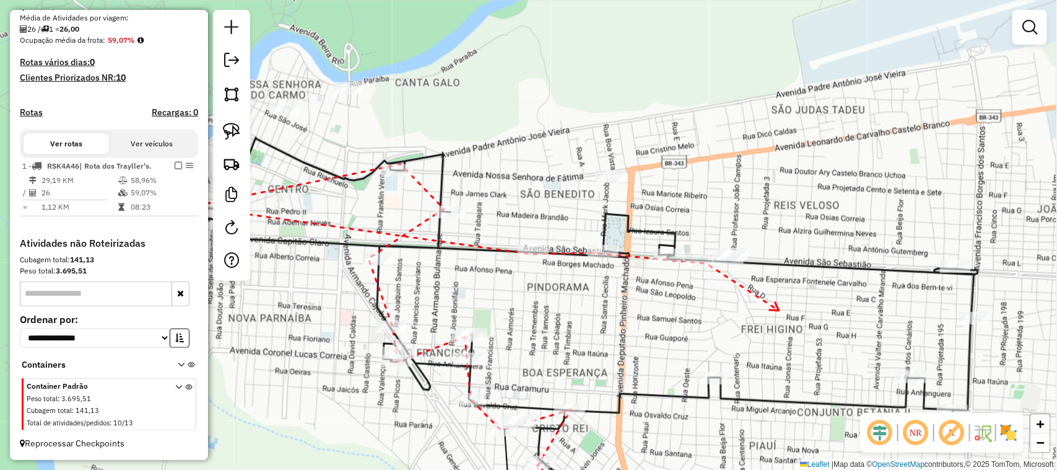
drag, startPoint x: 779, startPoint y: 310, endPoint x: 469, endPoint y: 333, distance: 311.1
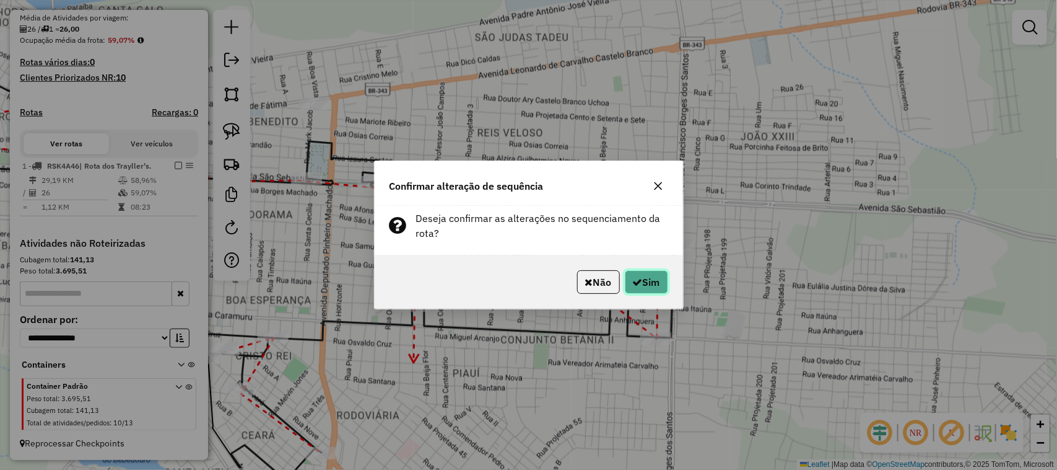
click at [641, 284] on button "Sim" at bounding box center [646, 282] width 43 height 24
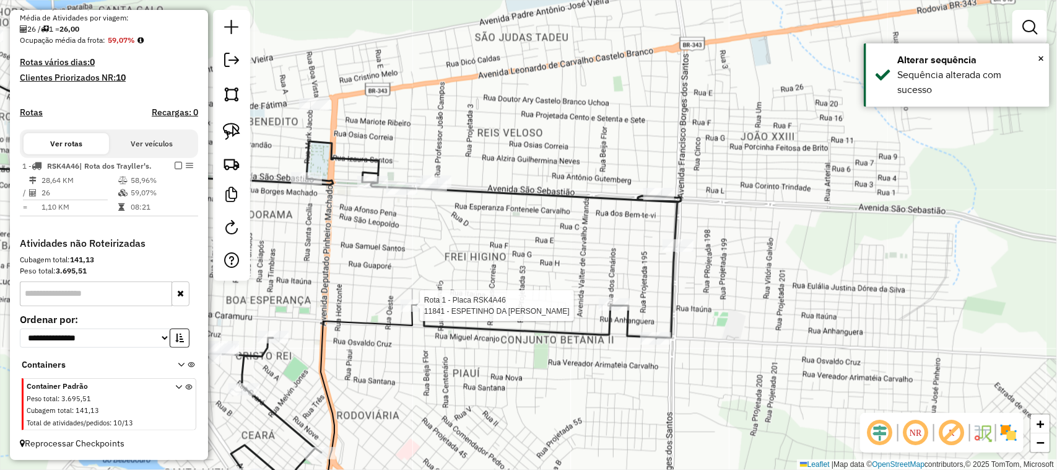
select select "**********"
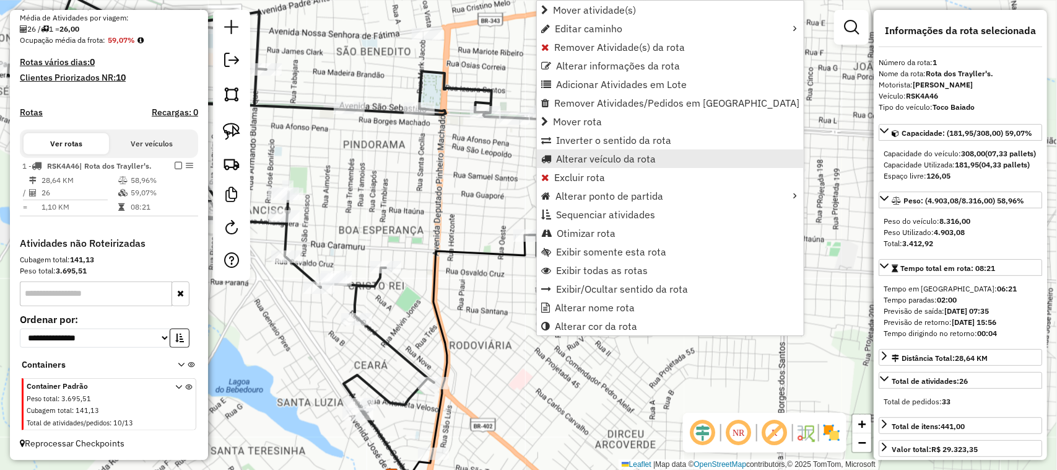
click at [589, 158] on span "Alterar veículo da rota" at bounding box center [606, 159] width 100 height 10
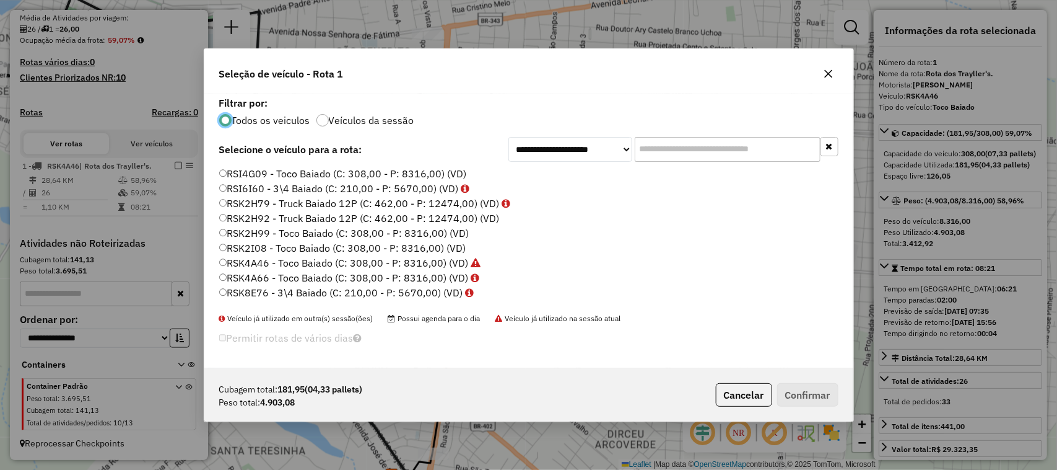
scroll to position [465, 0]
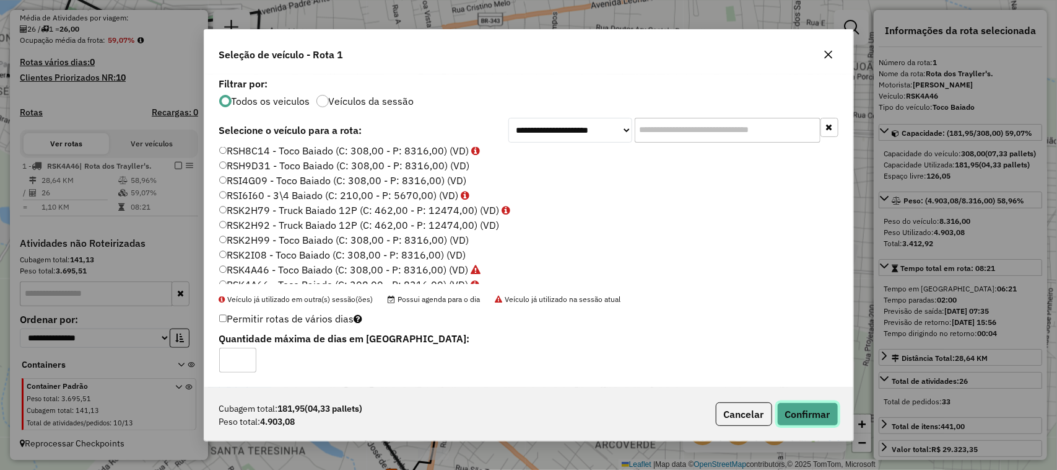
click at [800, 416] on button "Confirmar" at bounding box center [807, 414] width 61 height 24
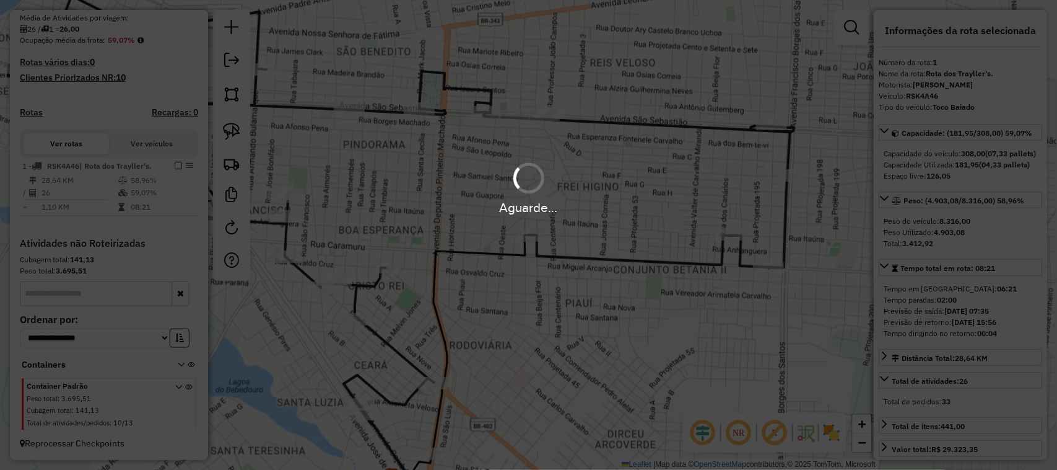
scroll to position [292, 0]
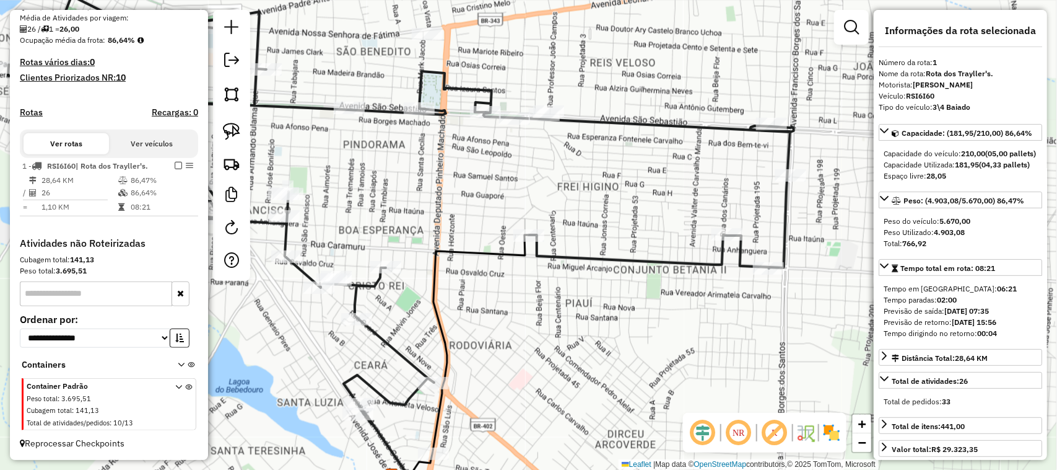
drag, startPoint x: 548, startPoint y: 336, endPoint x: 603, endPoint y: 279, distance: 78.4
click at [600, 286] on div "Janela de atendimento Grade de atendimento Capacidade Transportadoras Veículos …" at bounding box center [528, 235] width 1057 height 470
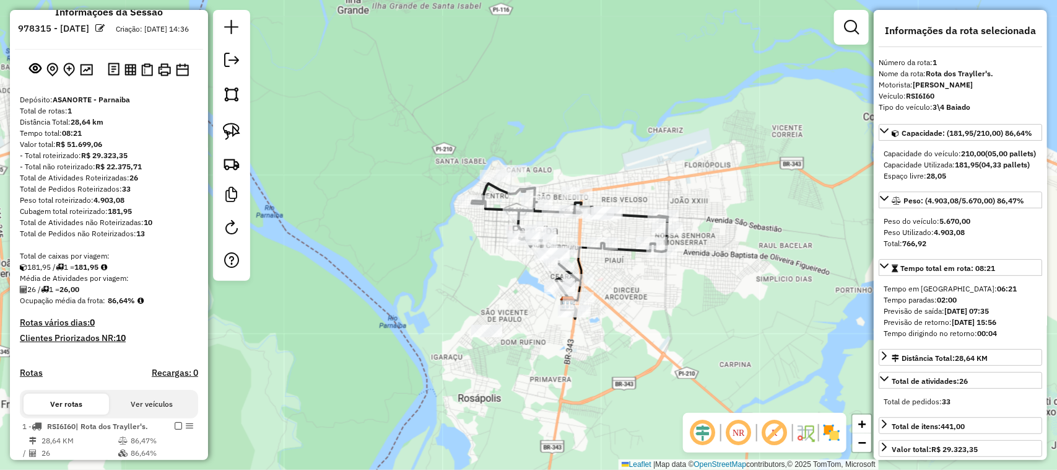
scroll to position [0, 0]
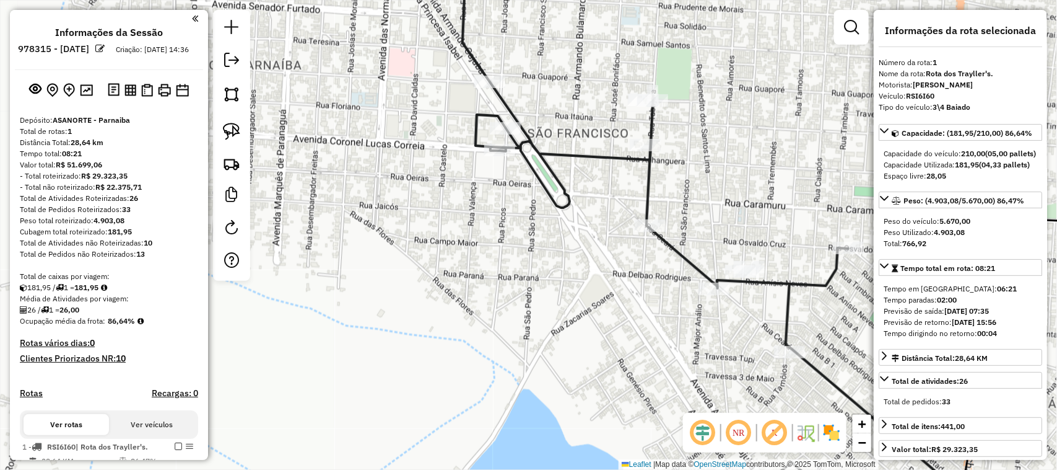
click at [347, 137] on div "Janela de atendimento Grade de atendimento Capacidade Transportadoras Veículos …" at bounding box center [528, 235] width 1057 height 470
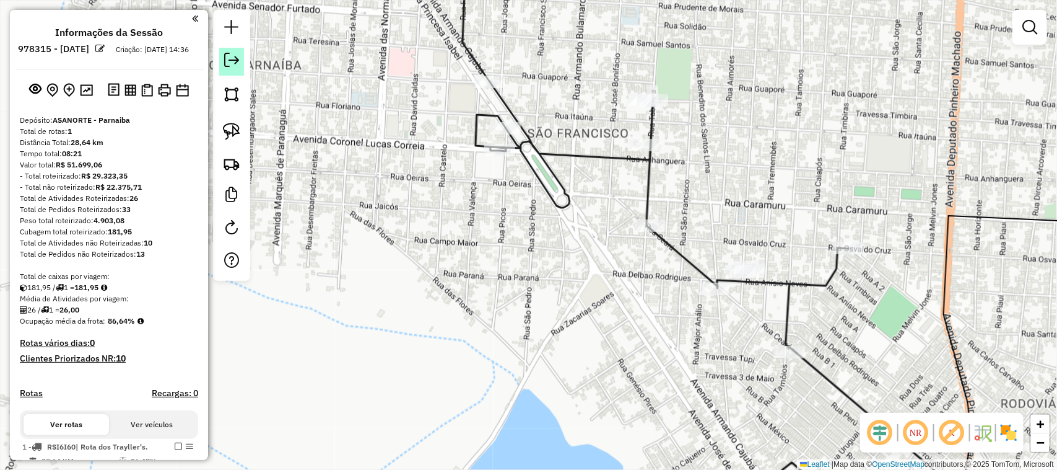
click at [237, 59] on em at bounding box center [231, 60] width 15 height 15
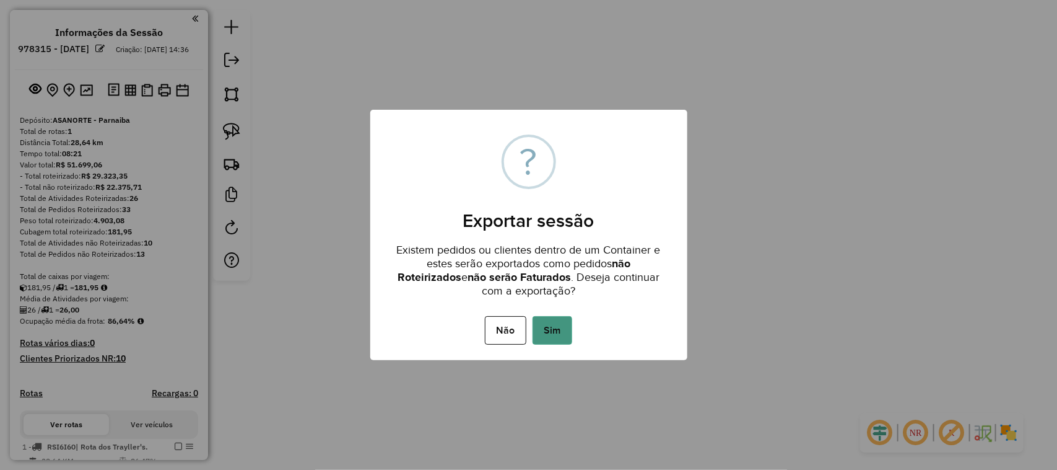
click at [550, 322] on button "Sim" at bounding box center [553, 330] width 40 height 28
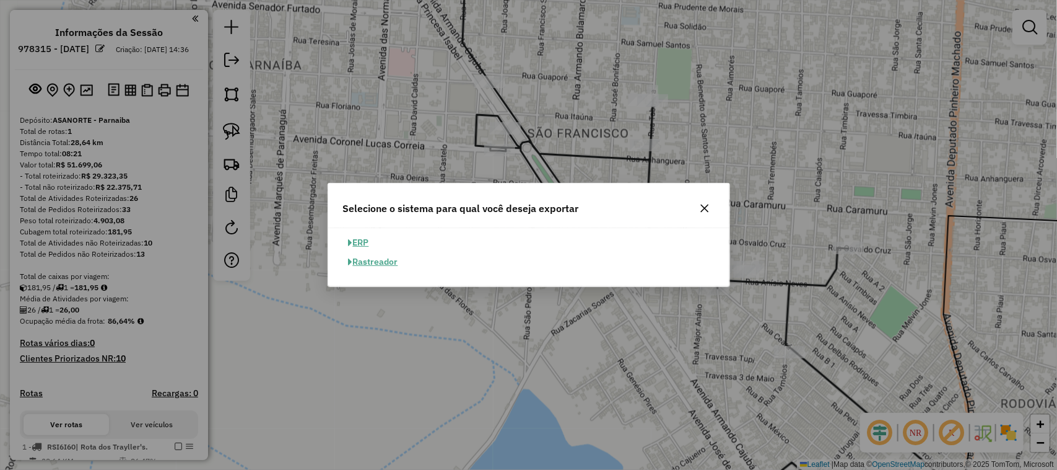
click at [370, 237] on button "ERP" at bounding box center [359, 242] width 32 height 19
select select "**"
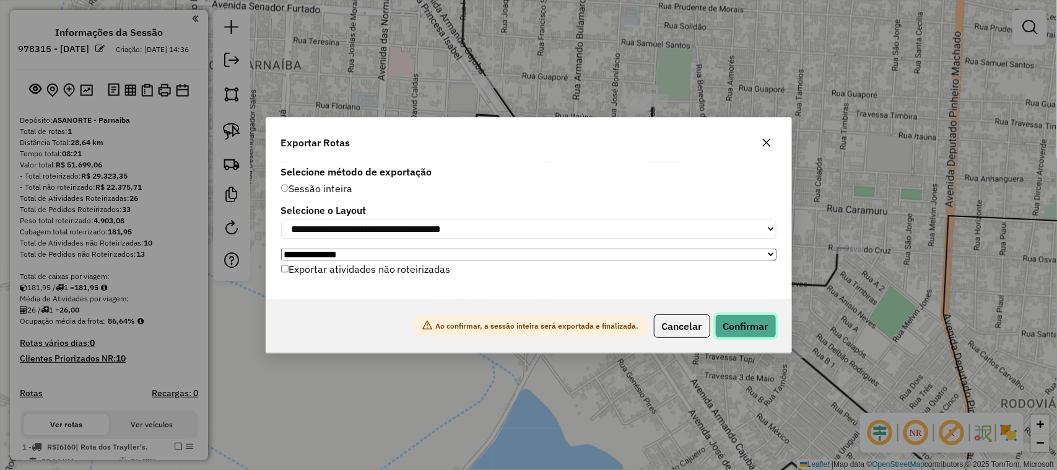
click at [751, 327] on button "Confirmar" at bounding box center [745, 326] width 61 height 24
